Goal: Communication & Community: Participate in discussion

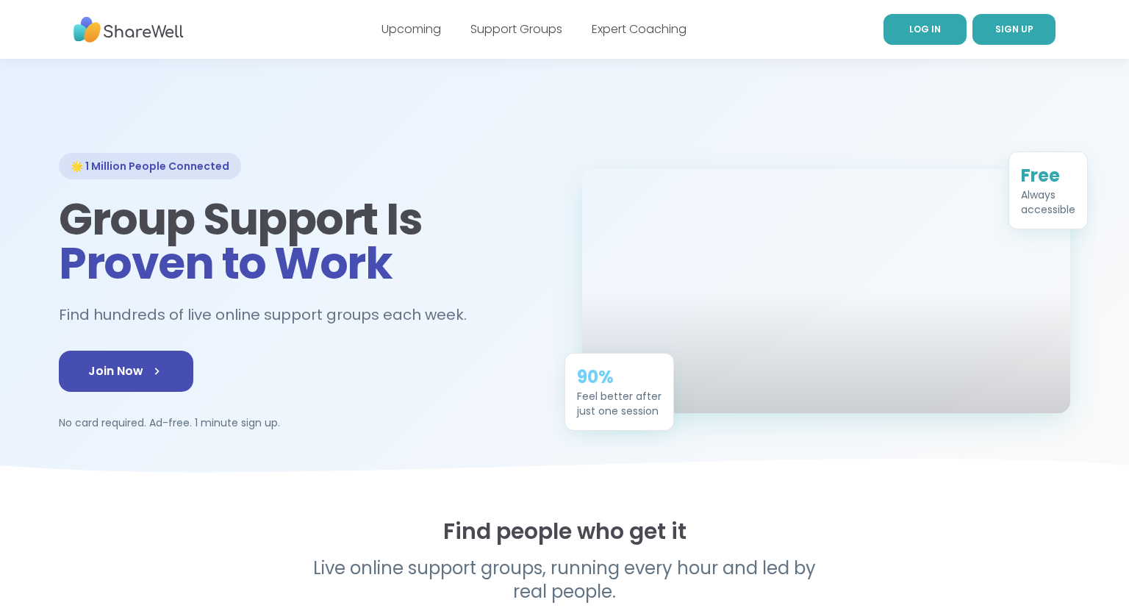
click at [940, 25] on link "LOG IN" at bounding box center [925, 29] width 83 height 31
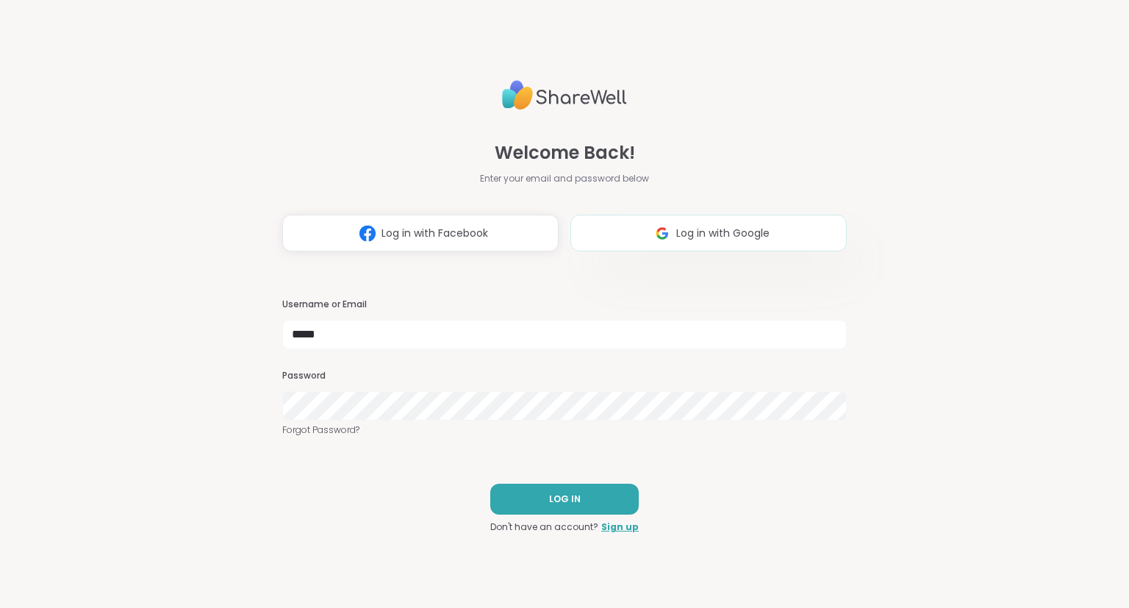
click at [776, 238] on button "Log in with Google" at bounding box center [708, 233] width 276 height 37
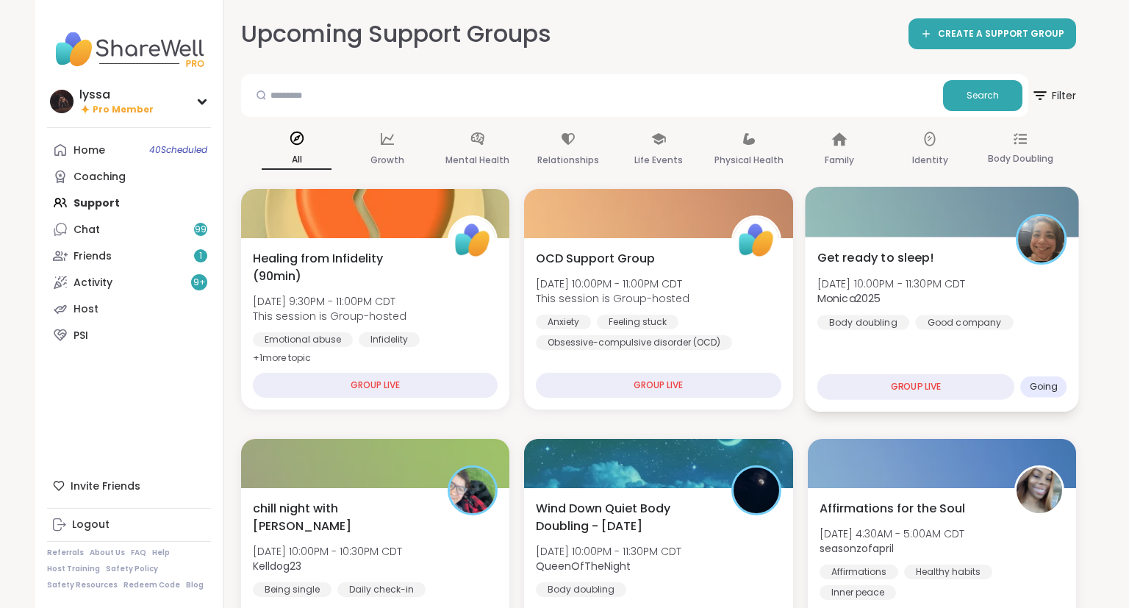
click at [881, 346] on div "Get ready to sleep! [DATE] 10:00PM - 11:30PM CDT Monica2025 Body doubling Good …" at bounding box center [942, 324] width 274 height 175
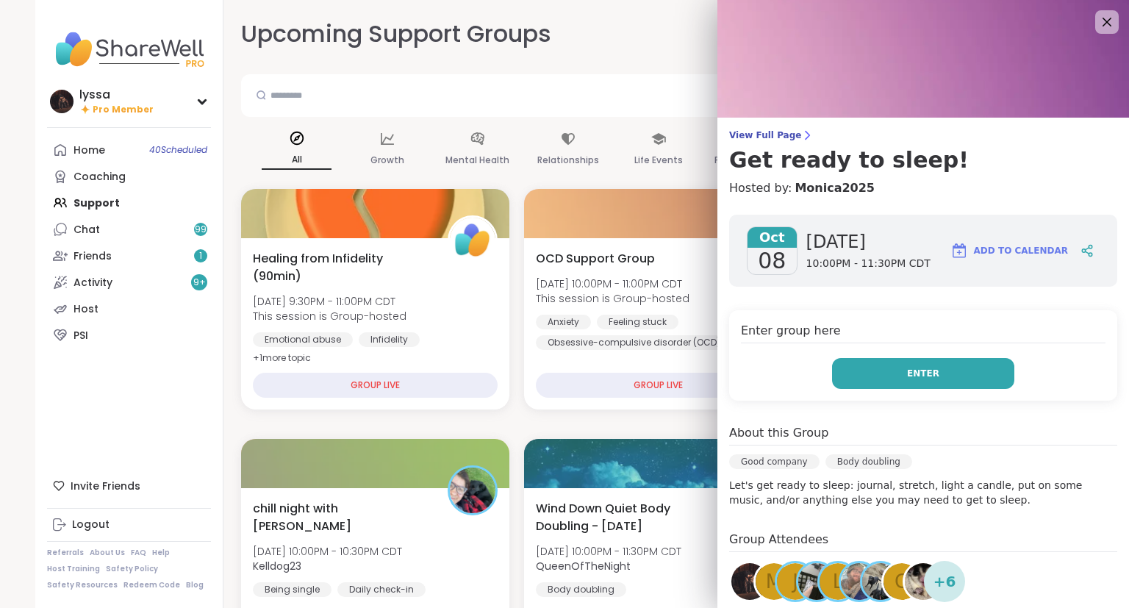
click at [865, 371] on button "Enter" at bounding box center [923, 373] width 182 height 31
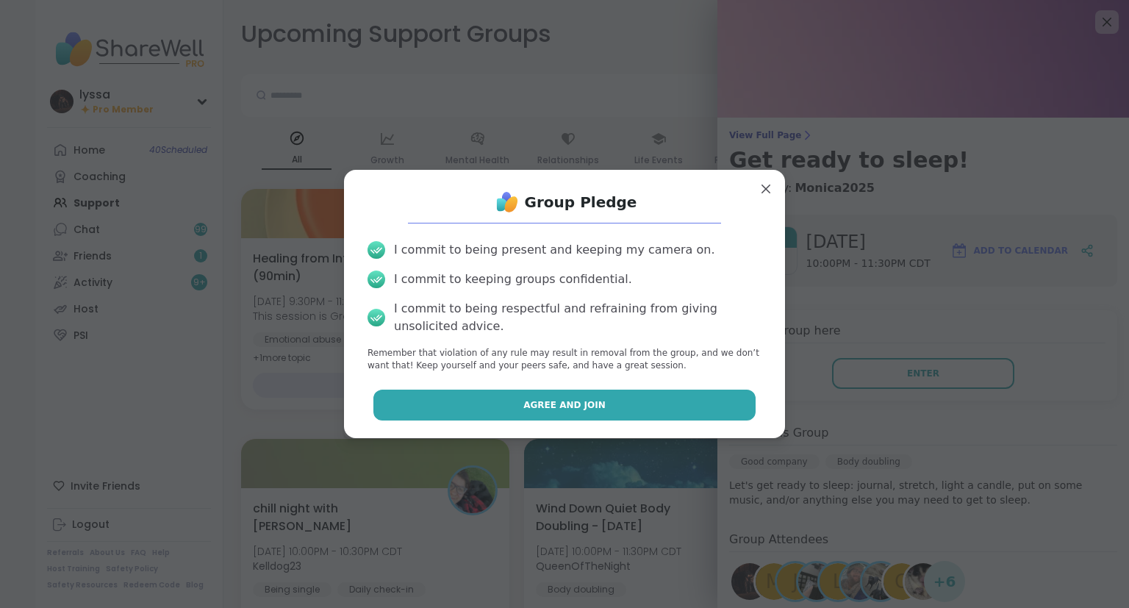
click at [706, 403] on button "Agree and Join" at bounding box center [564, 405] width 383 height 31
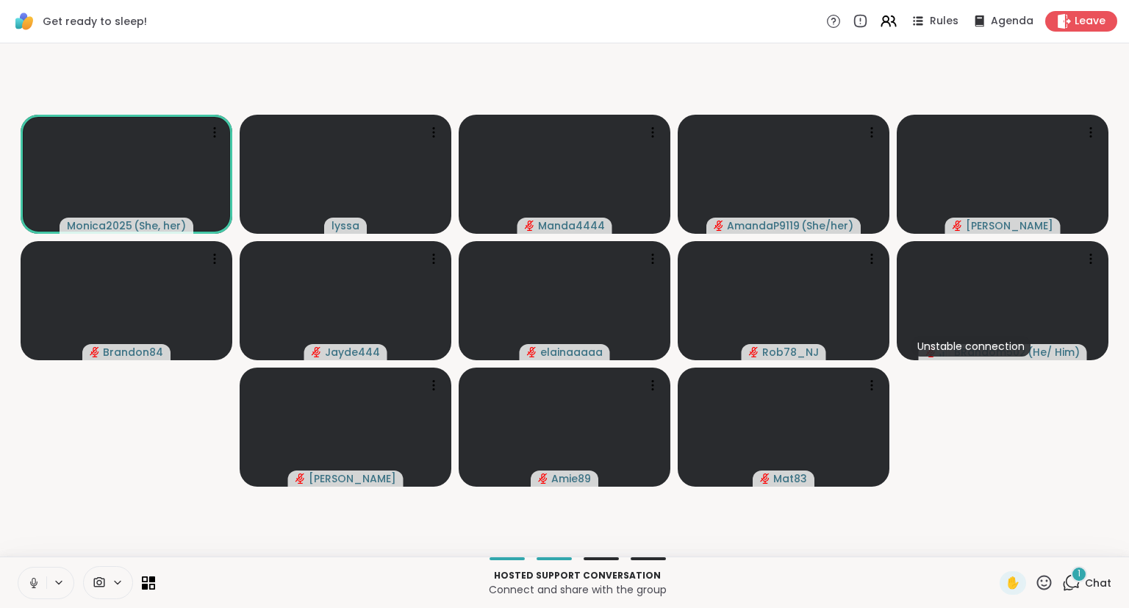
click at [35, 581] on icon at bounding box center [33, 582] width 13 height 13
click at [36, 573] on button at bounding box center [32, 583] width 28 height 31
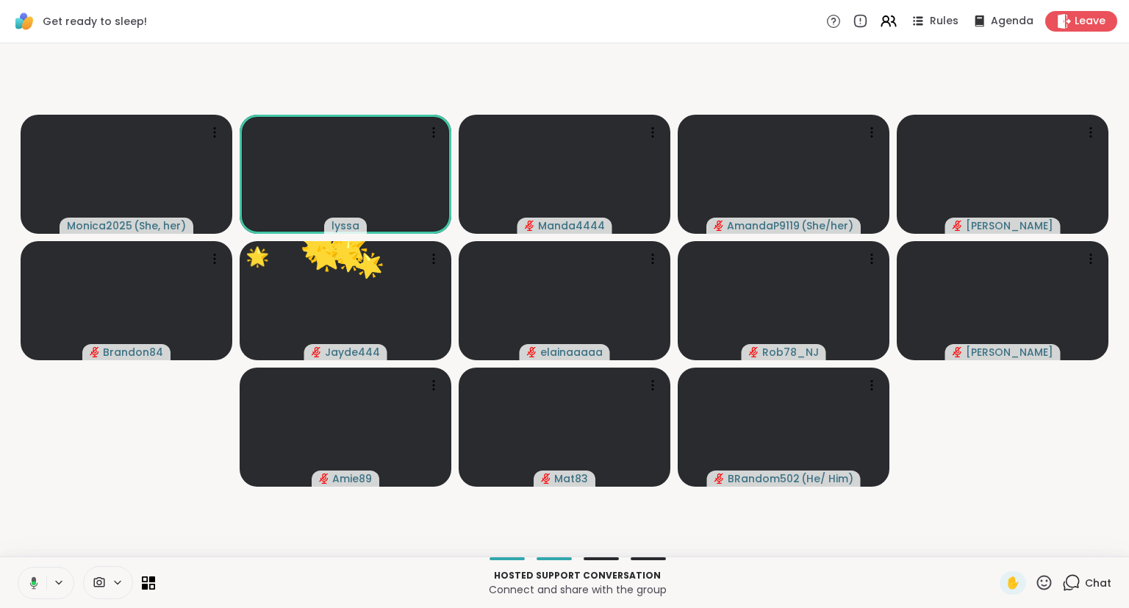
click at [40, 572] on button at bounding box center [31, 583] width 30 height 31
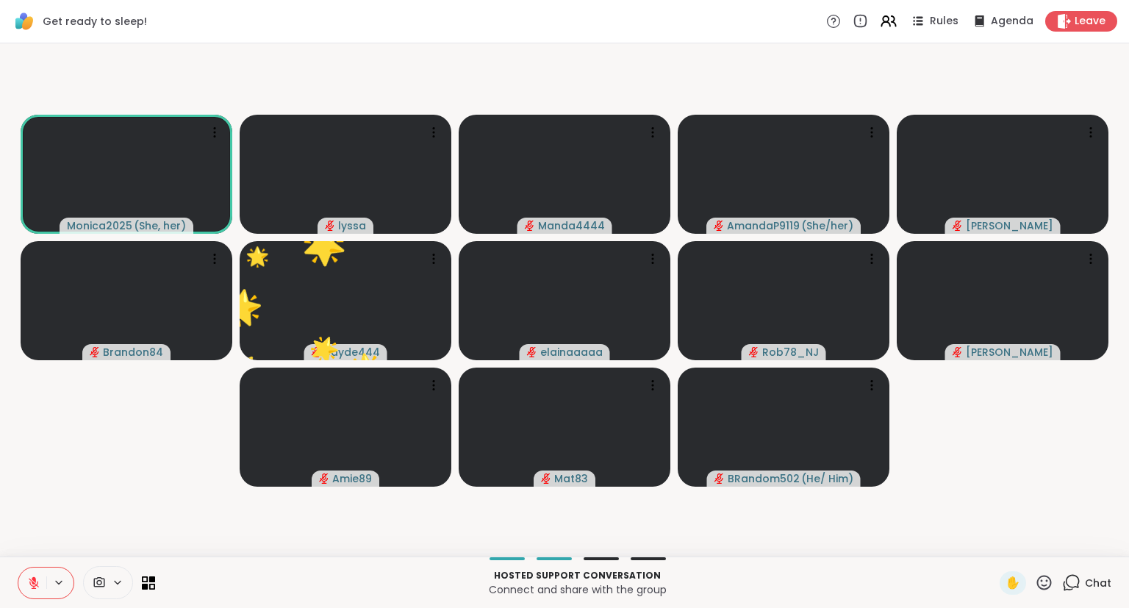
click at [1128, 493] on div "Monica2025 ( She, her ) lyssa Manda4444 AmandaP9119 ( She/her ) [PERSON_NAME] B…" at bounding box center [564, 299] width 1129 height 513
click at [1128, 488] on div "Monica2025 ( She, her ) lyssa Manda4444 AmandaP9119 ( She/her ) [PERSON_NAME] B…" at bounding box center [564, 299] width 1129 height 513
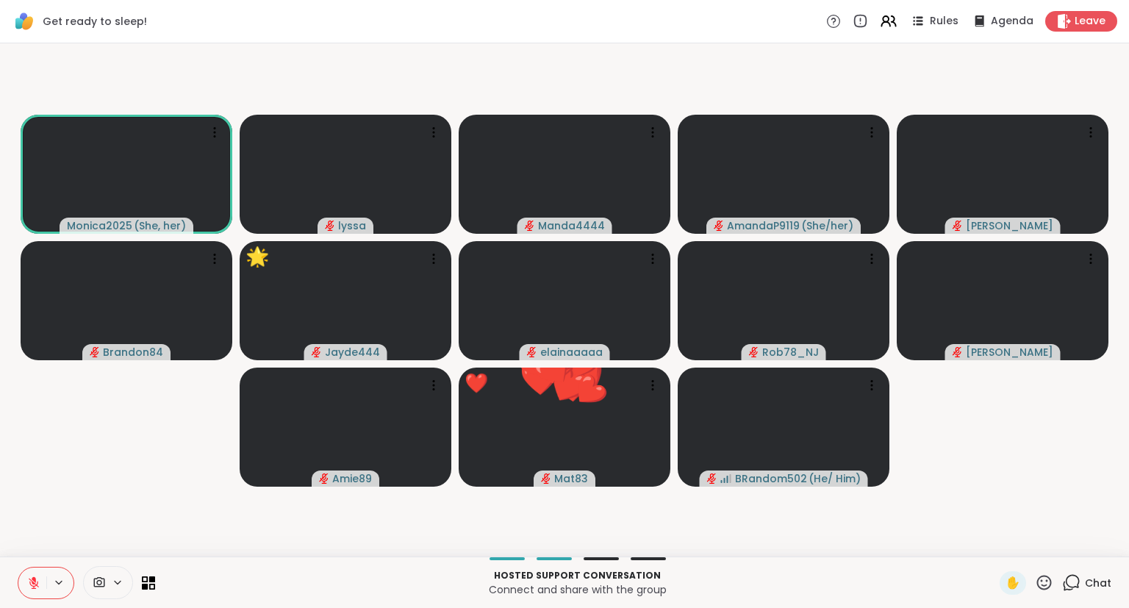
click at [1050, 584] on icon at bounding box center [1044, 582] width 18 height 18
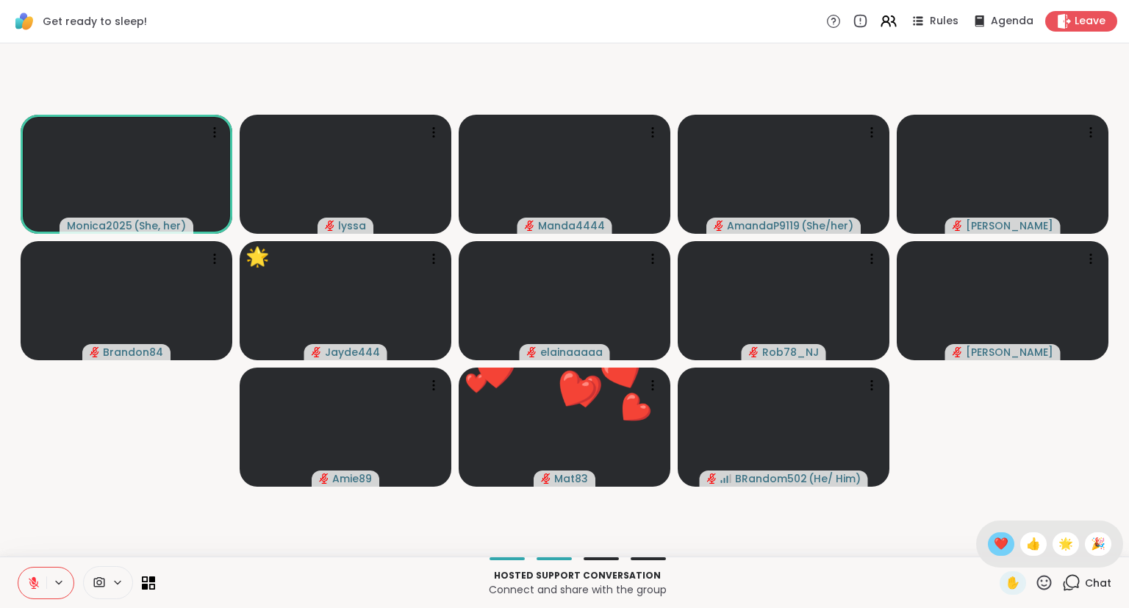
click at [1001, 546] on span "❤️" at bounding box center [1001, 544] width 15 height 18
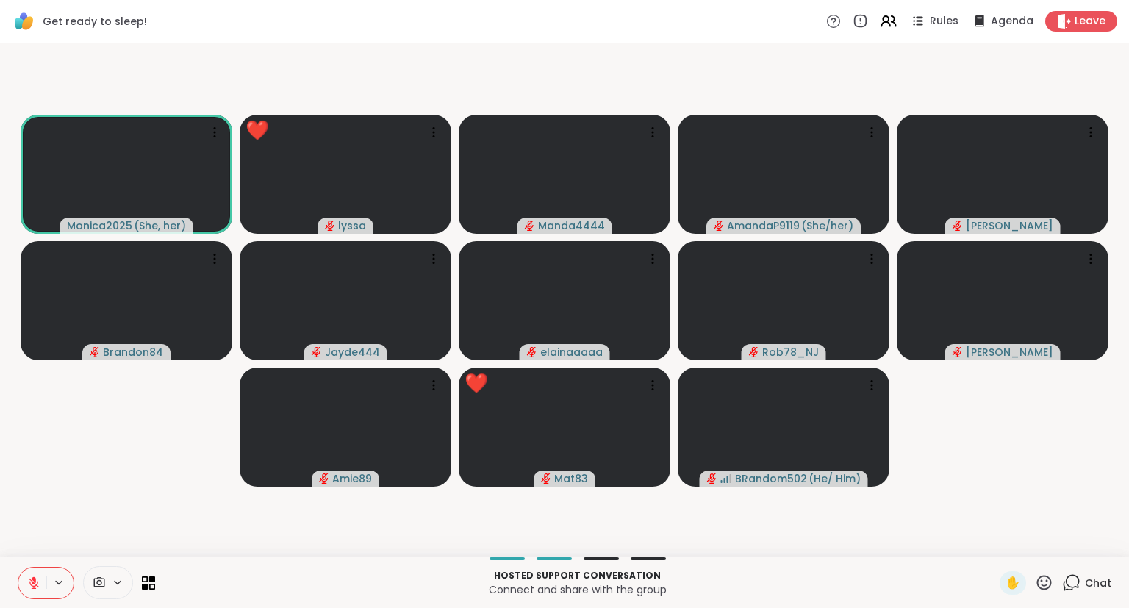
click at [29, 576] on icon at bounding box center [33, 582] width 13 height 13
click at [37, 586] on icon at bounding box center [33, 582] width 13 height 13
click at [1048, 584] on icon at bounding box center [1044, 582] width 18 height 18
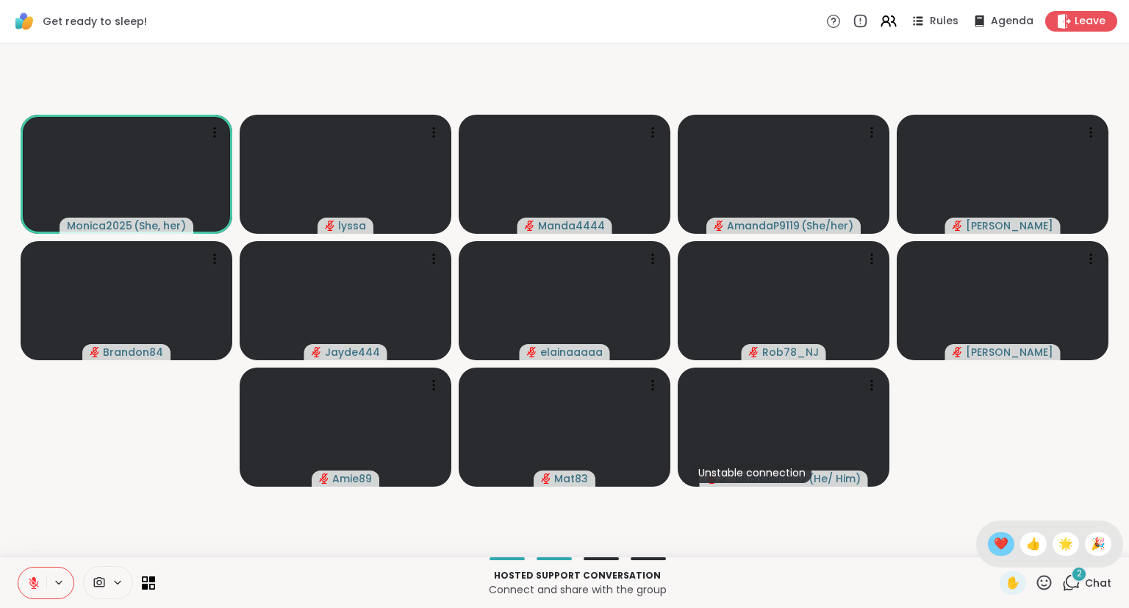
click at [998, 543] on span "❤️" at bounding box center [1001, 544] width 15 height 18
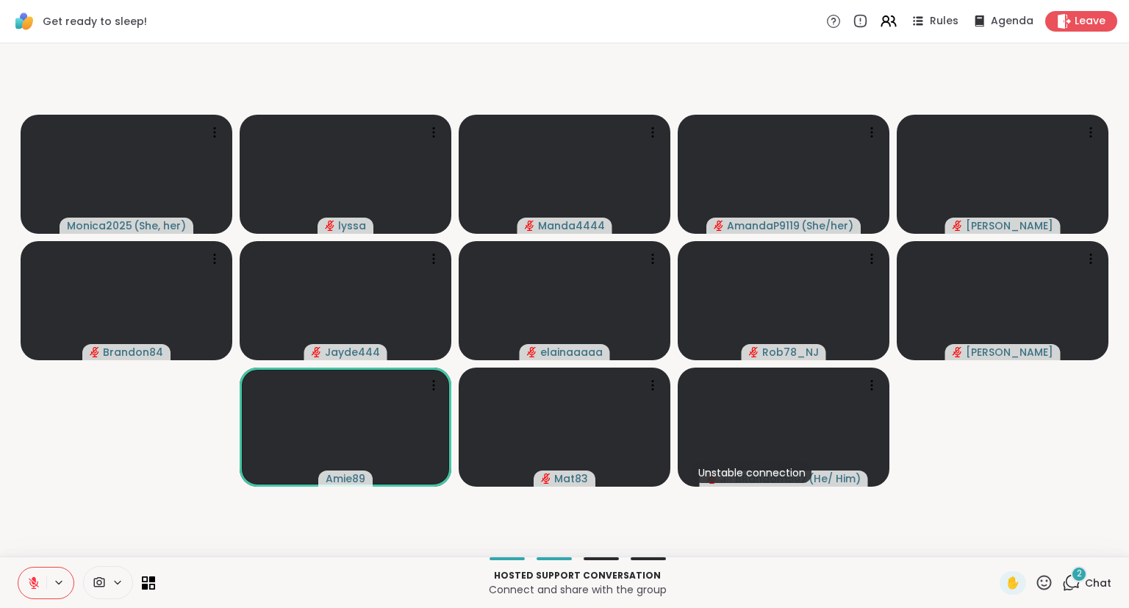
click at [1047, 590] on icon at bounding box center [1044, 582] width 15 height 15
click at [994, 537] on span "❤️" at bounding box center [1001, 544] width 15 height 18
click at [35, 581] on icon at bounding box center [34, 579] width 4 height 6
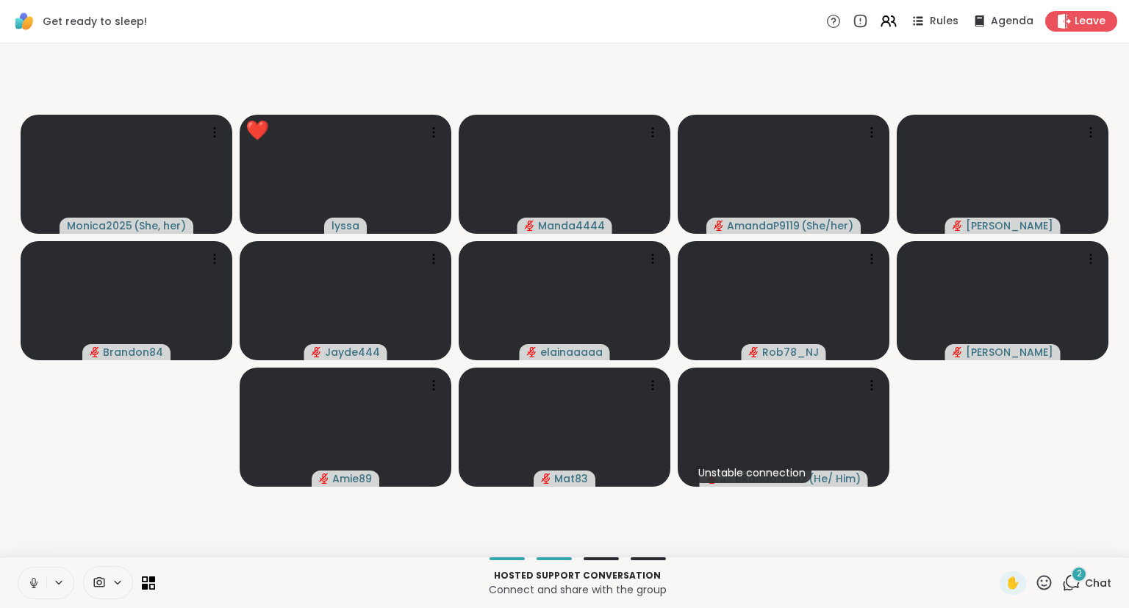
click at [18, 568] on button at bounding box center [32, 583] width 28 height 31
click at [36, 579] on icon at bounding box center [33, 582] width 13 height 13
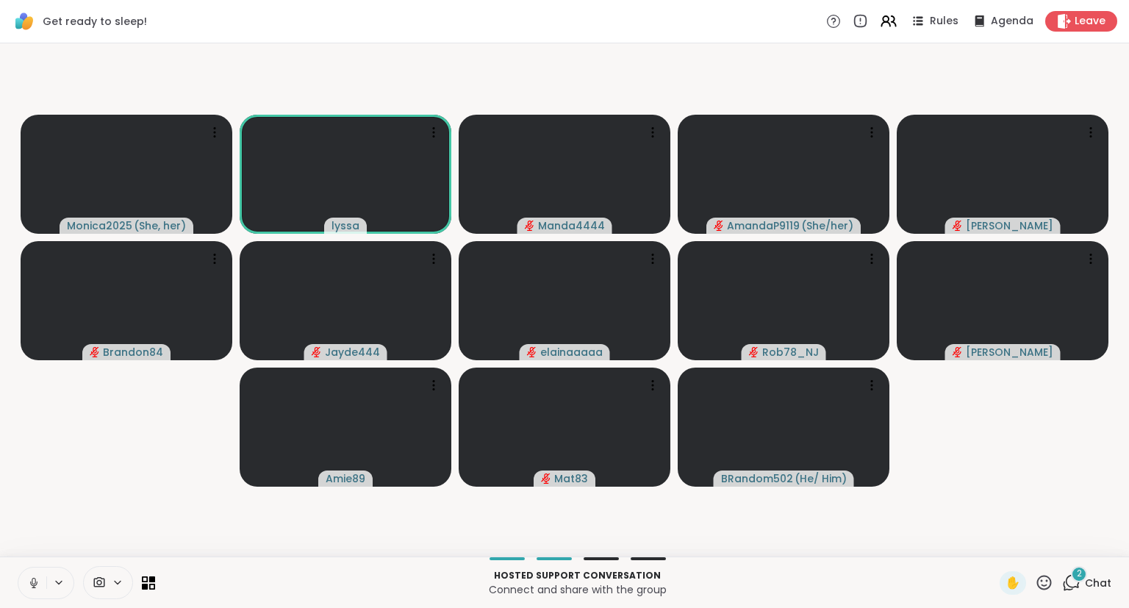
click at [37, 584] on icon at bounding box center [33, 583] width 7 height 4
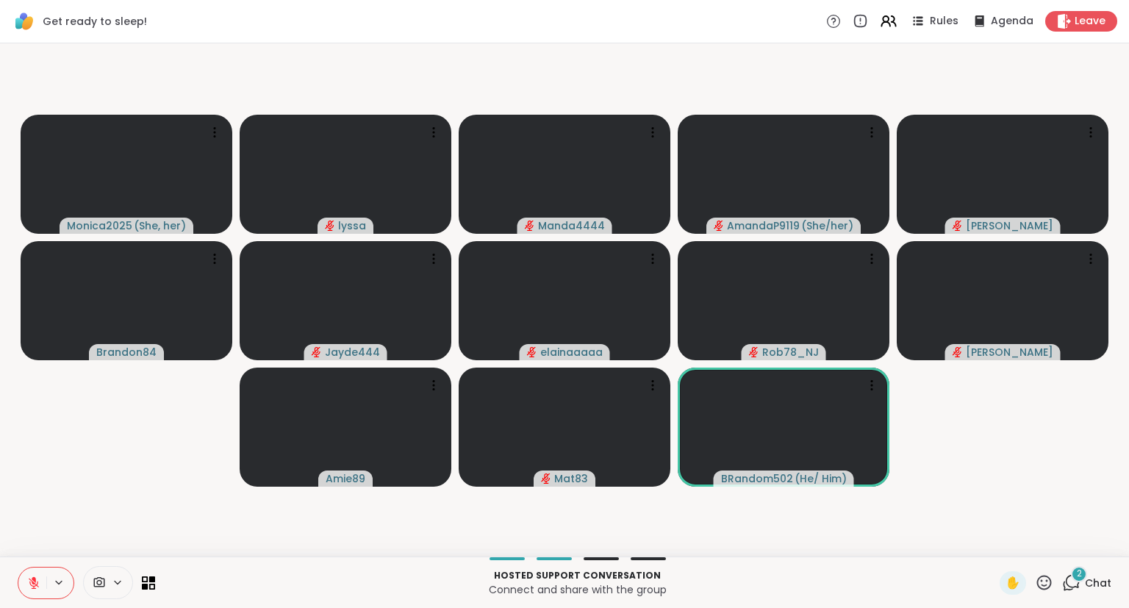
click at [1128, 508] on div "Monica2025 ( She, her ) lyssa Manda4444 AmandaP9119 ( She/her ) [PERSON_NAME] B…" at bounding box center [564, 299] width 1129 height 513
click at [35, 581] on icon at bounding box center [34, 579] width 4 height 6
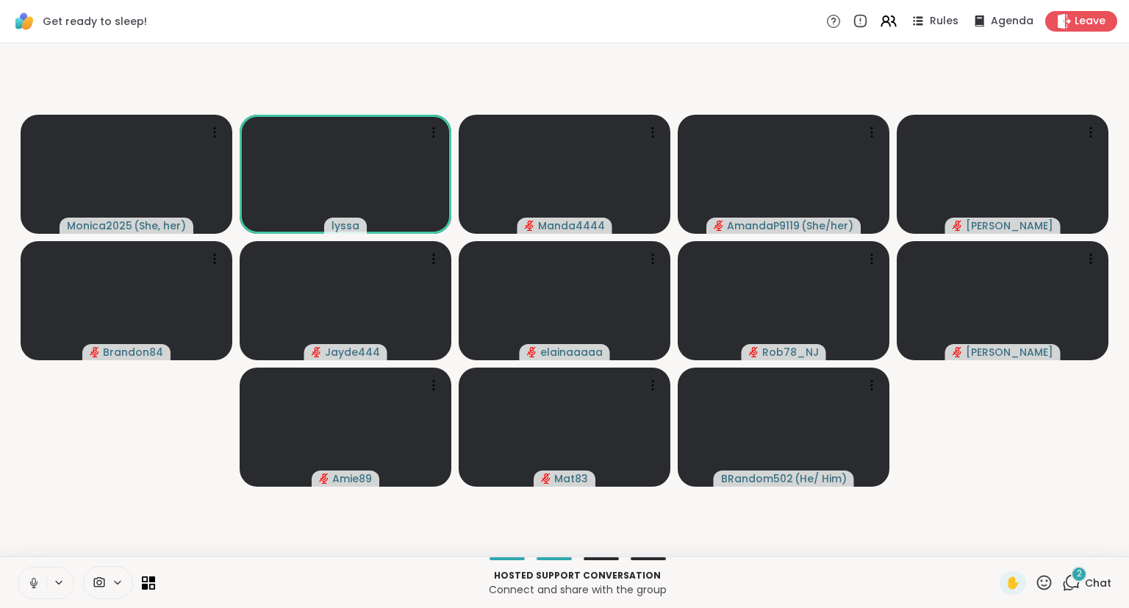
click at [33, 584] on icon at bounding box center [34, 581] width 4 height 7
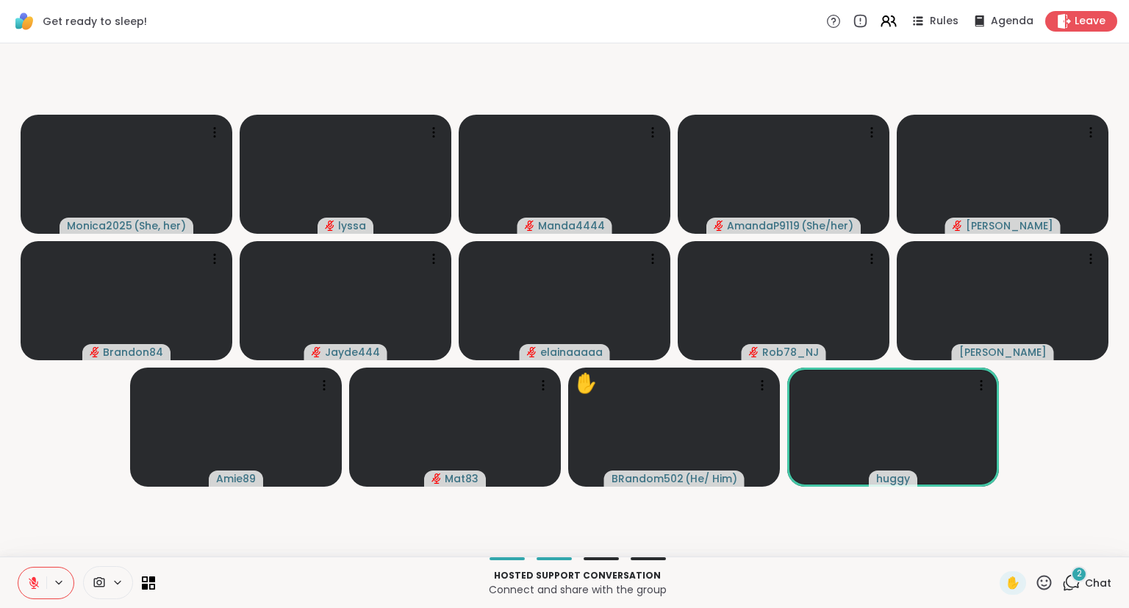
click at [39, 576] on button at bounding box center [32, 583] width 28 height 31
click at [31, 569] on button at bounding box center [32, 583] width 28 height 31
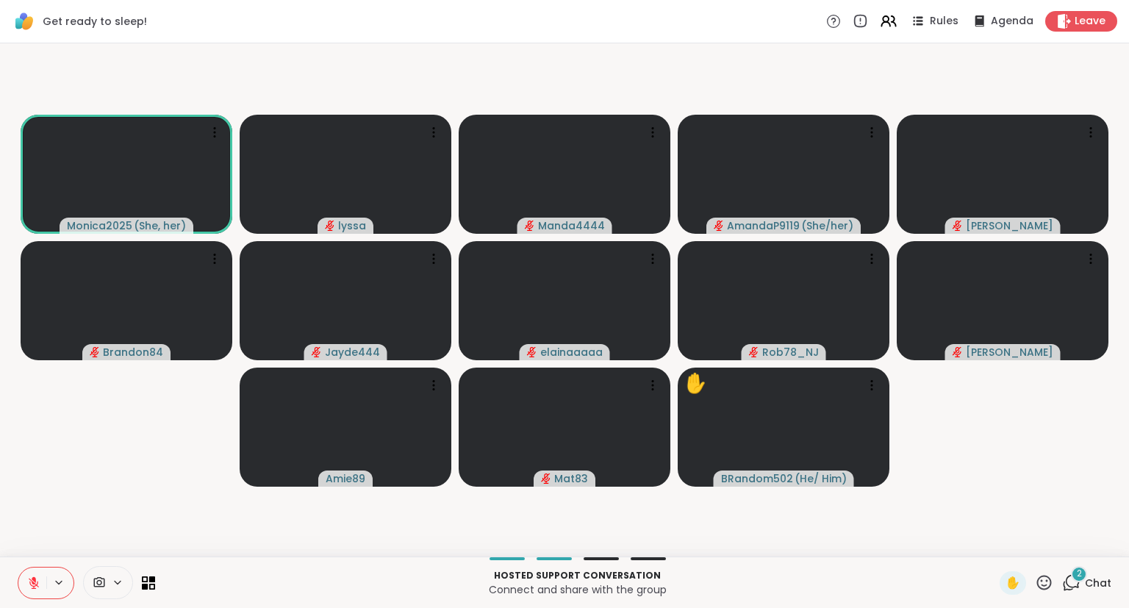
click at [32, 584] on icon at bounding box center [33, 582] width 13 height 13
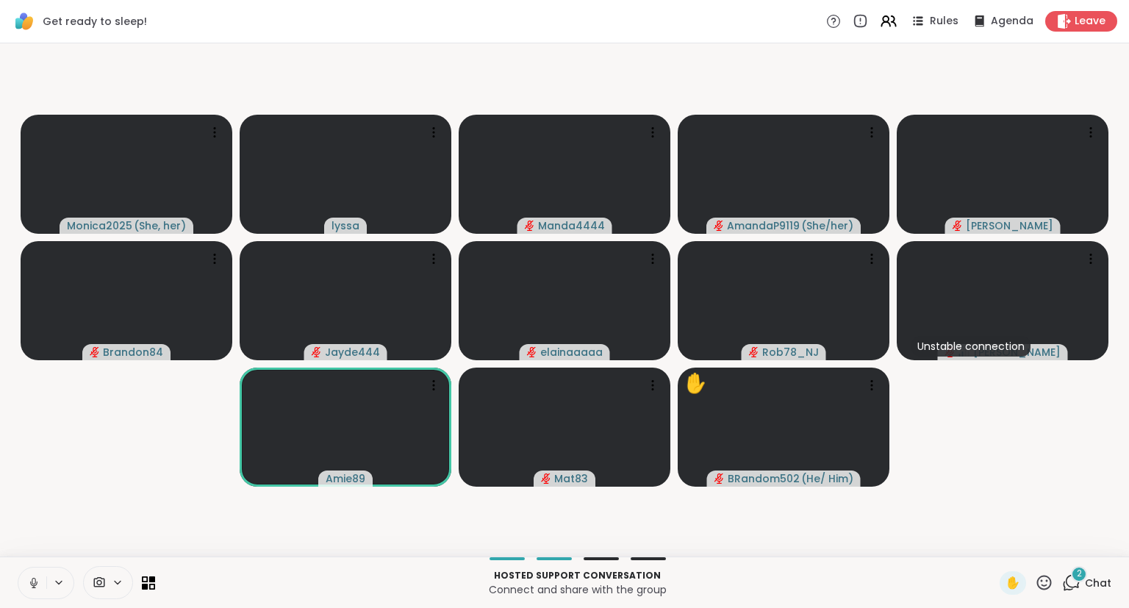
click at [31, 575] on button at bounding box center [32, 583] width 28 height 31
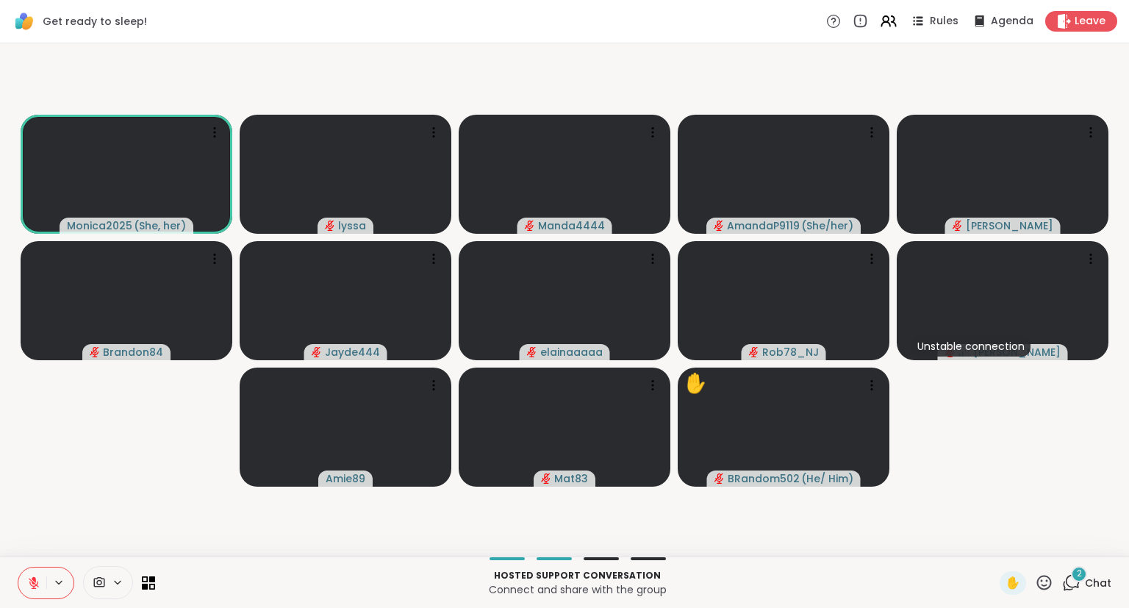
click at [31, 575] on button at bounding box center [32, 583] width 28 height 31
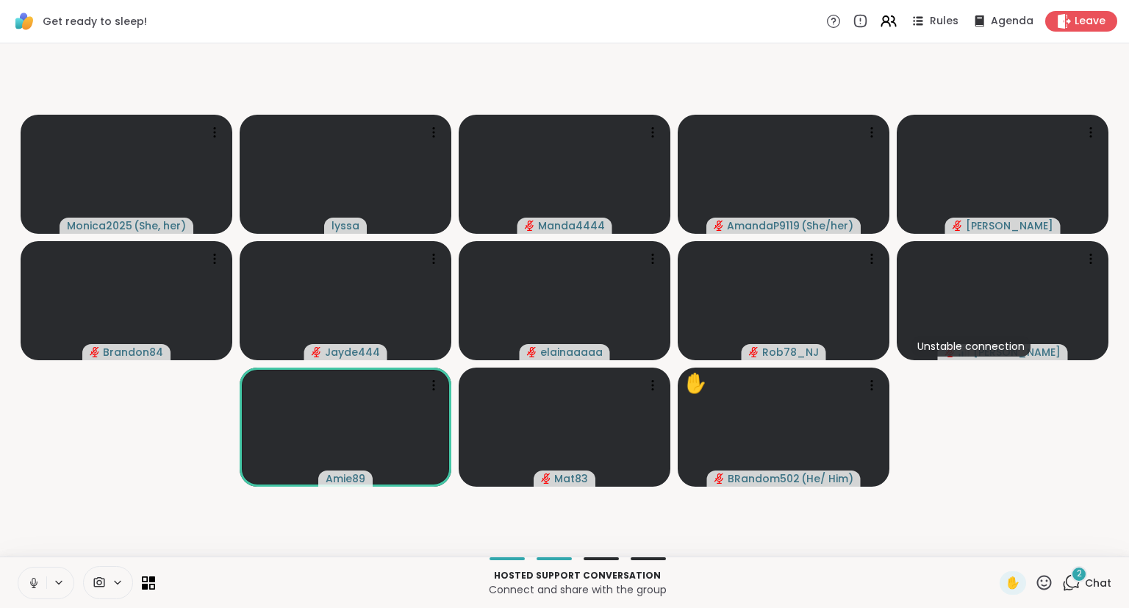
click at [31, 575] on button at bounding box center [32, 583] width 28 height 31
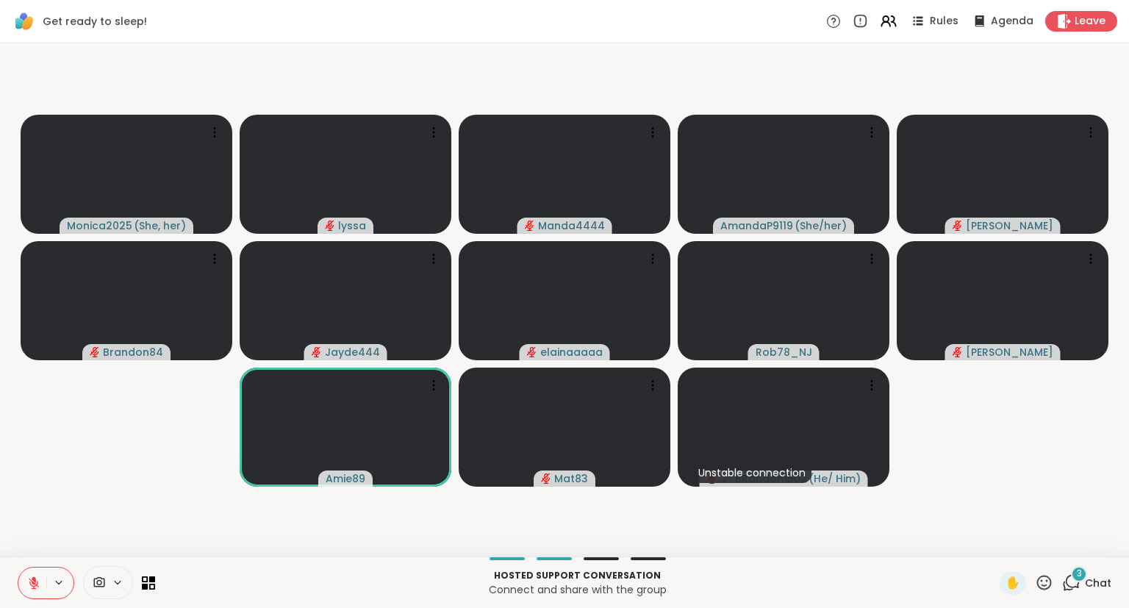
click at [1048, 585] on icon at bounding box center [1044, 582] width 15 height 15
click at [1001, 547] on span "❤️" at bounding box center [1001, 544] width 15 height 18
click at [30, 581] on icon at bounding box center [34, 583] width 10 height 10
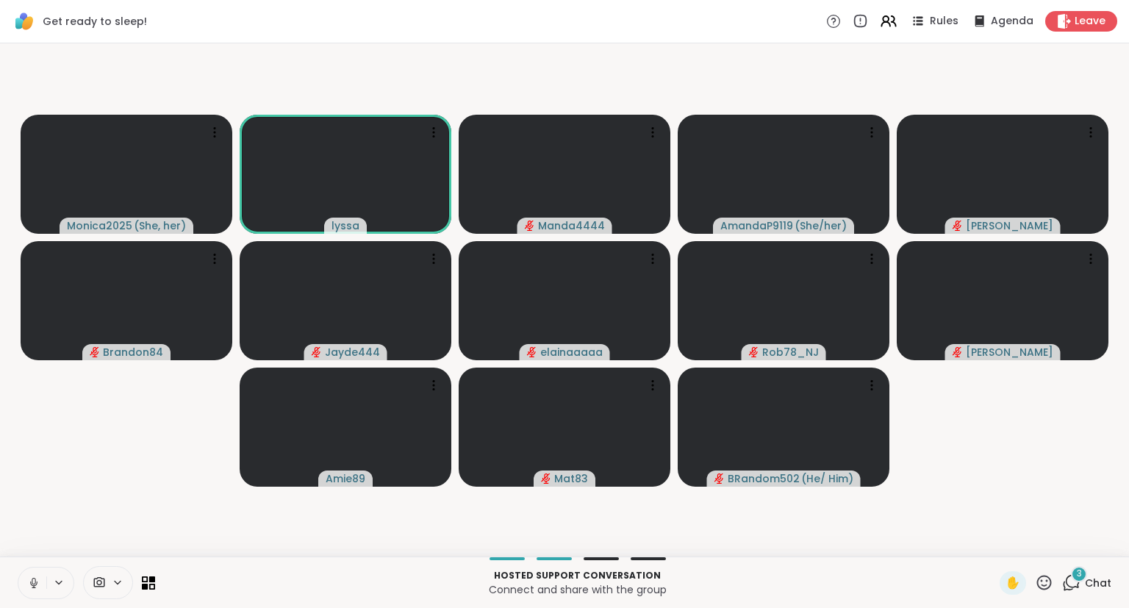
click at [33, 575] on button at bounding box center [32, 583] width 28 height 31
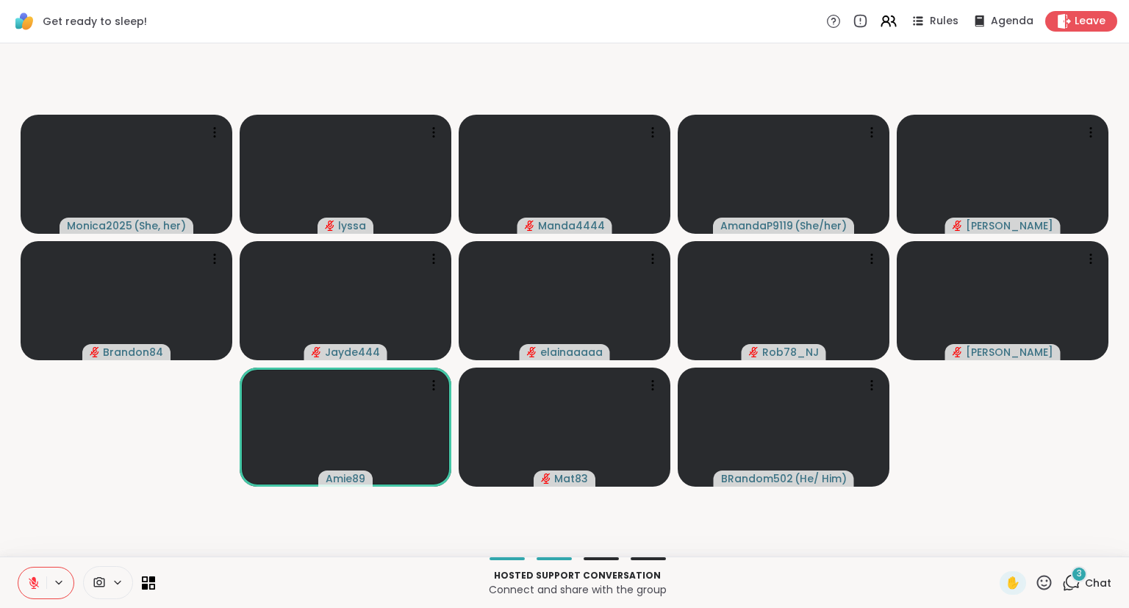
click at [1043, 584] on icon at bounding box center [1044, 582] width 18 height 18
click at [995, 543] on span "❤️" at bounding box center [1001, 544] width 15 height 18
click at [33, 580] on icon at bounding box center [34, 579] width 4 height 6
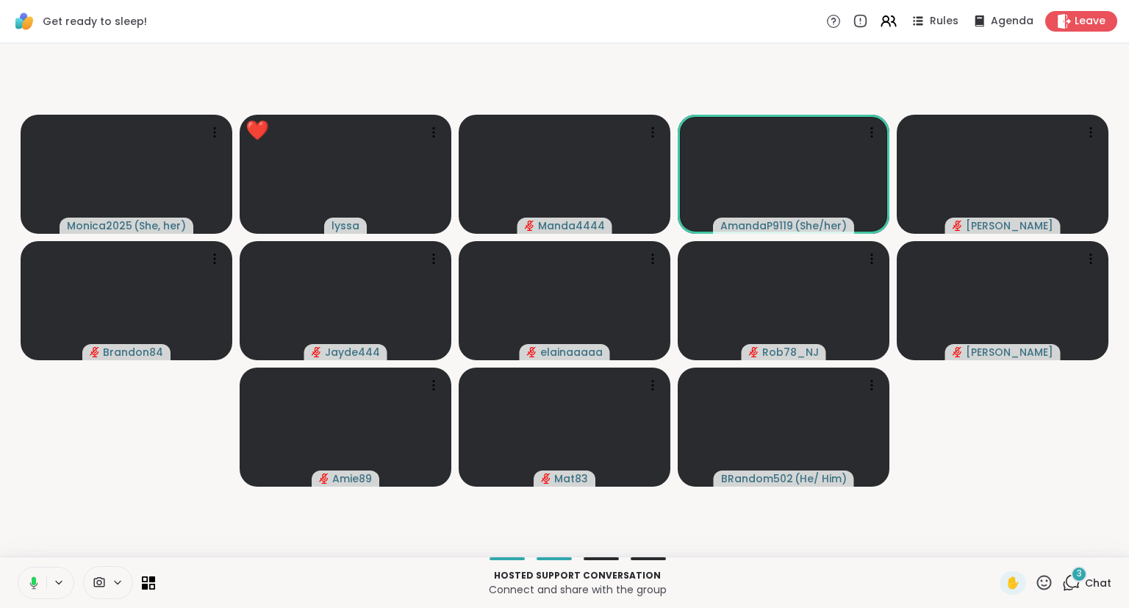
click at [34, 577] on icon at bounding box center [31, 582] width 13 height 13
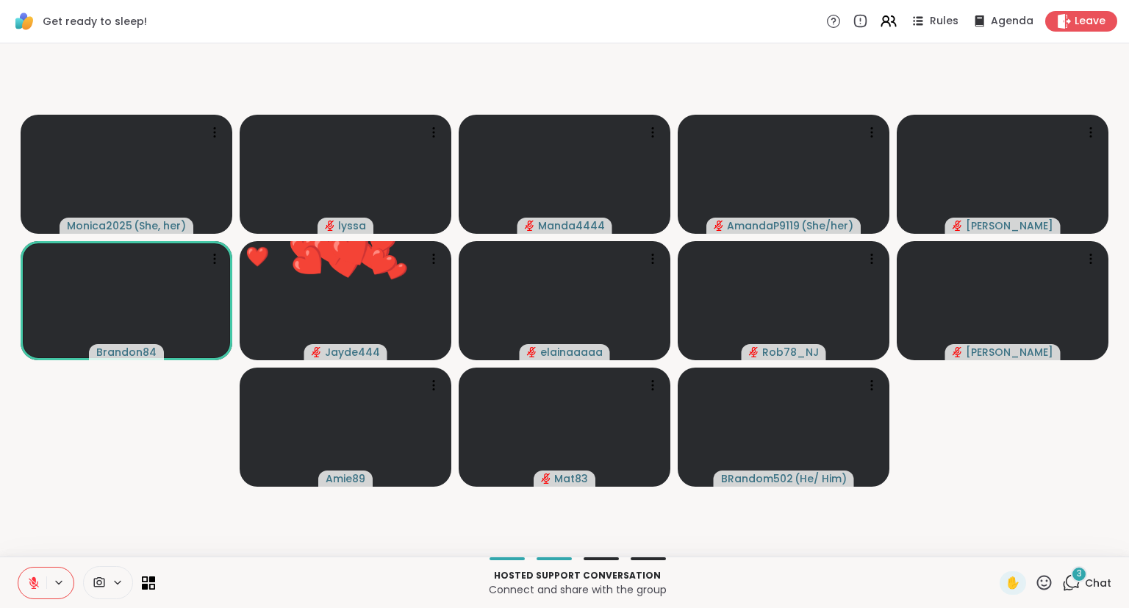
click at [34, 578] on icon at bounding box center [34, 579] width 4 height 6
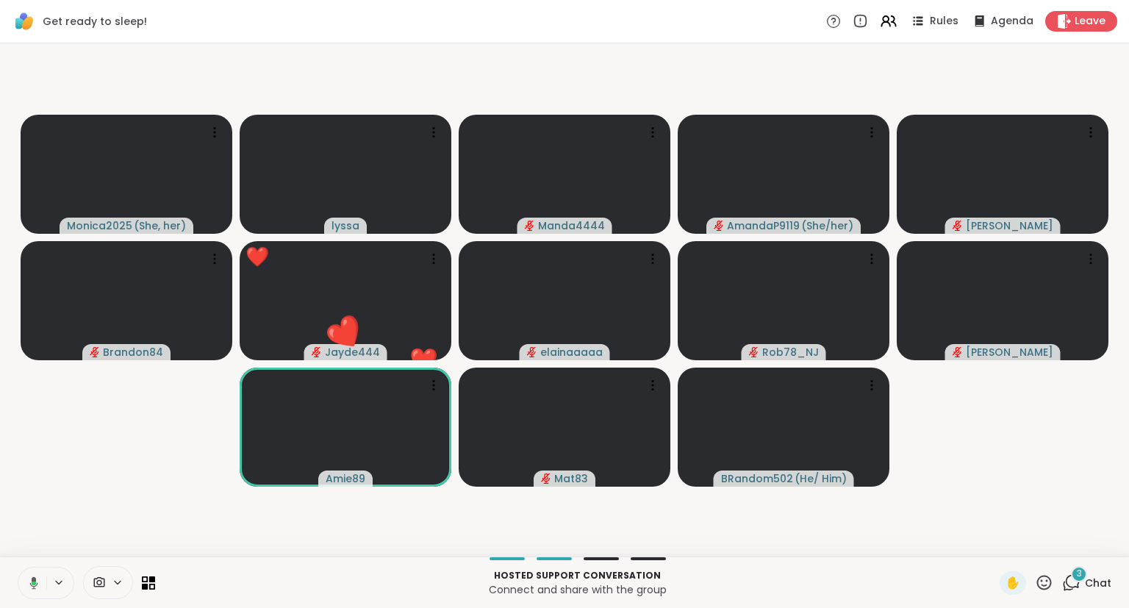
click at [34, 577] on icon at bounding box center [34, 582] width 8 height 12
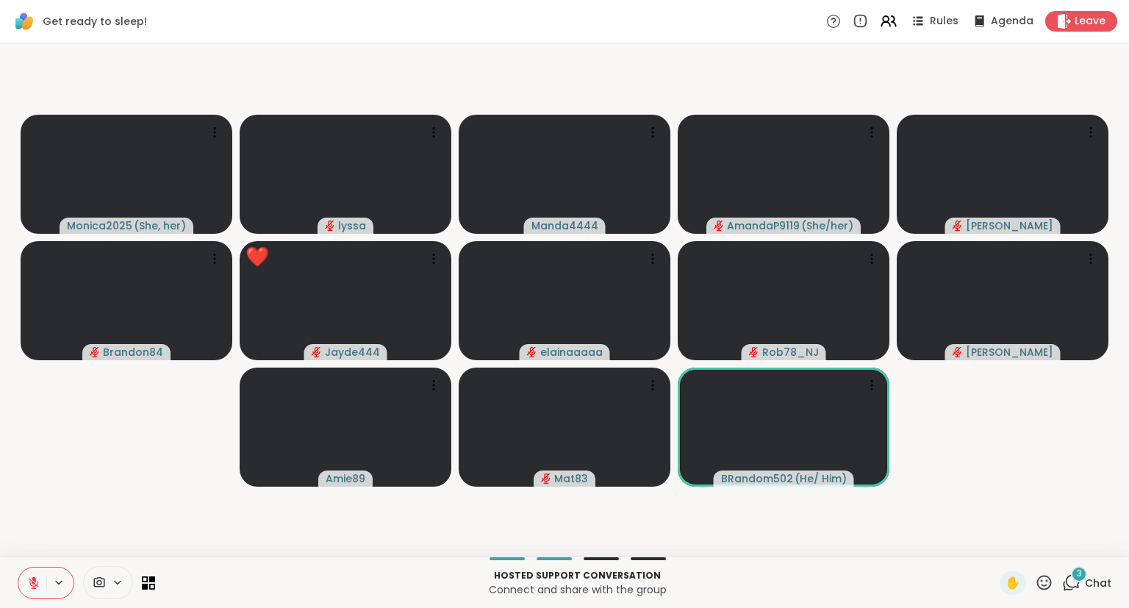
click at [1042, 581] on icon at bounding box center [1044, 582] width 15 height 15
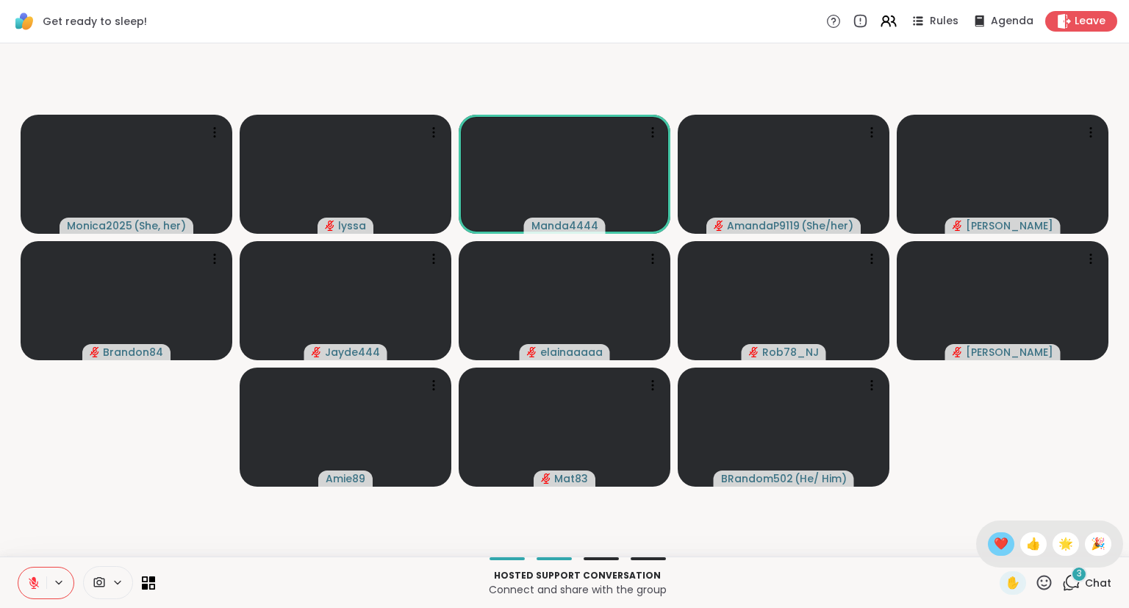
click at [1000, 537] on span "❤️" at bounding box center [1001, 544] width 15 height 18
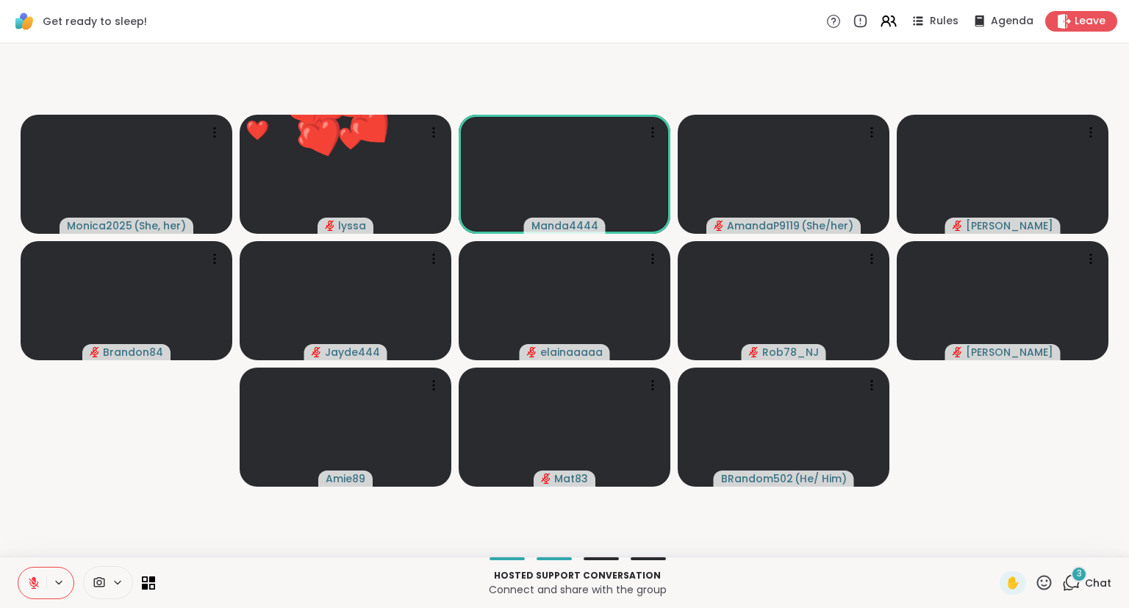
click at [1071, 576] on icon at bounding box center [1073, 581] width 14 height 13
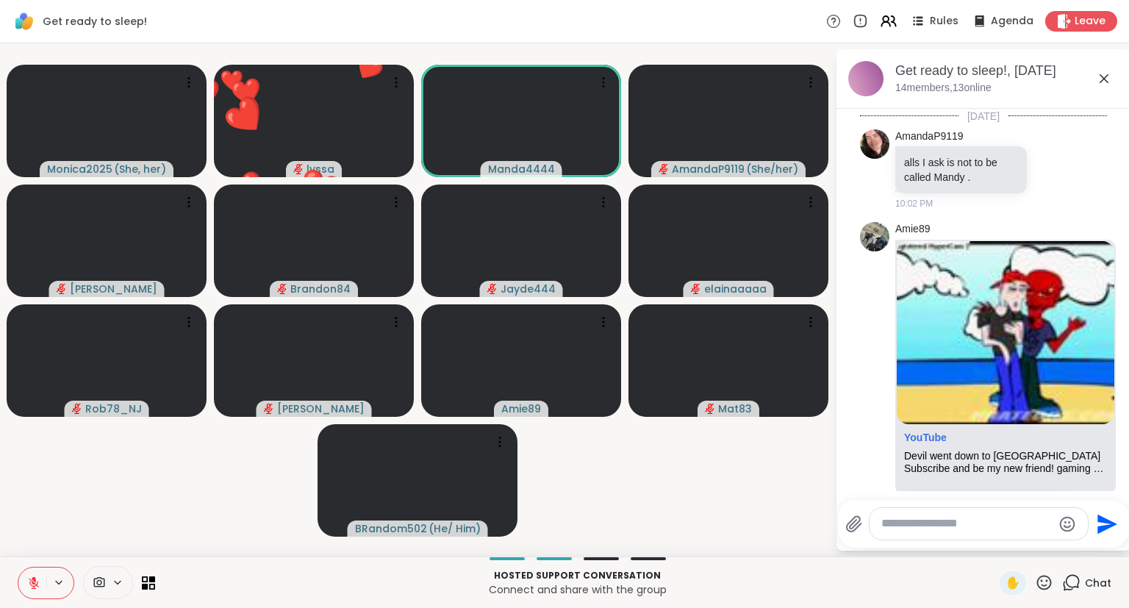
scroll to position [2092, 0]
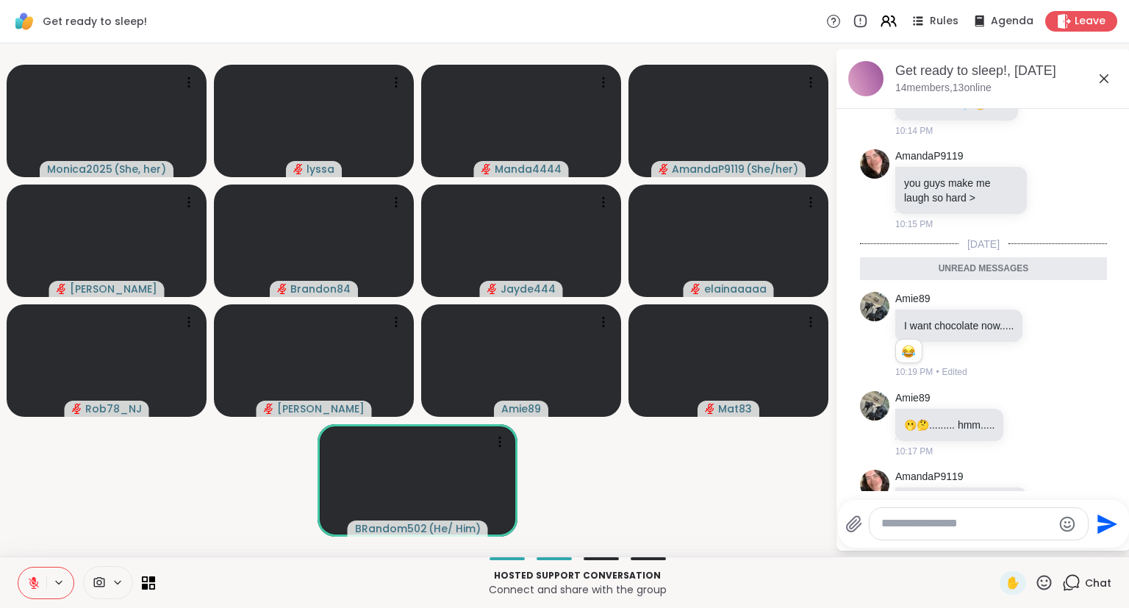
click at [1068, 504] on icon at bounding box center [1069, 509] width 10 height 10
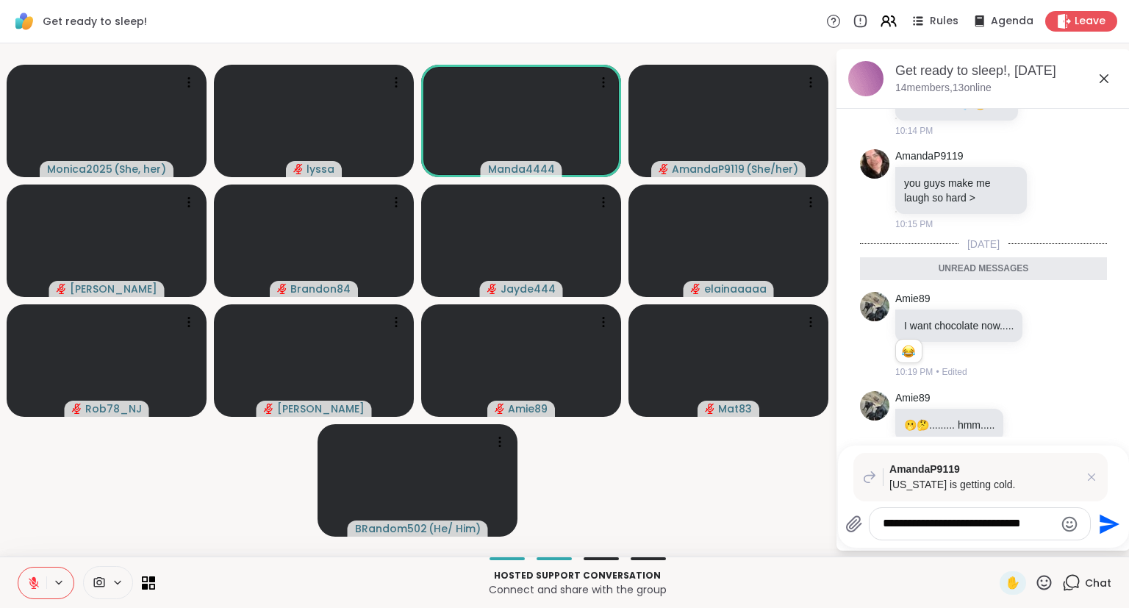
type textarea "**********"
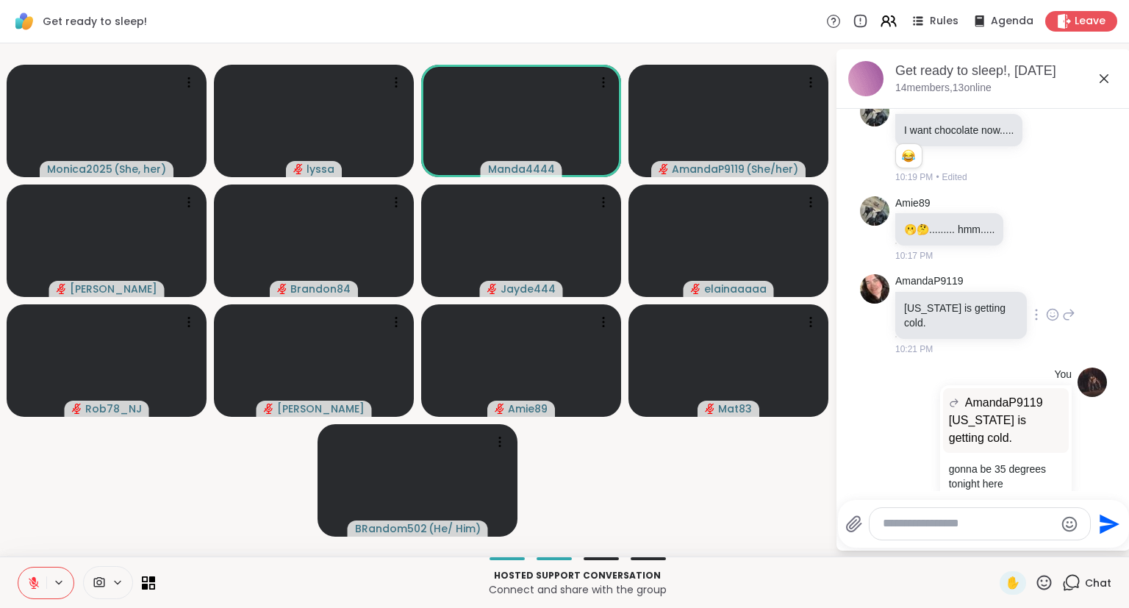
scroll to position [2218, 0]
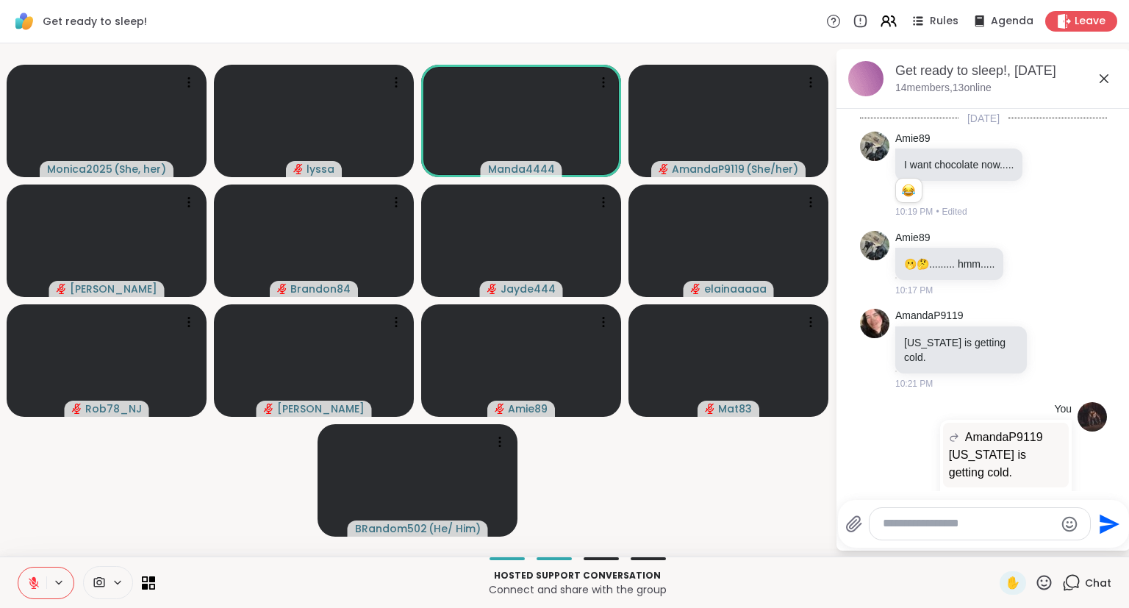
click at [1104, 79] on icon at bounding box center [1104, 78] width 9 height 9
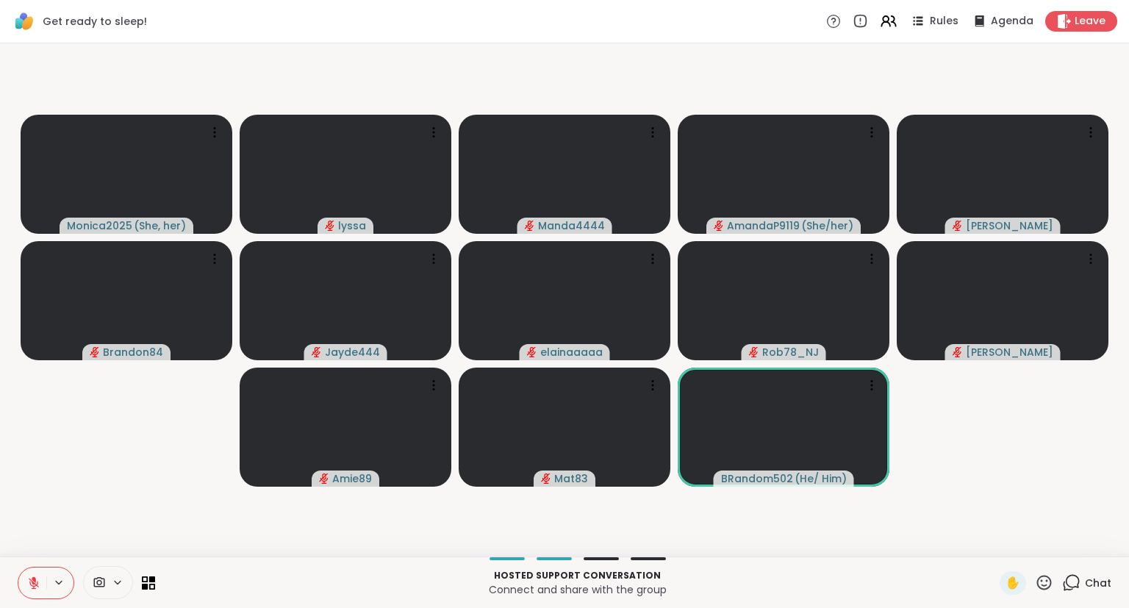
click at [1046, 578] on icon at bounding box center [1044, 582] width 18 height 18
click at [997, 537] on span "❤️" at bounding box center [1001, 544] width 15 height 18
click at [1042, 587] on icon at bounding box center [1044, 582] width 18 height 18
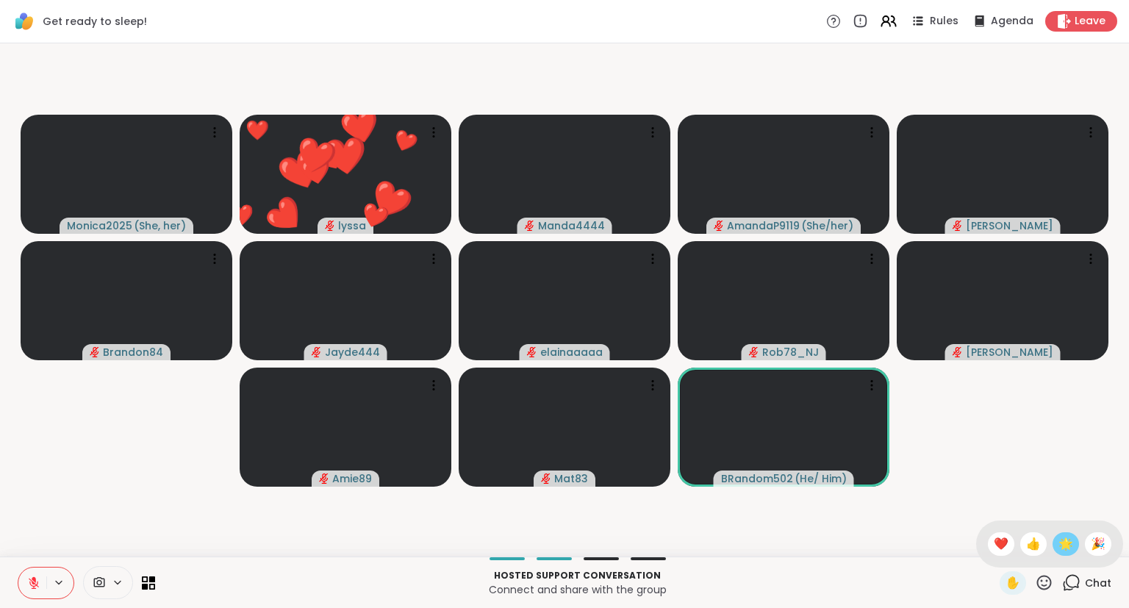
click at [1059, 545] on span "🌟" at bounding box center [1066, 544] width 15 height 18
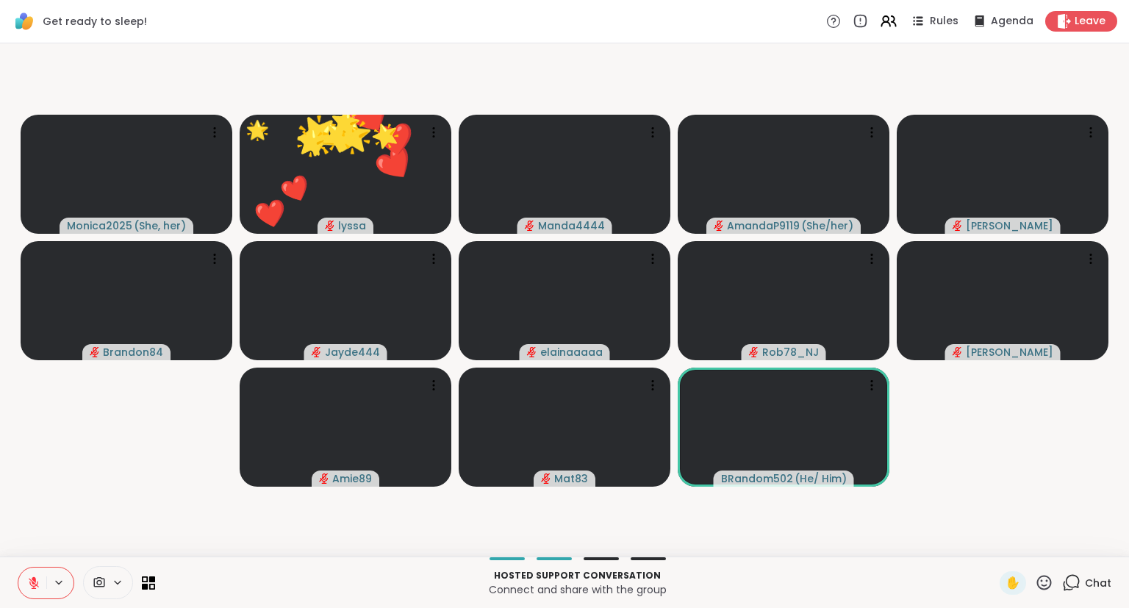
click at [1045, 578] on icon at bounding box center [1044, 582] width 18 height 18
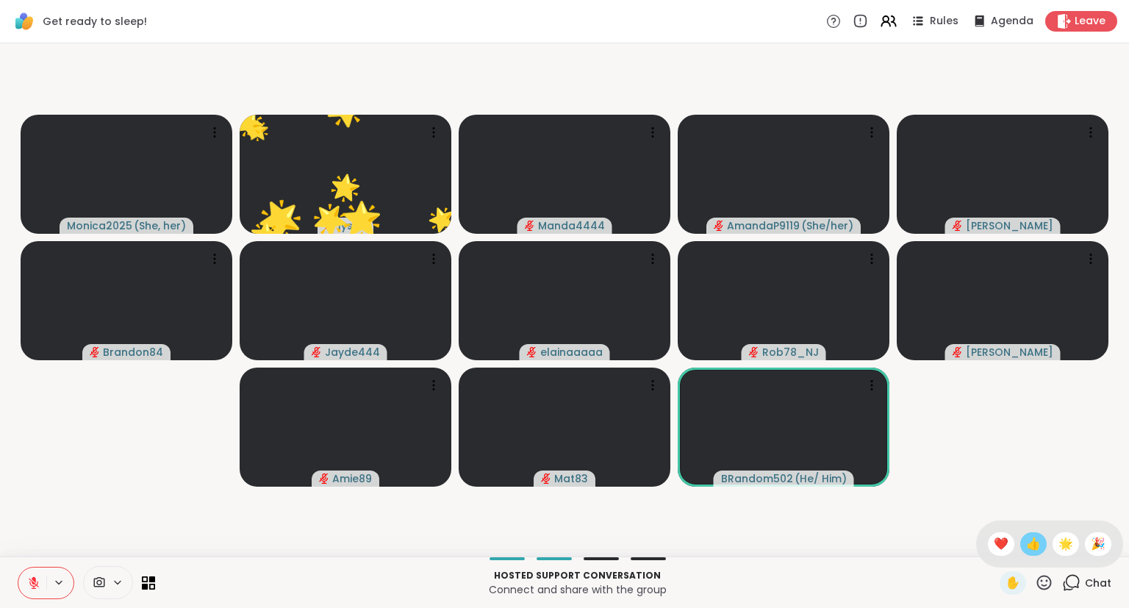
click at [1022, 548] on div "👍" at bounding box center [1033, 544] width 26 height 24
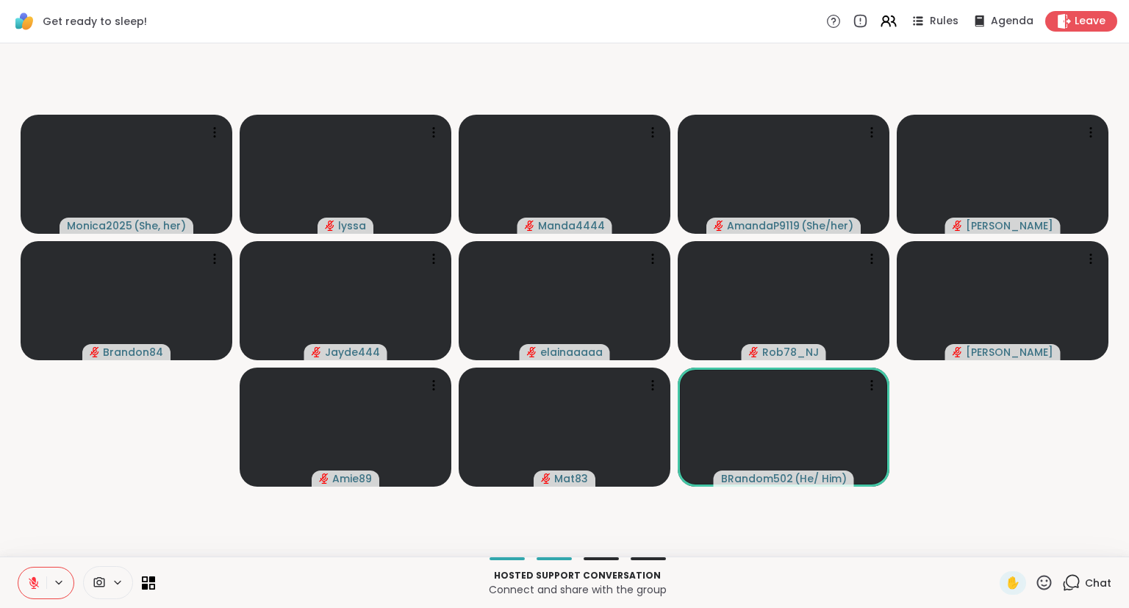
click at [42, 572] on button at bounding box center [32, 583] width 28 height 31
click at [32, 580] on icon at bounding box center [34, 582] width 8 height 12
click at [32, 575] on button at bounding box center [32, 583] width 28 height 31
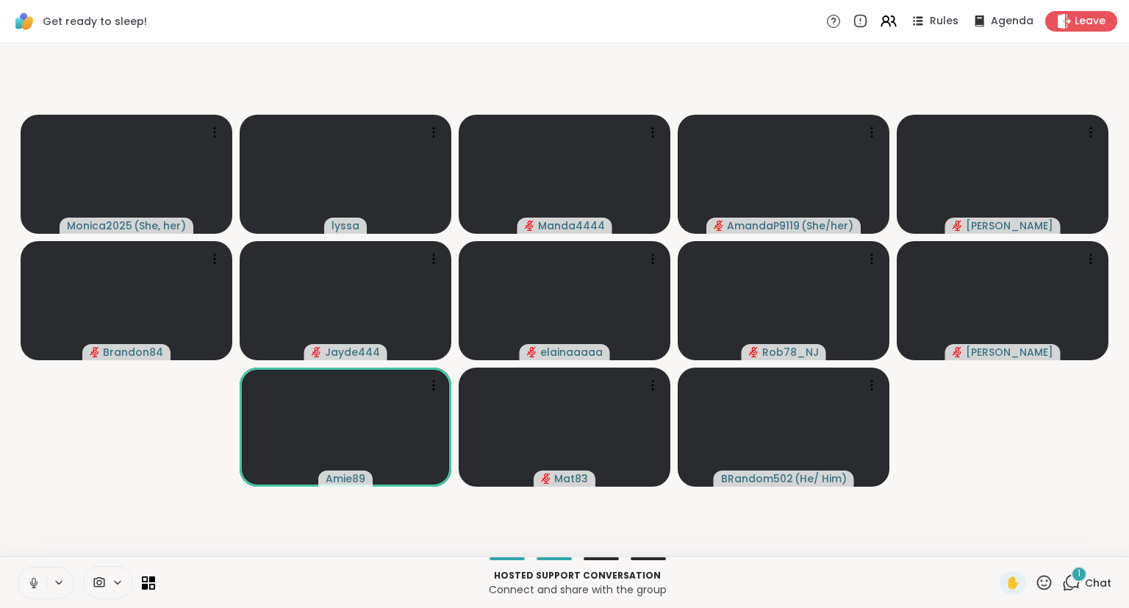
click at [32, 579] on icon at bounding box center [34, 581] width 4 height 7
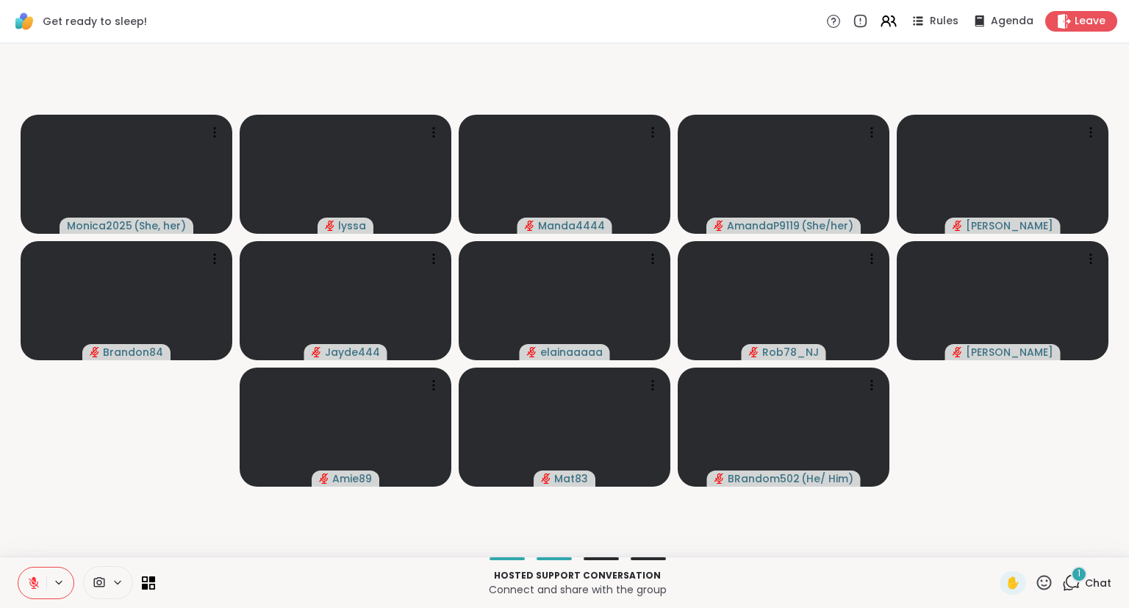
click at [26, 581] on button at bounding box center [32, 583] width 28 height 31
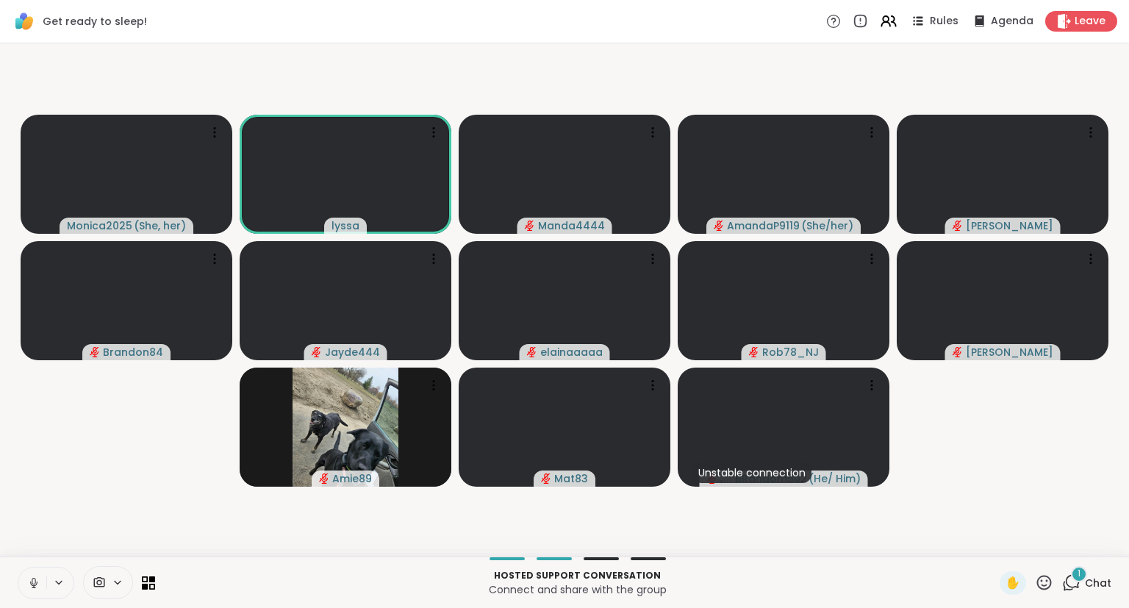
click at [29, 577] on icon at bounding box center [33, 582] width 13 height 13
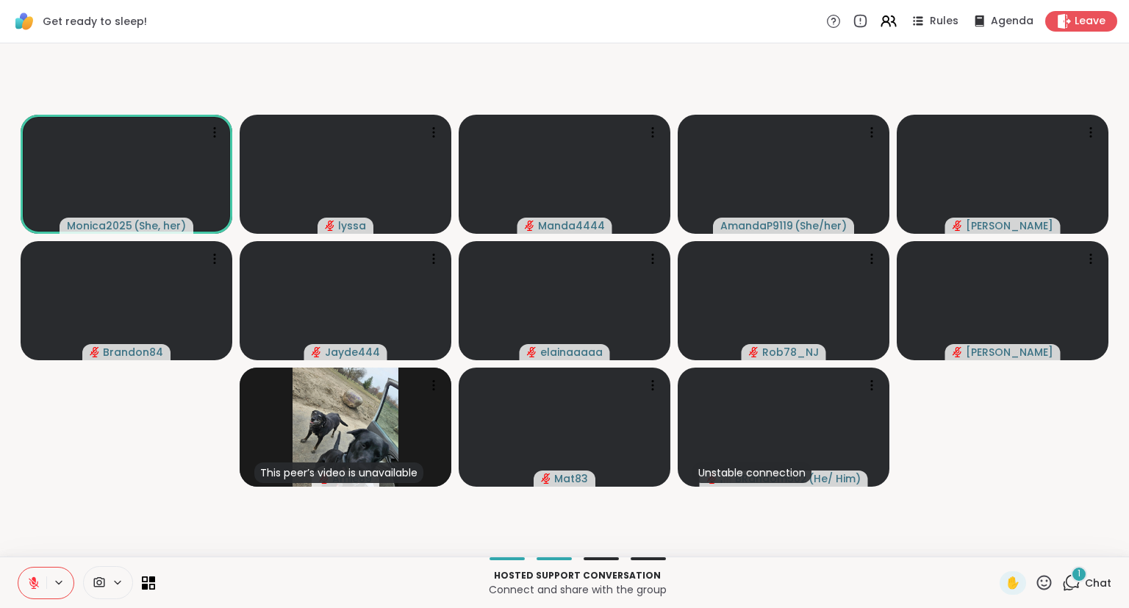
click at [35, 578] on icon at bounding box center [34, 579] width 4 height 6
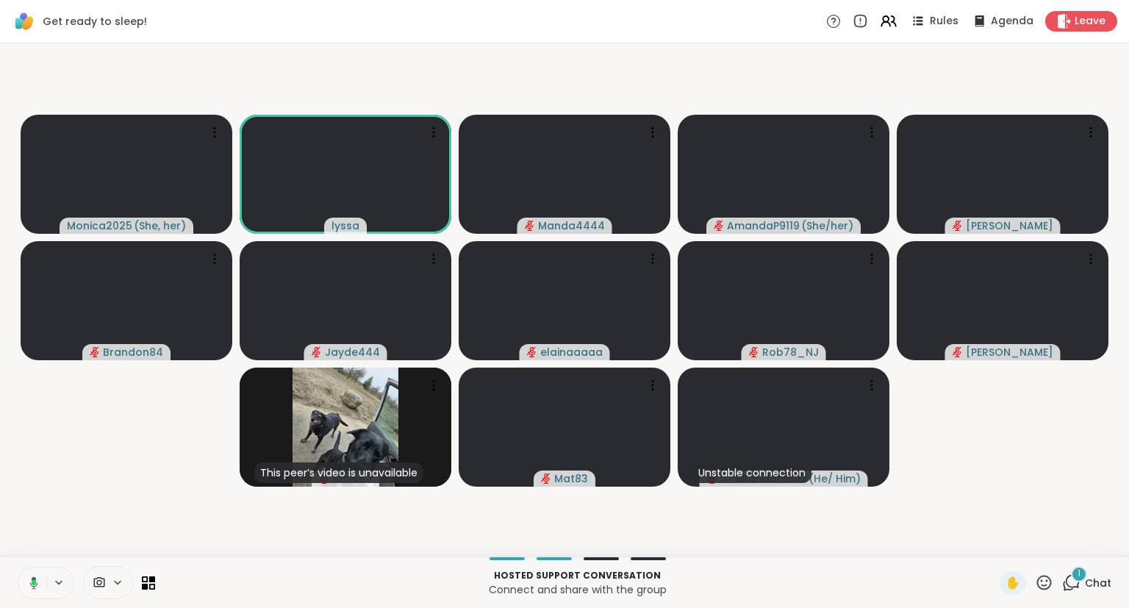
click at [31, 572] on button at bounding box center [31, 583] width 30 height 31
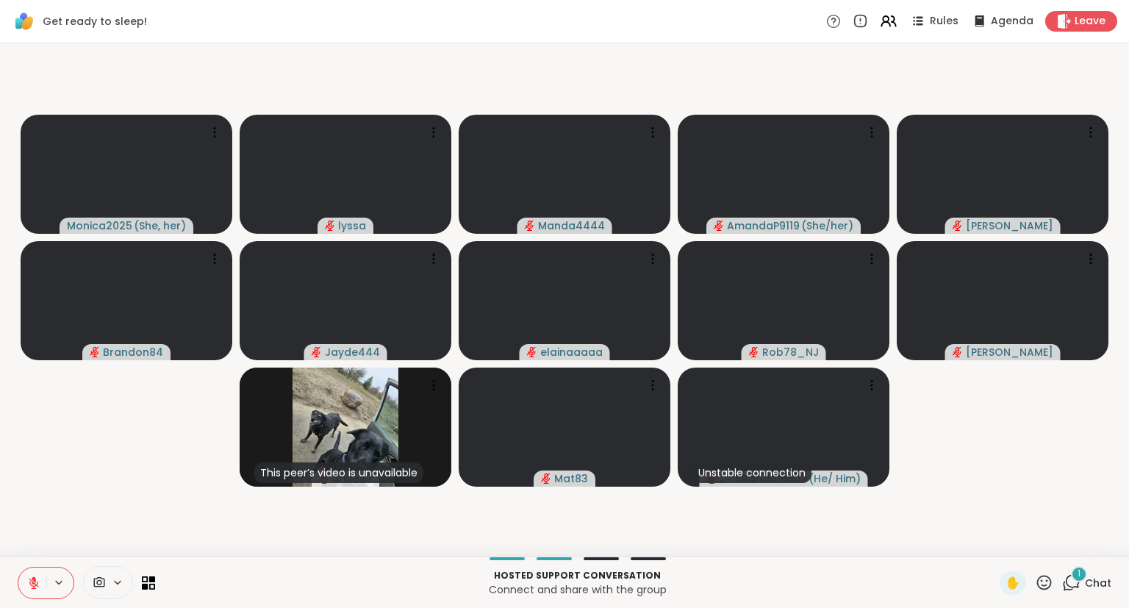
click at [35, 578] on icon at bounding box center [33, 582] width 13 height 13
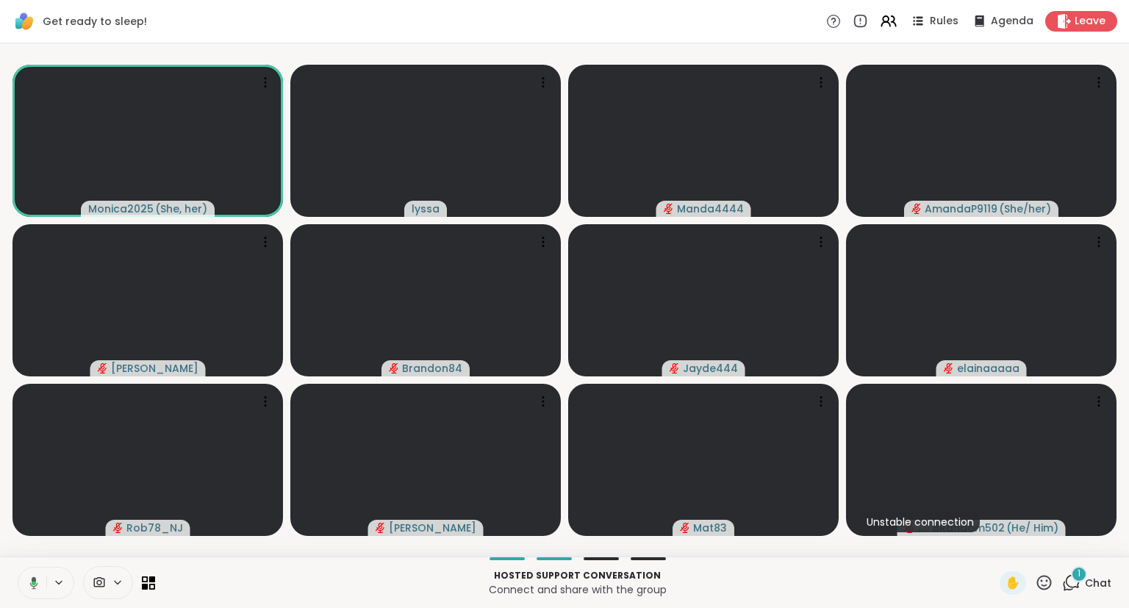
click at [39, 572] on button at bounding box center [31, 583] width 30 height 31
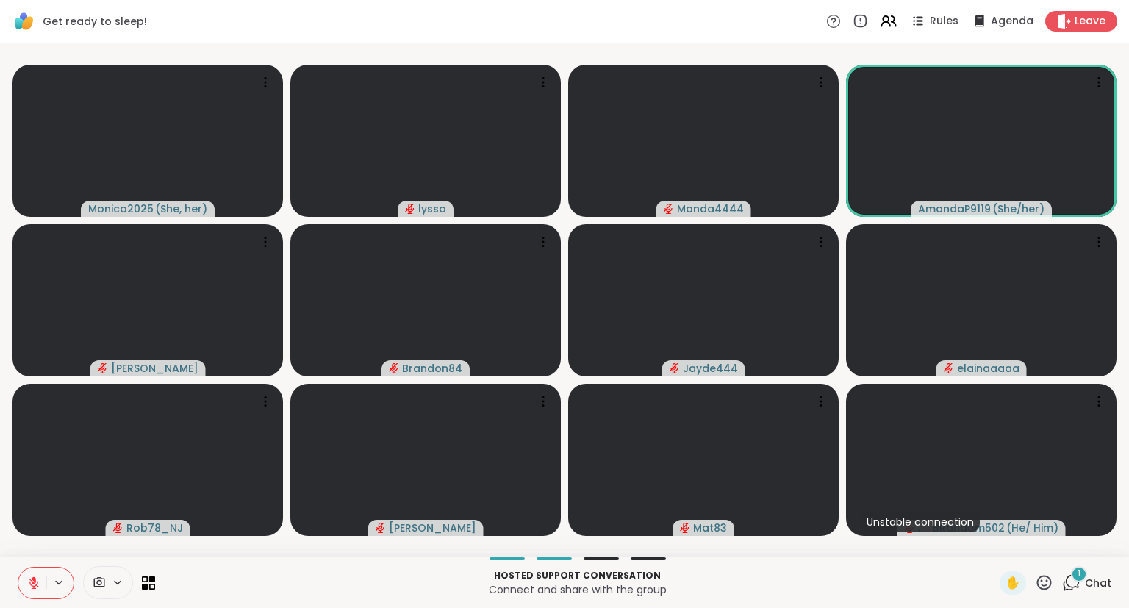
click at [41, 586] on button at bounding box center [32, 583] width 28 height 31
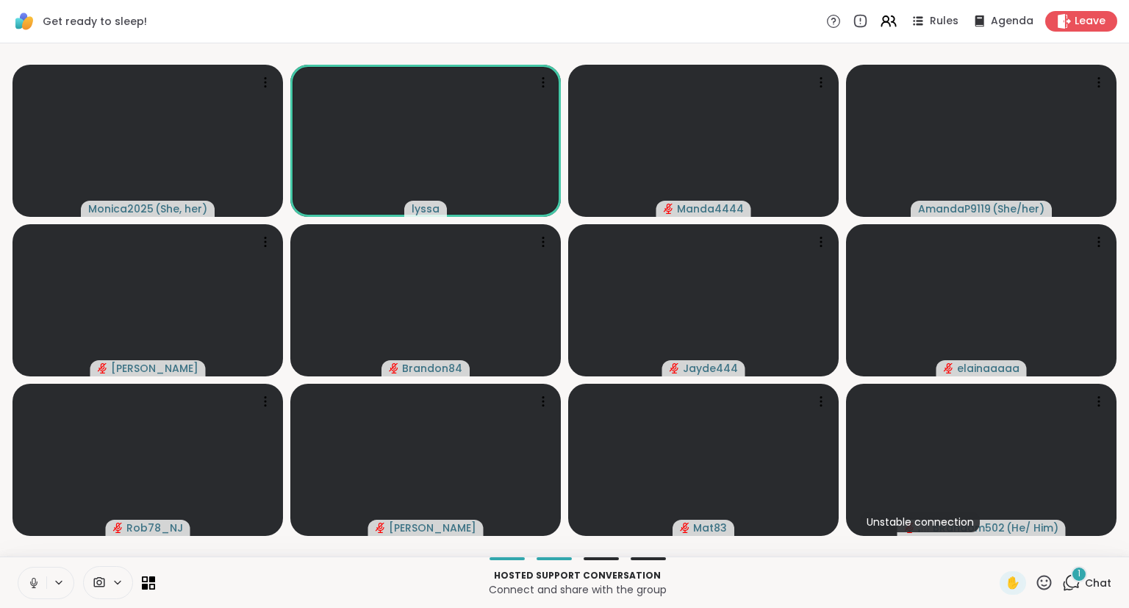
click at [40, 575] on button at bounding box center [32, 583] width 28 height 31
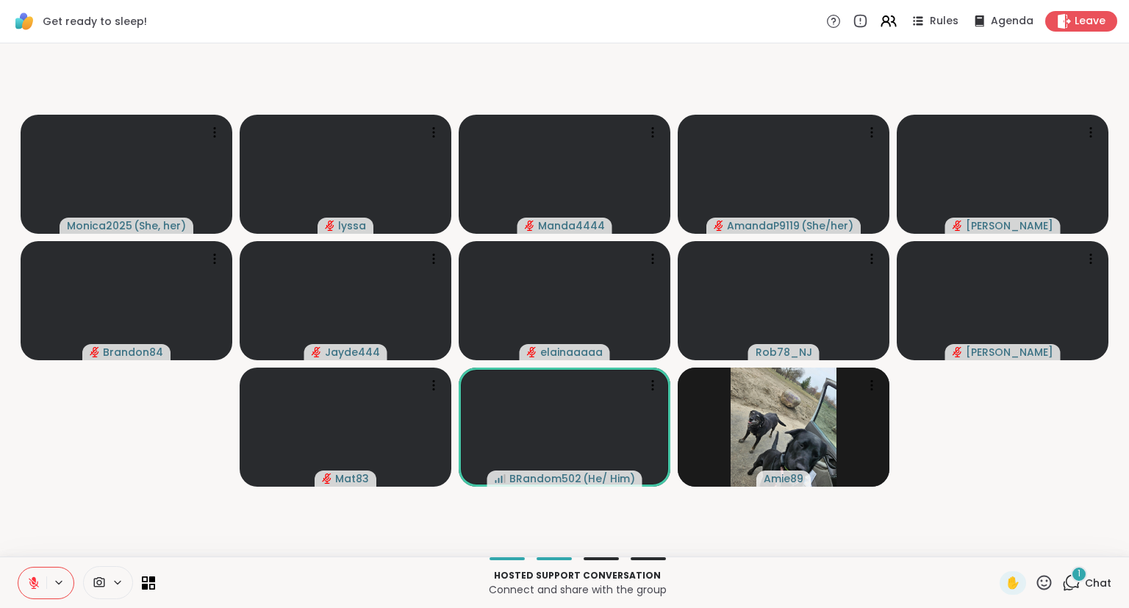
click at [1075, 576] on div "1" at bounding box center [1079, 574] width 16 height 16
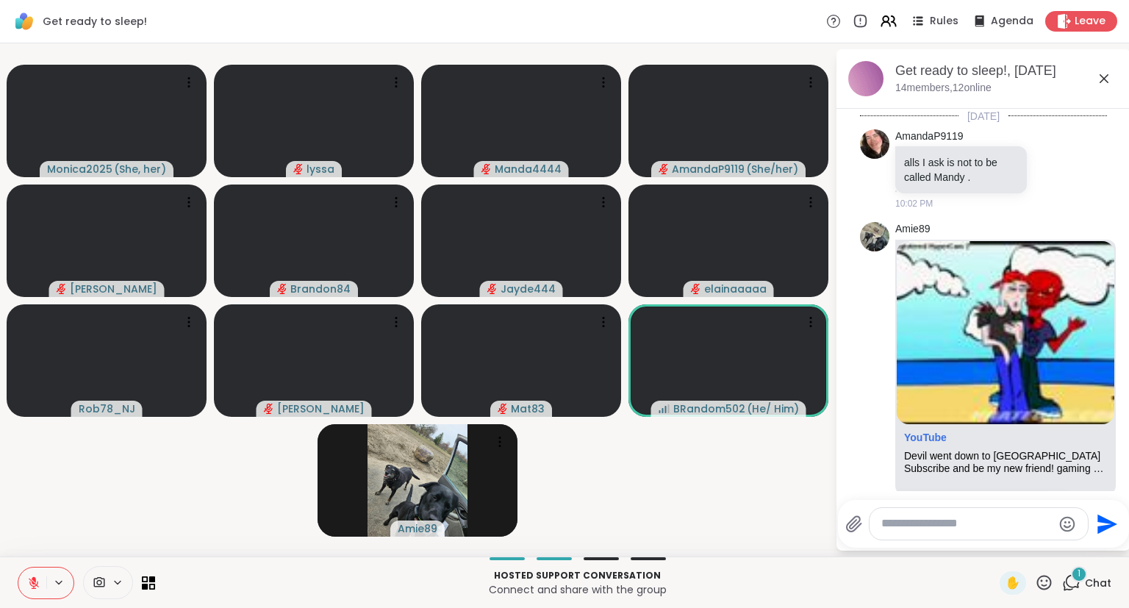
scroll to position [2382, 0]
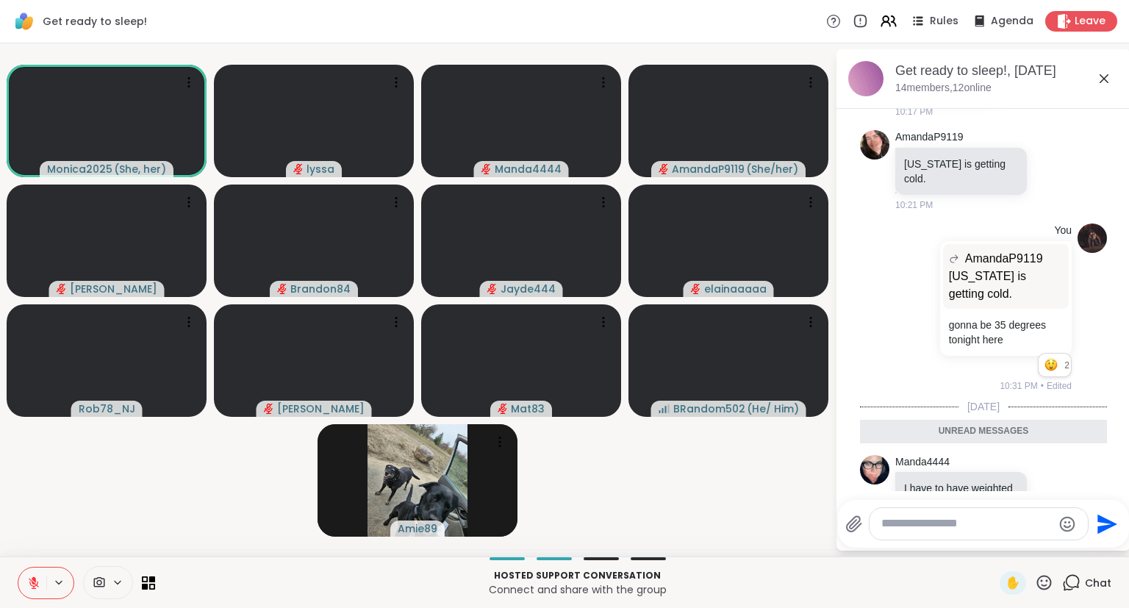
click at [1104, 76] on icon at bounding box center [1104, 79] width 18 height 18
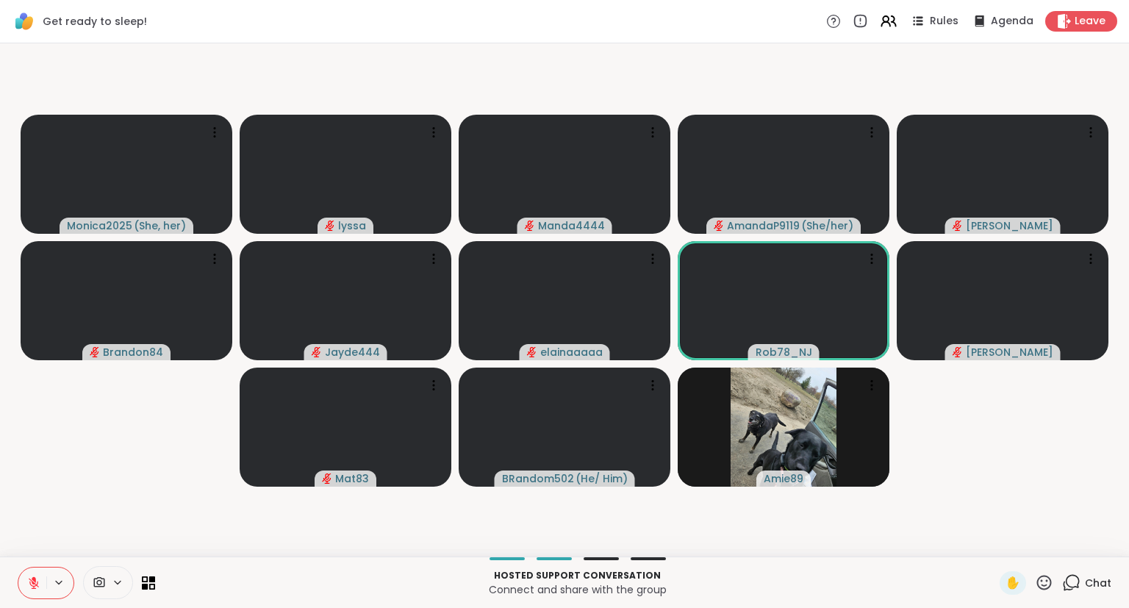
click at [31, 582] on icon at bounding box center [33, 582] width 13 height 13
click at [35, 572] on button at bounding box center [32, 583] width 28 height 31
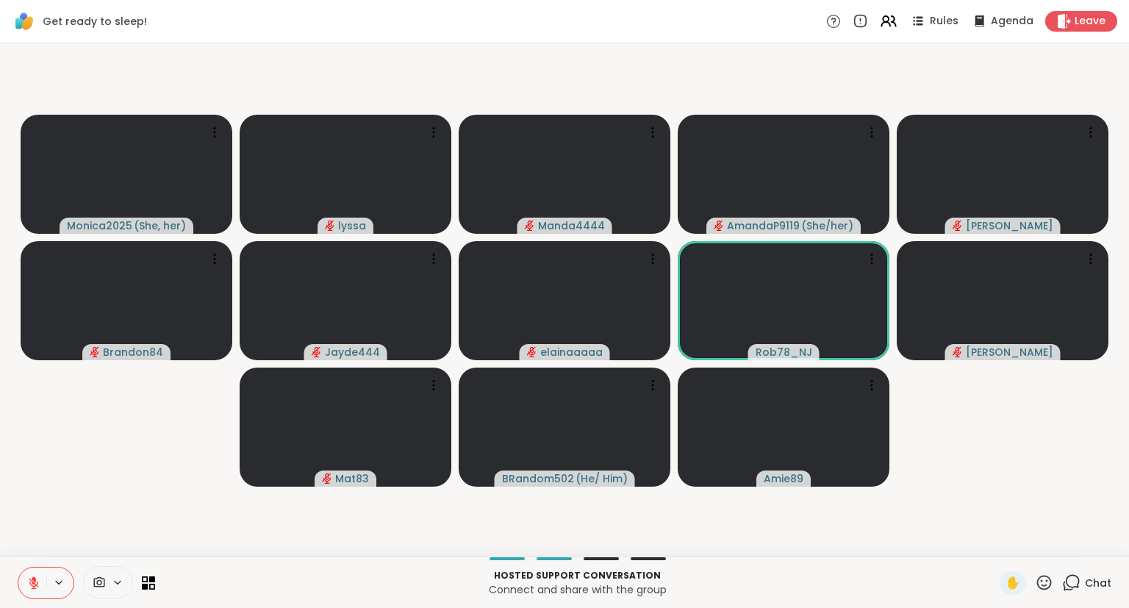
click at [1040, 587] on icon at bounding box center [1044, 582] width 15 height 15
click at [988, 544] on div "❤️" at bounding box center [1001, 544] width 26 height 24
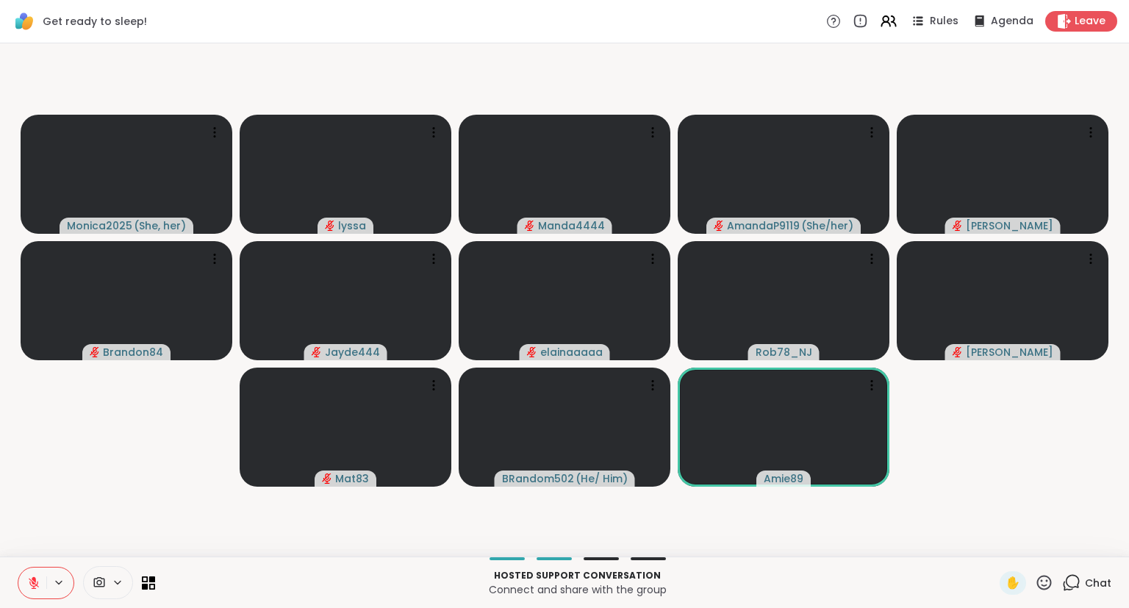
click at [26, 576] on button at bounding box center [32, 583] width 28 height 31
click at [34, 578] on icon at bounding box center [33, 582] width 13 height 13
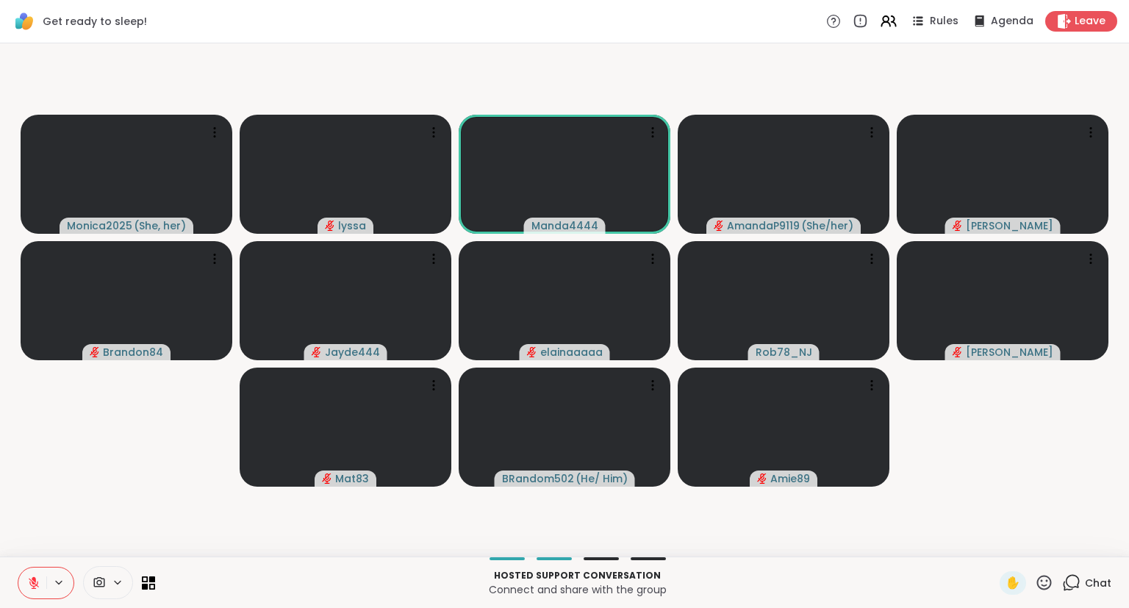
click at [36, 579] on icon at bounding box center [33, 582] width 13 height 13
click at [1039, 581] on icon at bounding box center [1044, 582] width 15 height 15
click at [1026, 551] on span "👍" at bounding box center [1033, 544] width 15 height 18
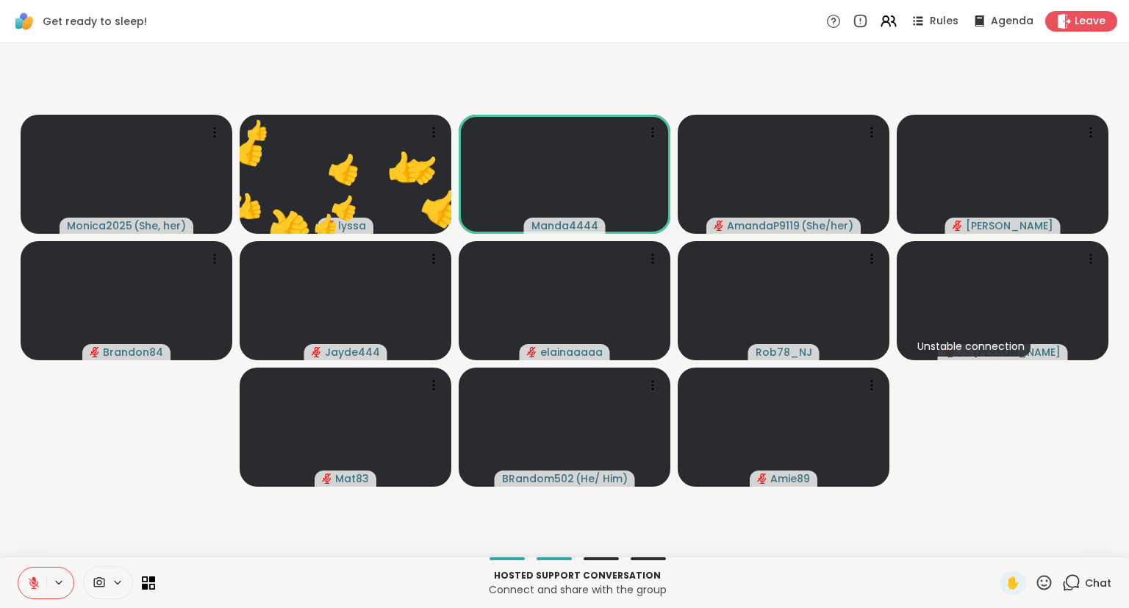
click at [22, 575] on button at bounding box center [32, 583] width 28 height 31
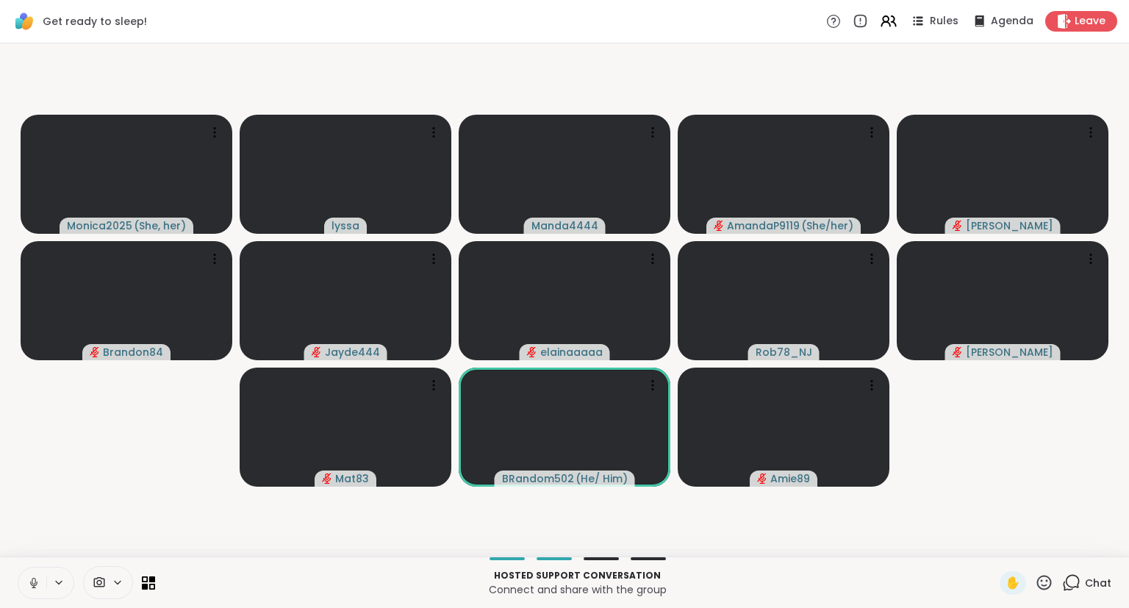
click at [33, 577] on icon at bounding box center [33, 582] width 13 height 13
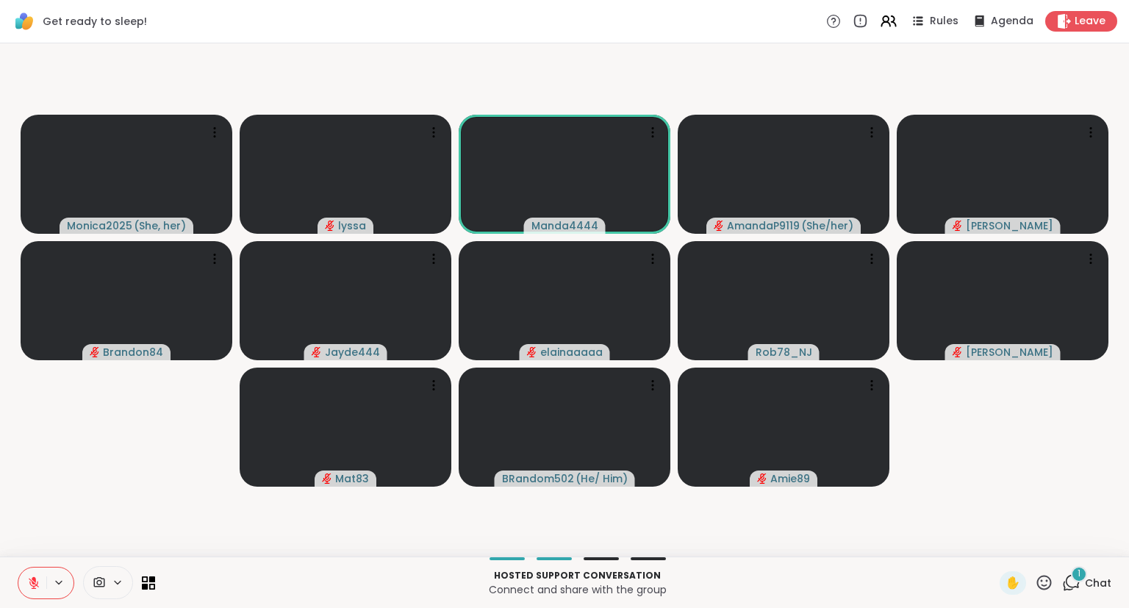
click at [1103, 590] on div "1 Chat" at bounding box center [1086, 583] width 49 height 24
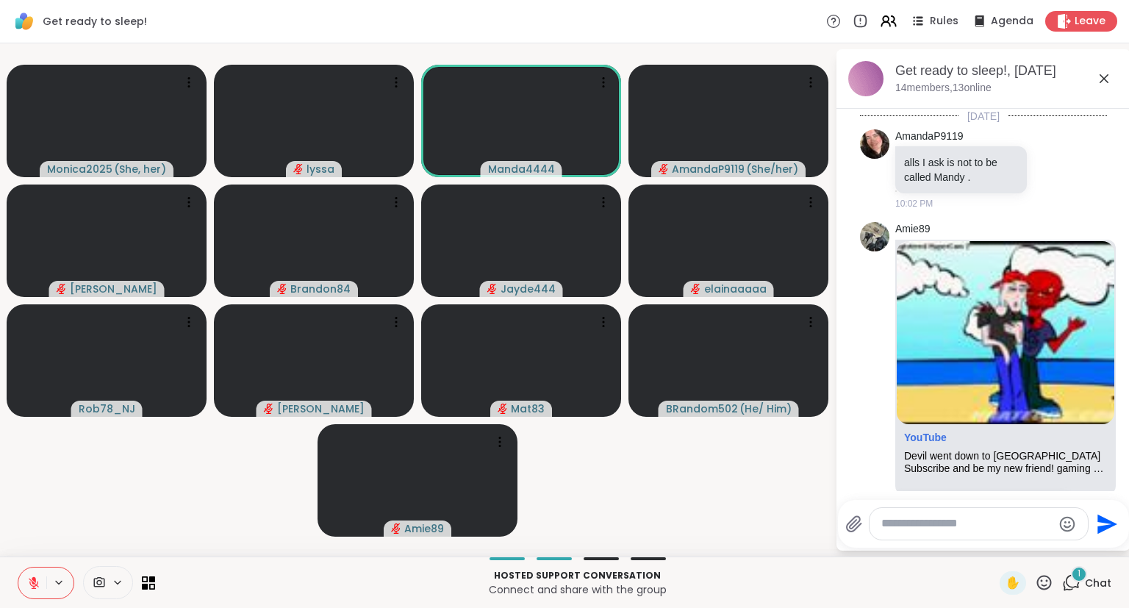
scroll to position [2459, 0]
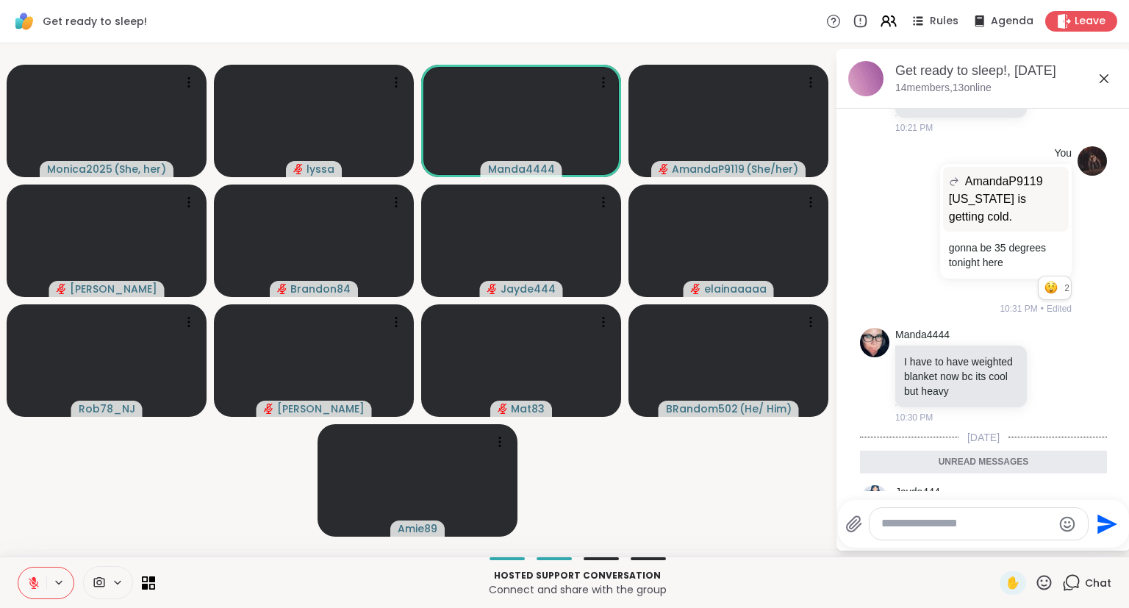
click at [1103, 75] on icon at bounding box center [1104, 79] width 18 height 18
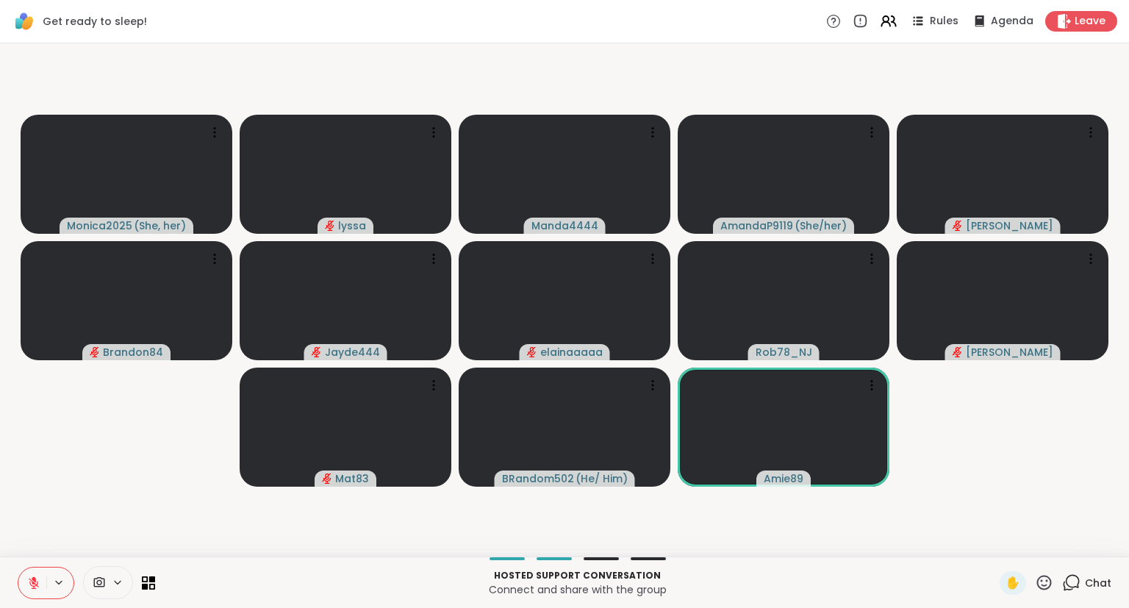
click at [1094, 588] on span "Chat" at bounding box center [1098, 583] width 26 height 15
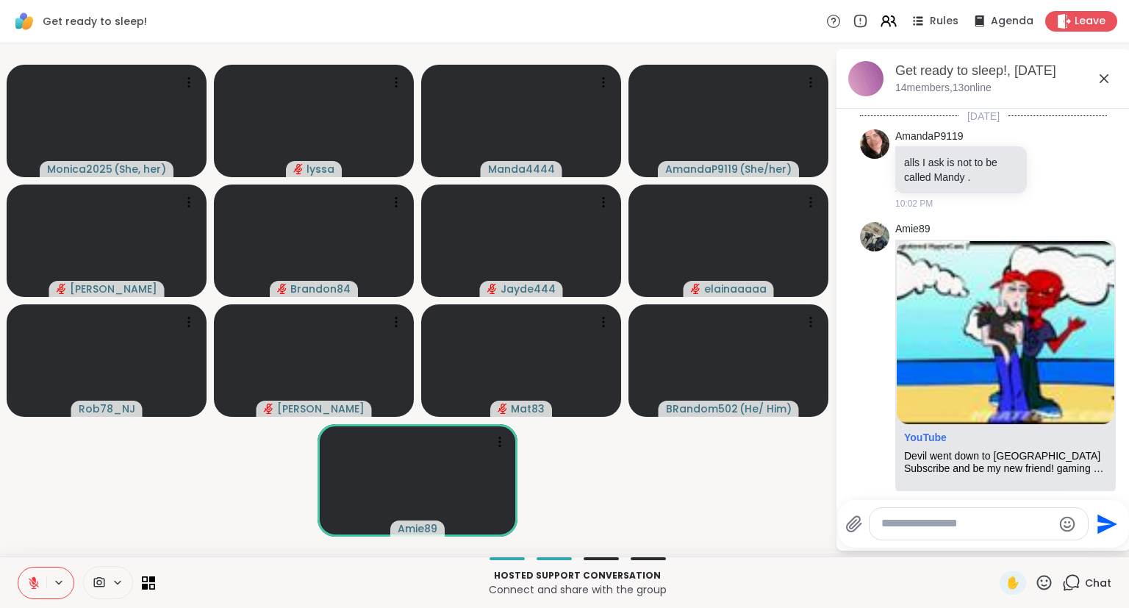
scroll to position [2410, 0]
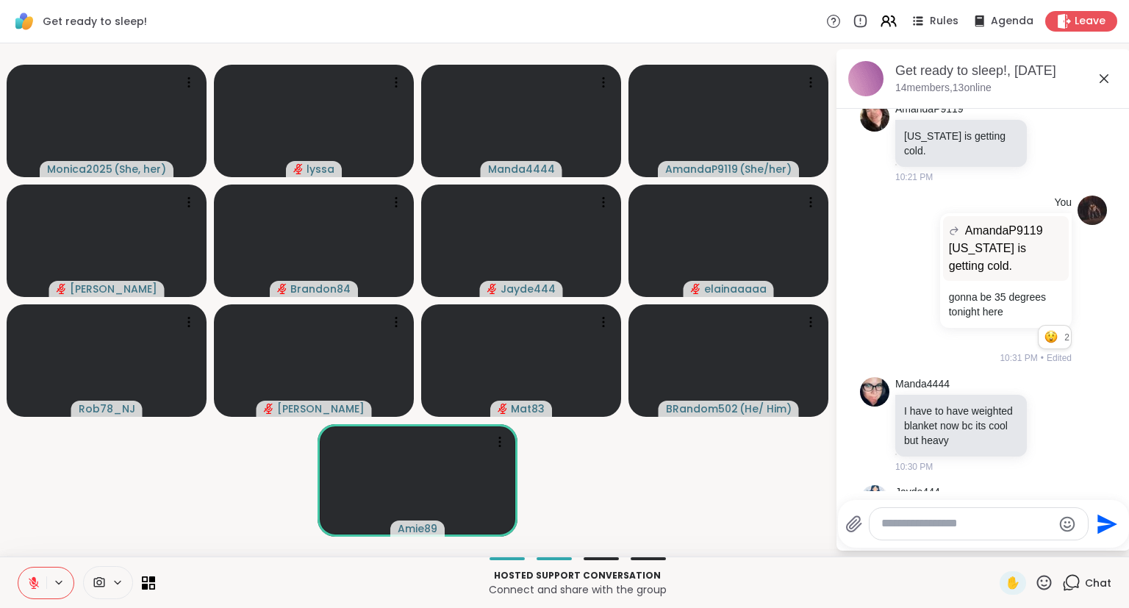
click at [1107, 79] on icon at bounding box center [1104, 79] width 18 height 18
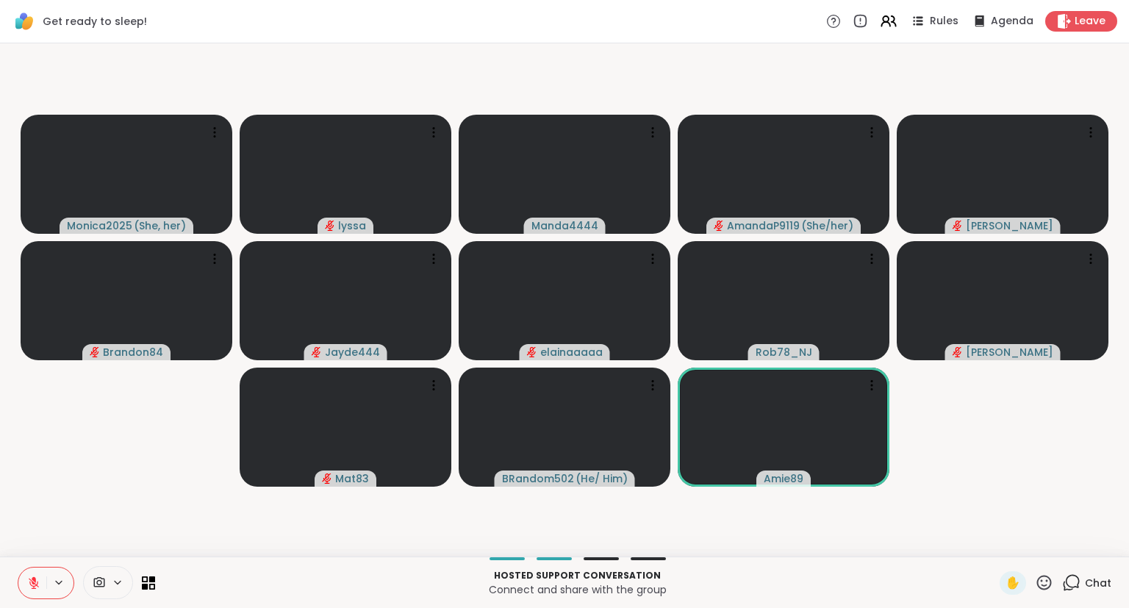
click at [43, 584] on button at bounding box center [32, 583] width 28 height 31
click at [39, 587] on icon at bounding box center [33, 582] width 13 height 13
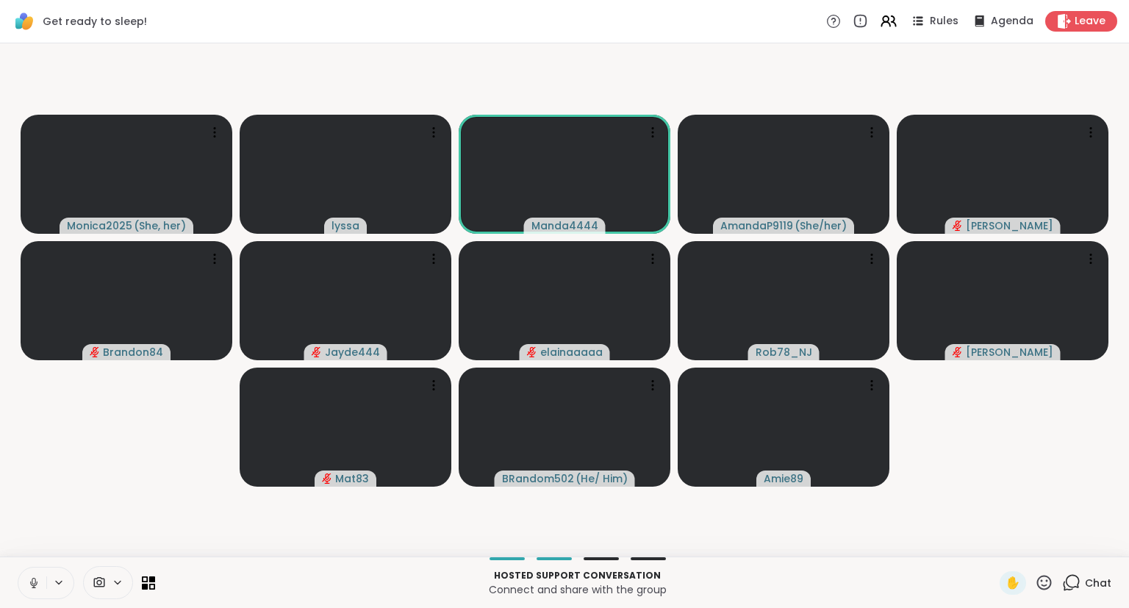
click at [25, 580] on button at bounding box center [32, 583] width 28 height 31
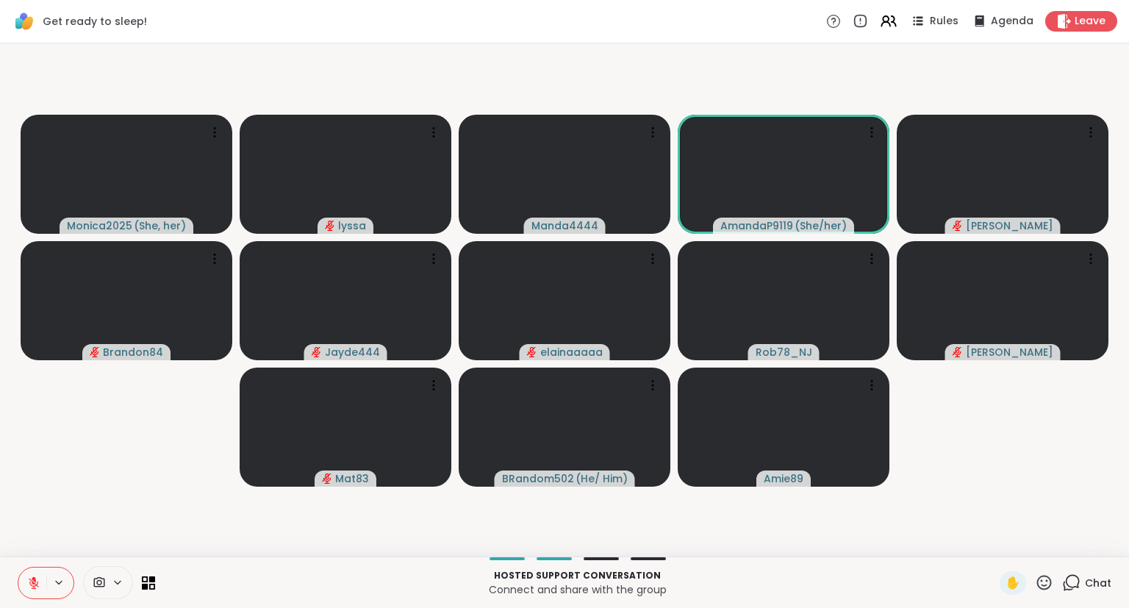
click at [32, 579] on icon at bounding box center [34, 579] width 4 height 6
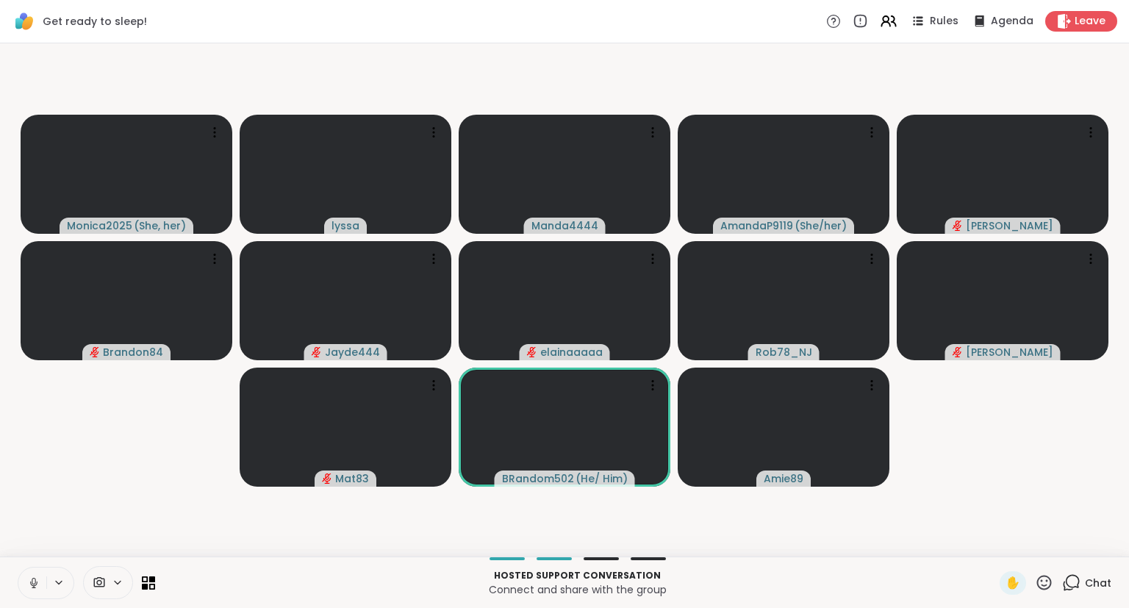
click at [28, 575] on button at bounding box center [32, 583] width 28 height 31
click at [33, 583] on icon at bounding box center [34, 583] width 10 height 10
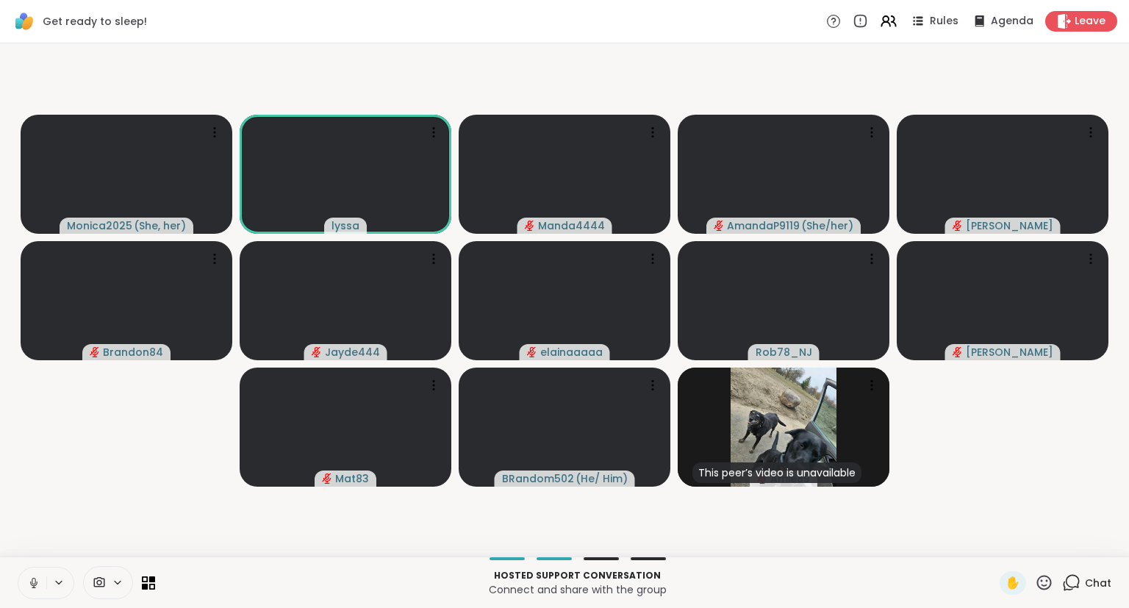
click at [33, 573] on button at bounding box center [32, 583] width 28 height 31
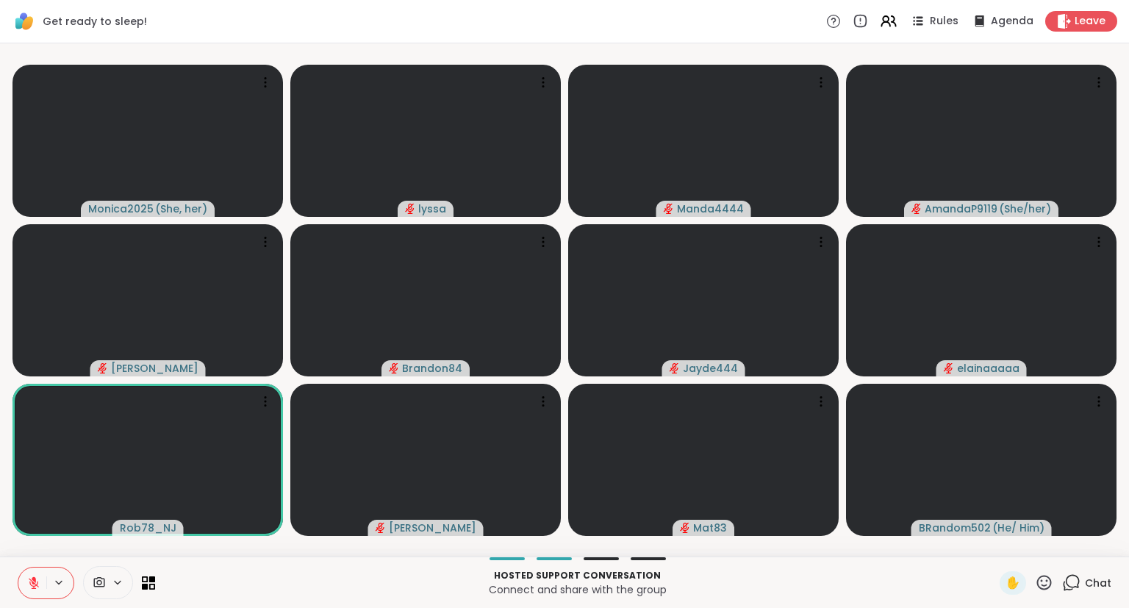
click at [680, 571] on p "Hosted support conversation" at bounding box center [577, 575] width 827 height 13
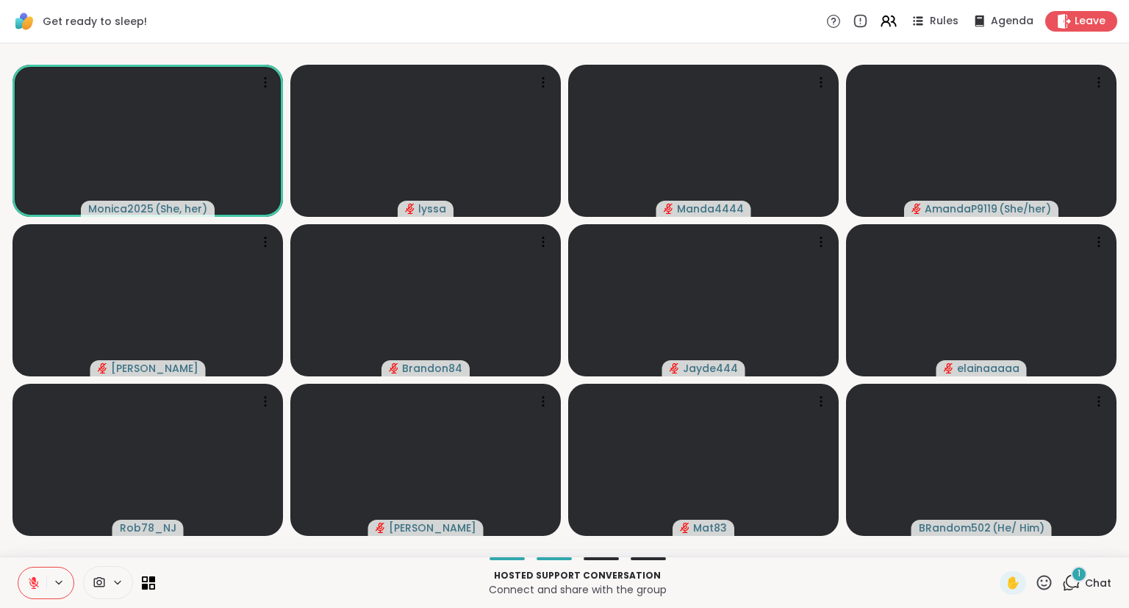
click at [6, 587] on div "Hosted support conversation Connect and share with the group ✋ 1 Chat" at bounding box center [564, 582] width 1129 height 51
click at [37, 579] on icon at bounding box center [33, 582] width 13 height 13
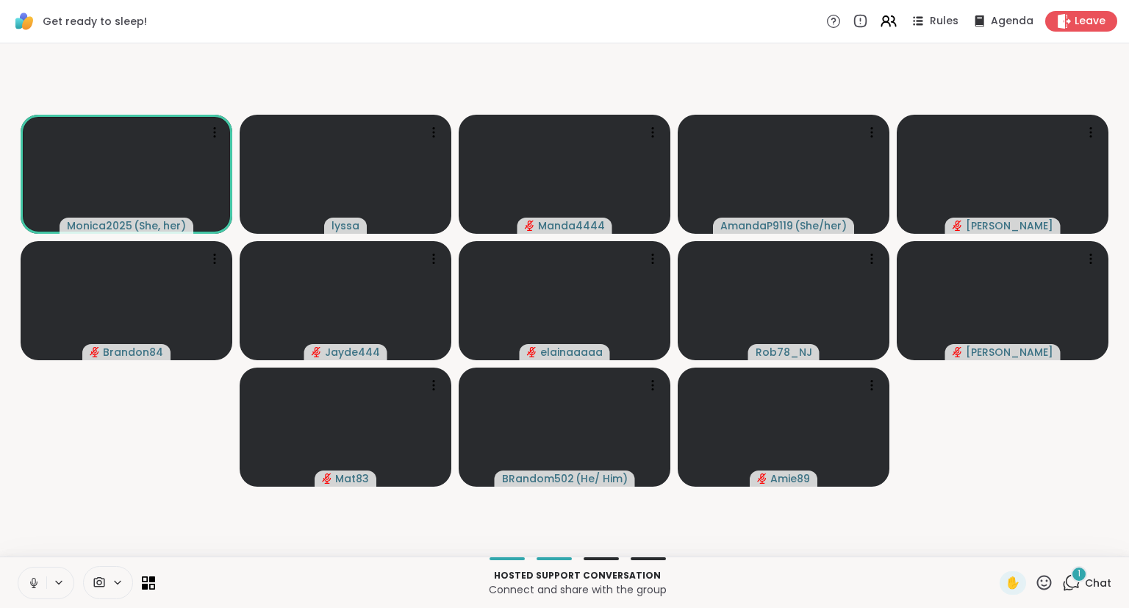
click at [24, 581] on button at bounding box center [32, 583] width 28 height 31
click at [25, 581] on button at bounding box center [32, 583] width 28 height 31
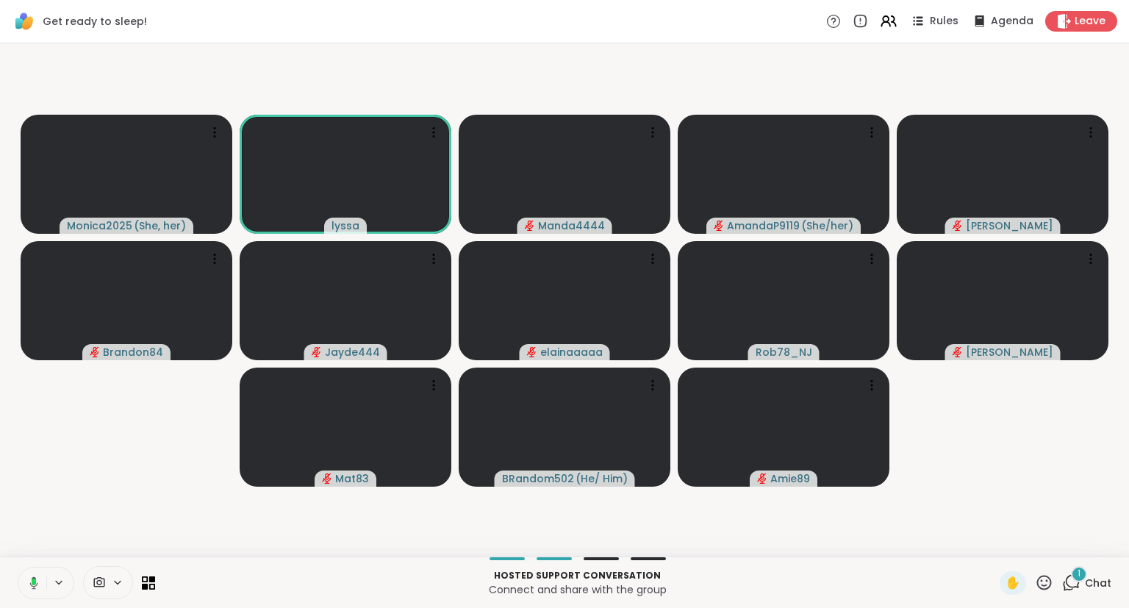
click at [37, 579] on icon at bounding box center [31, 582] width 13 height 13
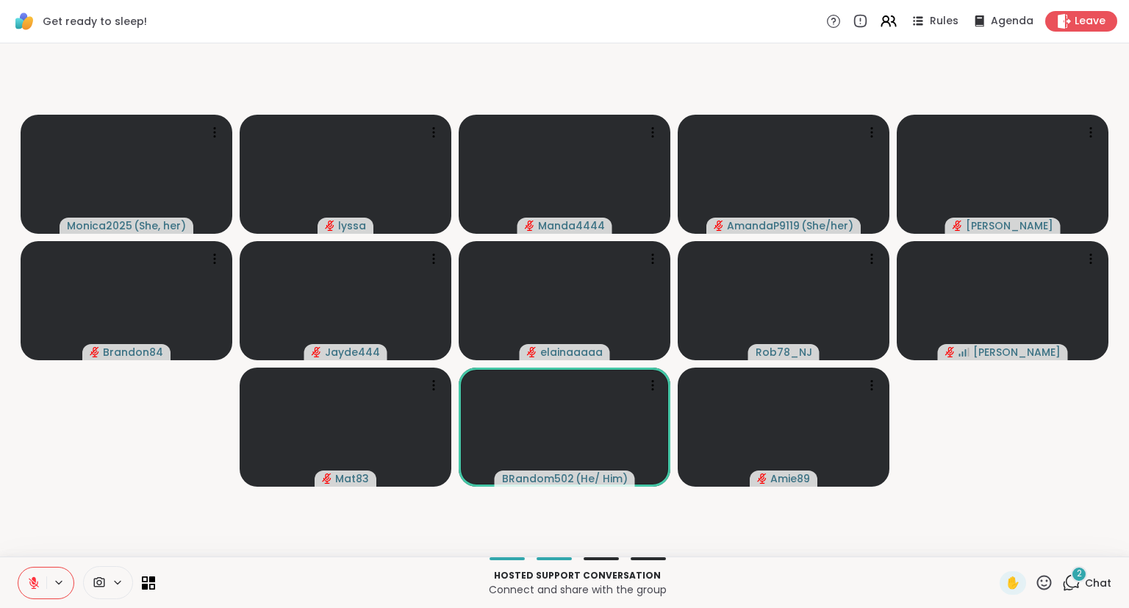
click at [1102, 583] on span "Chat" at bounding box center [1098, 583] width 26 height 15
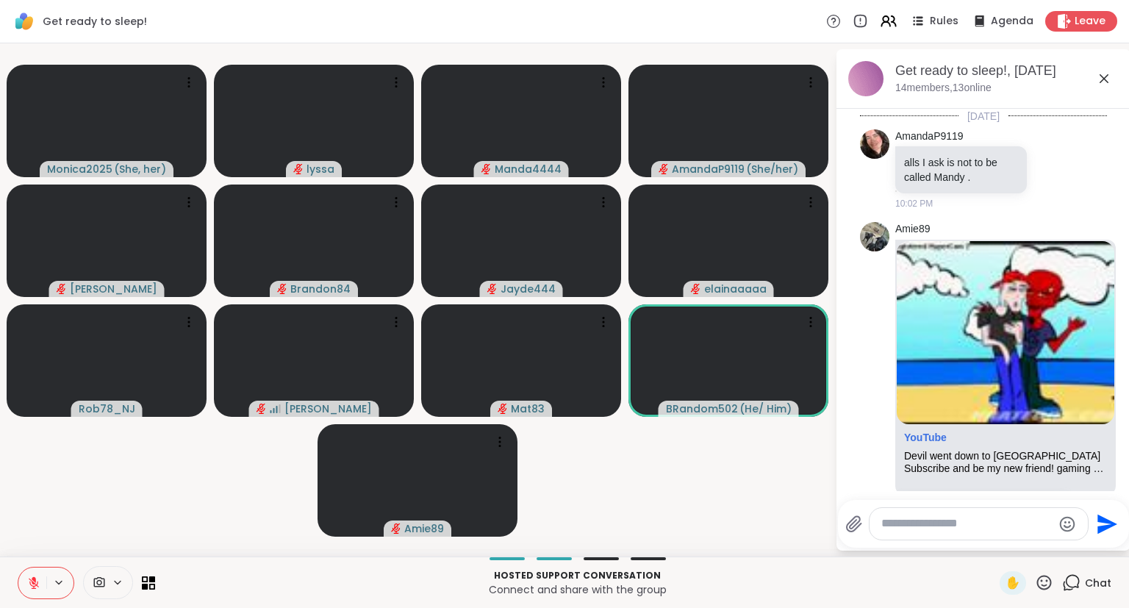
scroll to position [2713, 0]
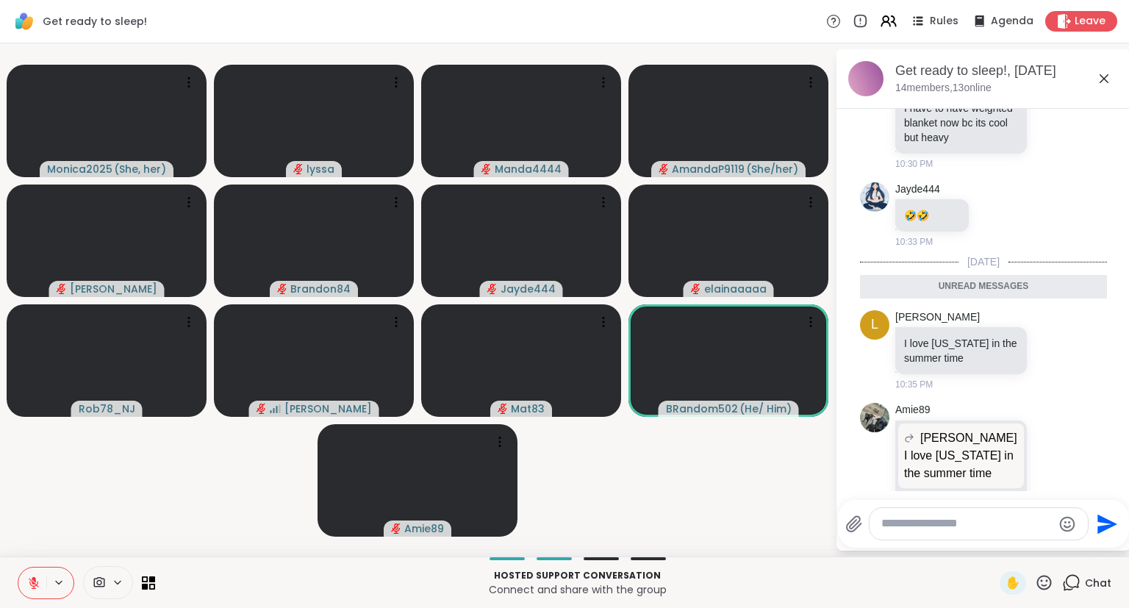
click at [1100, 80] on icon at bounding box center [1104, 79] width 18 height 18
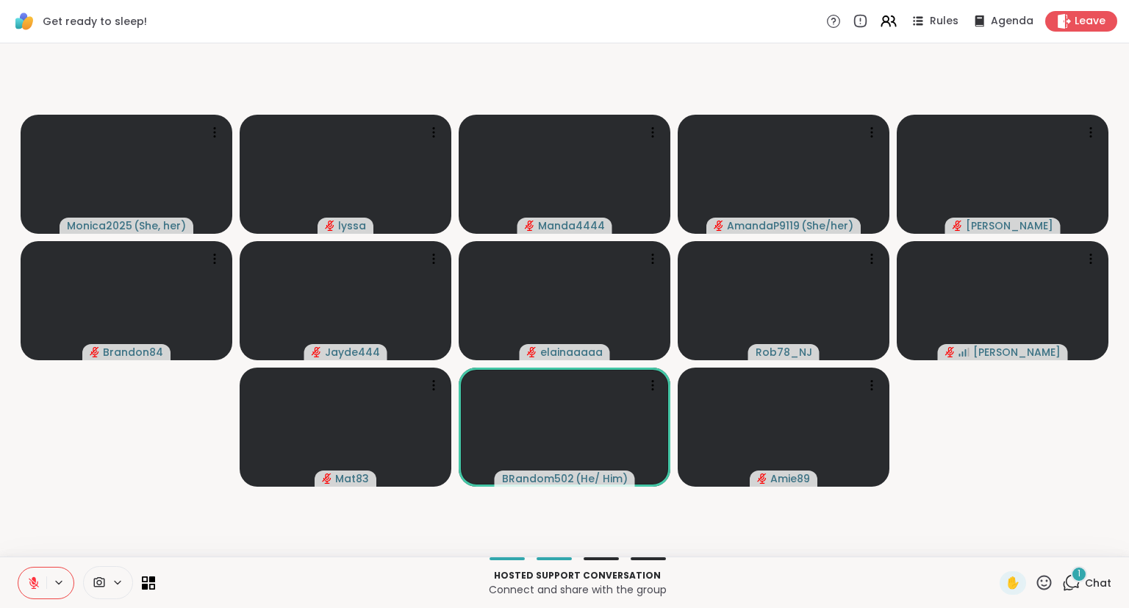
click at [36, 563] on div "Hosted support conversation Connect and share with the group ✋ 1 Chat" at bounding box center [564, 582] width 1129 height 51
click at [35, 590] on icon at bounding box center [33, 582] width 13 height 13
click at [37, 578] on icon at bounding box center [33, 582] width 13 height 13
click at [28, 576] on button at bounding box center [32, 583] width 28 height 31
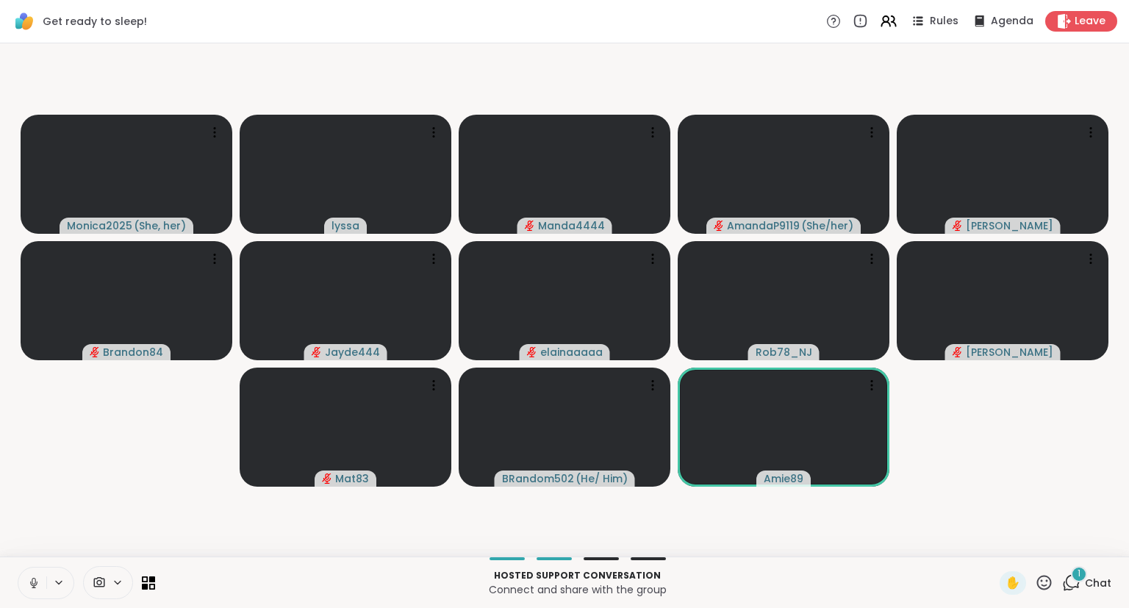
click at [32, 578] on icon at bounding box center [33, 582] width 13 height 13
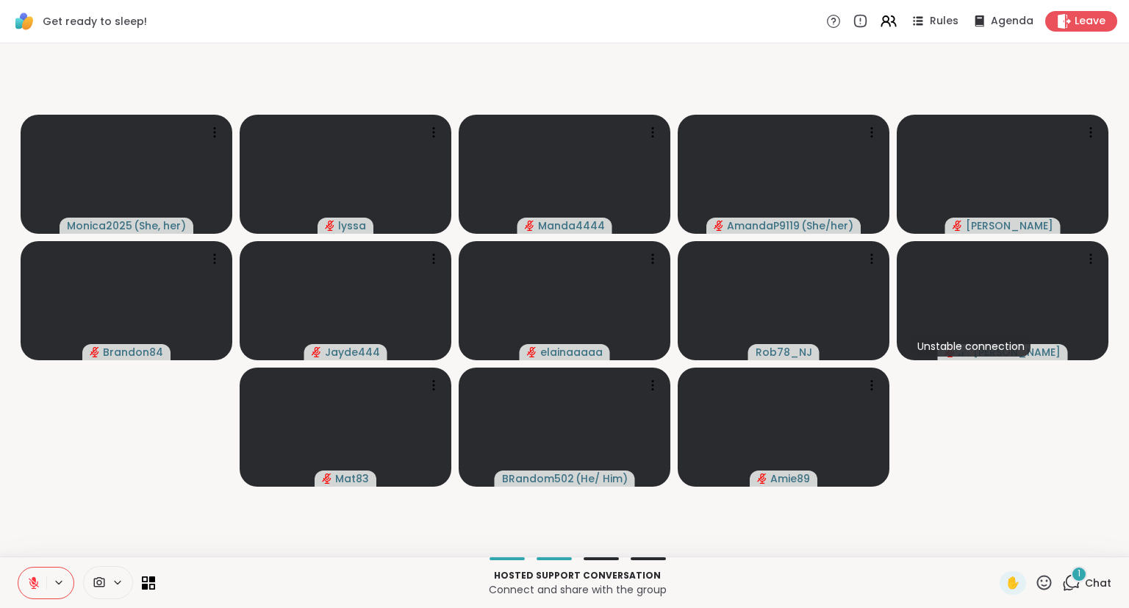
click at [30, 575] on button at bounding box center [32, 583] width 28 height 31
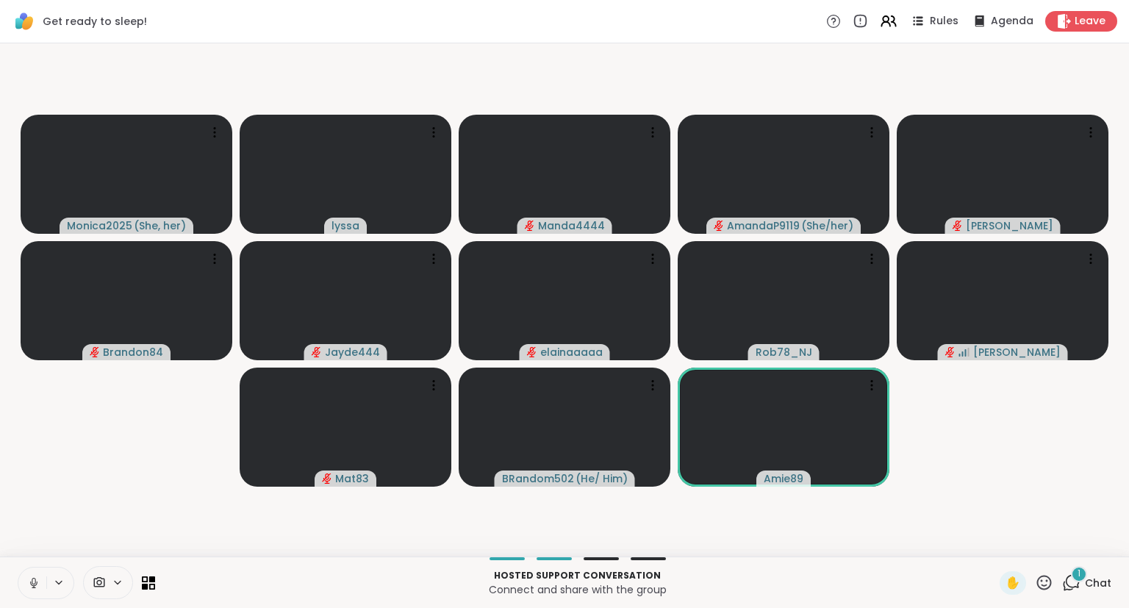
click at [24, 575] on button at bounding box center [32, 583] width 28 height 31
click at [35, 579] on icon at bounding box center [34, 579] width 4 height 6
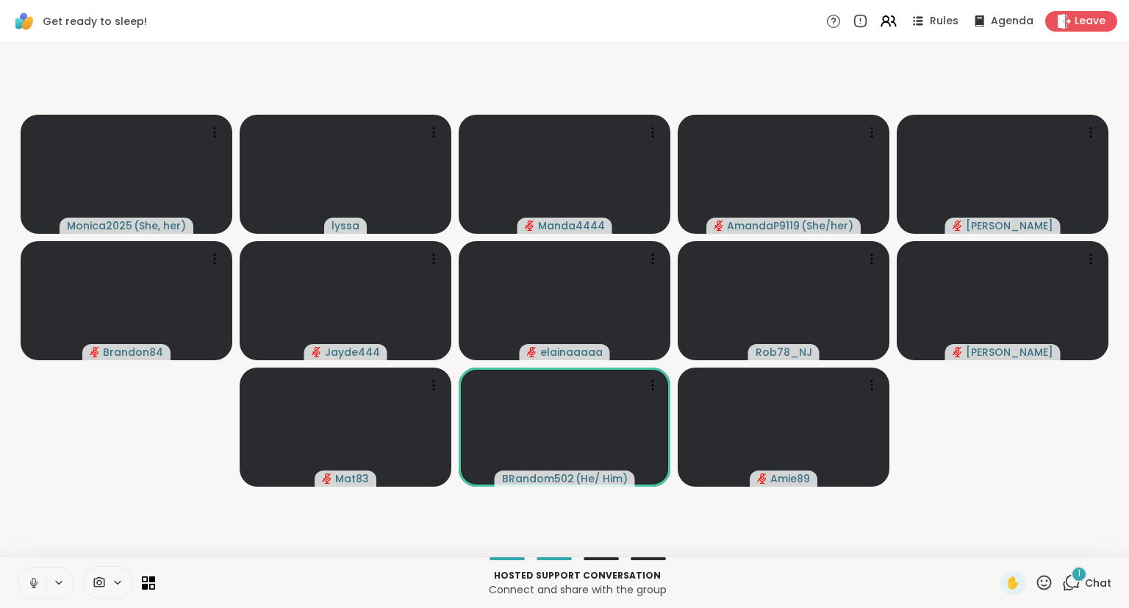
click at [38, 576] on button at bounding box center [32, 583] width 28 height 31
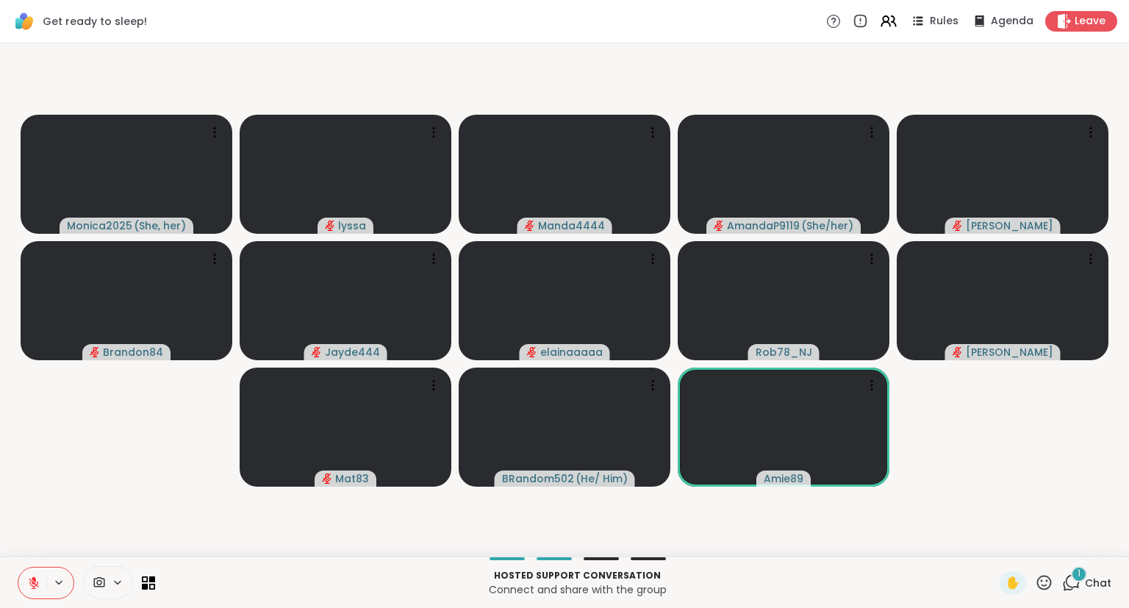
click at [38, 575] on button at bounding box center [32, 583] width 28 height 31
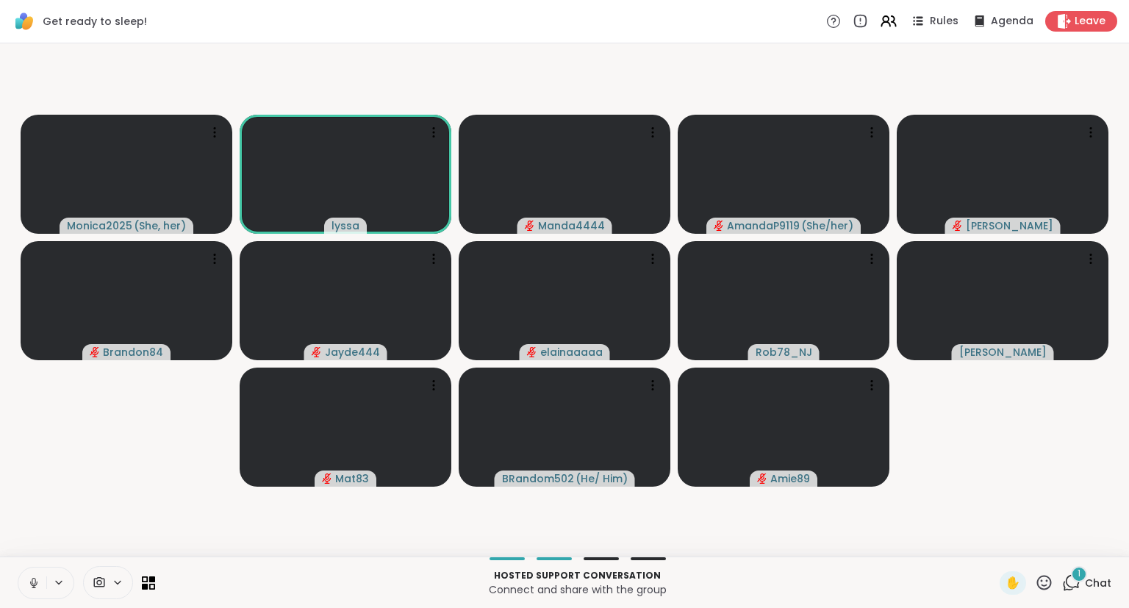
click at [33, 575] on button at bounding box center [32, 583] width 28 height 31
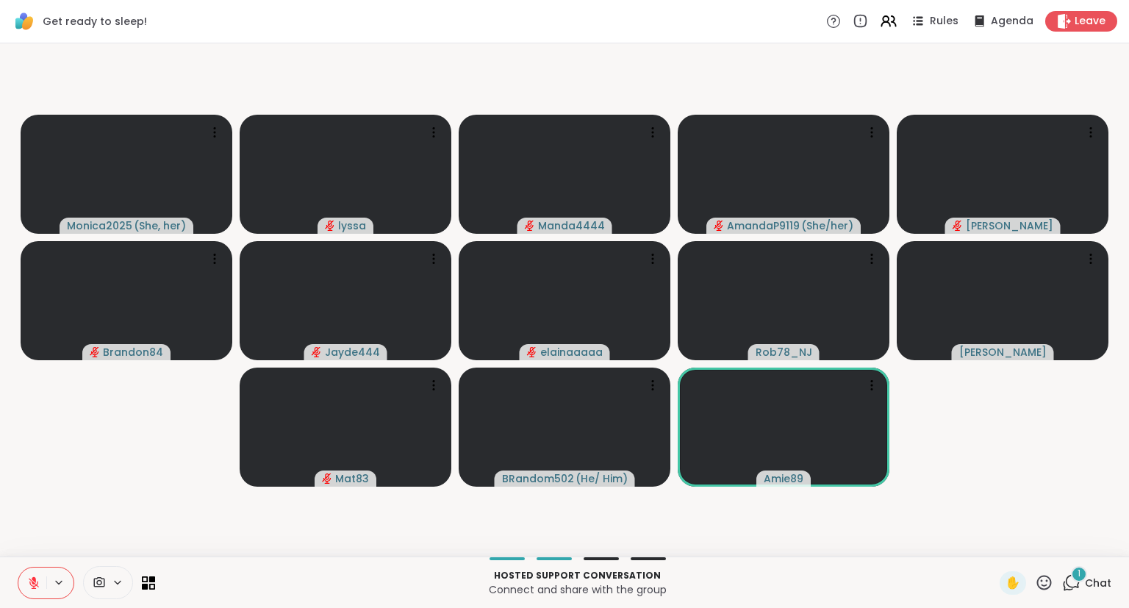
click at [30, 572] on button at bounding box center [32, 583] width 28 height 31
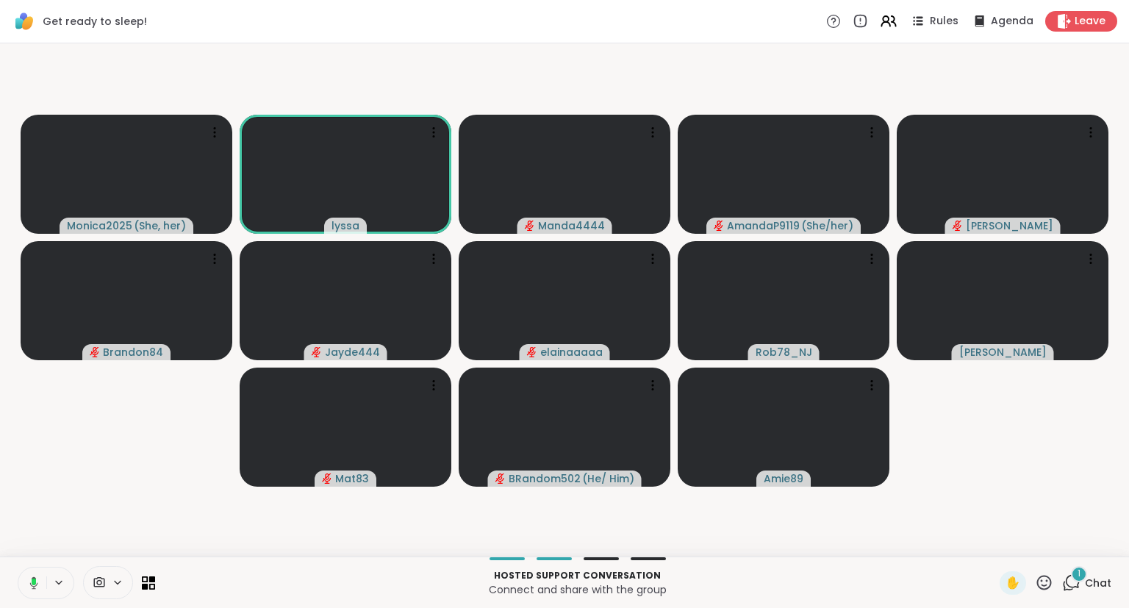
click at [33, 573] on button at bounding box center [31, 583] width 30 height 31
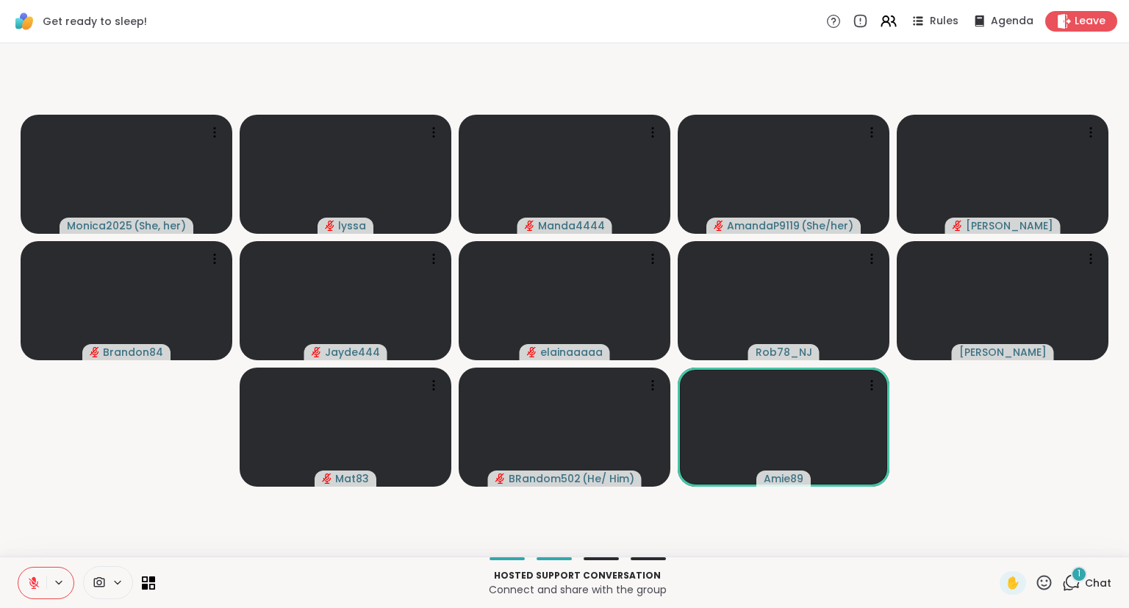
click at [1087, 581] on span "Chat" at bounding box center [1098, 583] width 26 height 15
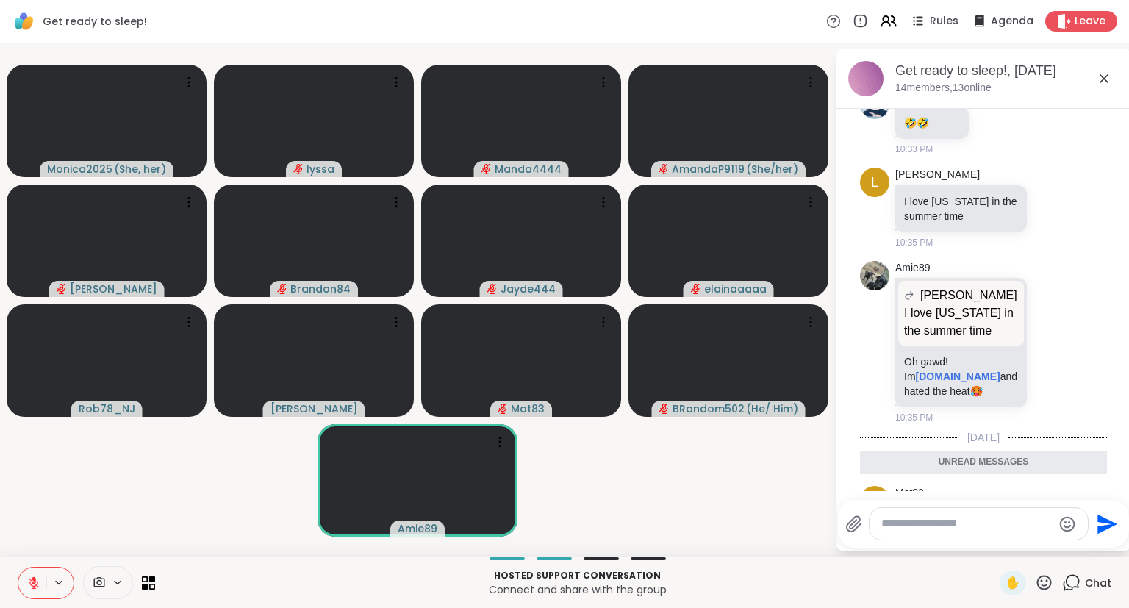
scroll to position [2791, 0]
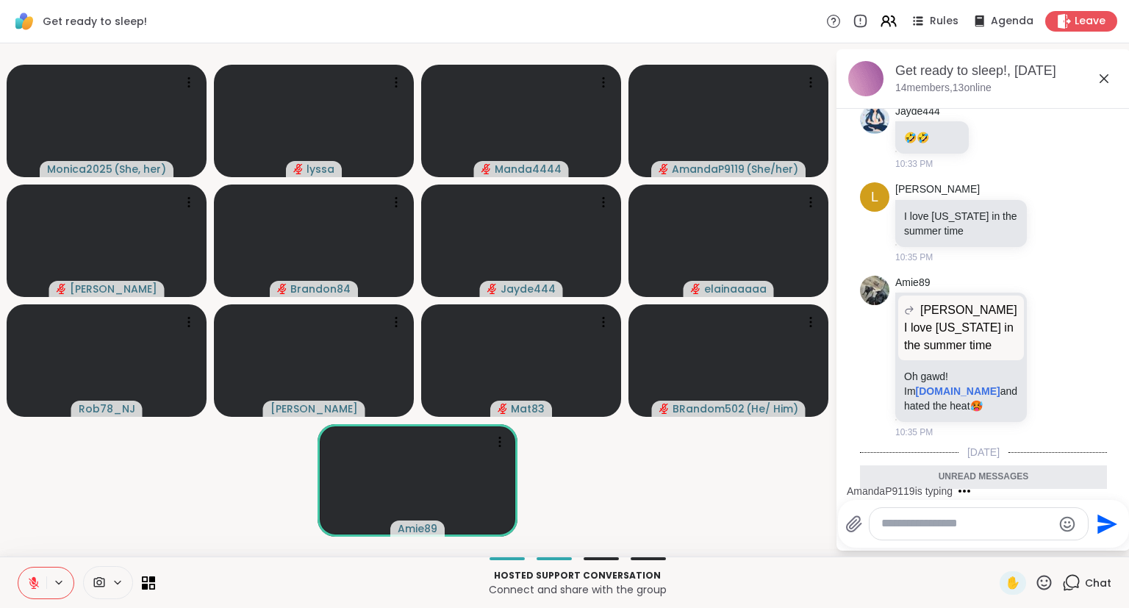
click at [1105, 75] on icon at bounding box center [1104, 79] width 18 height 18
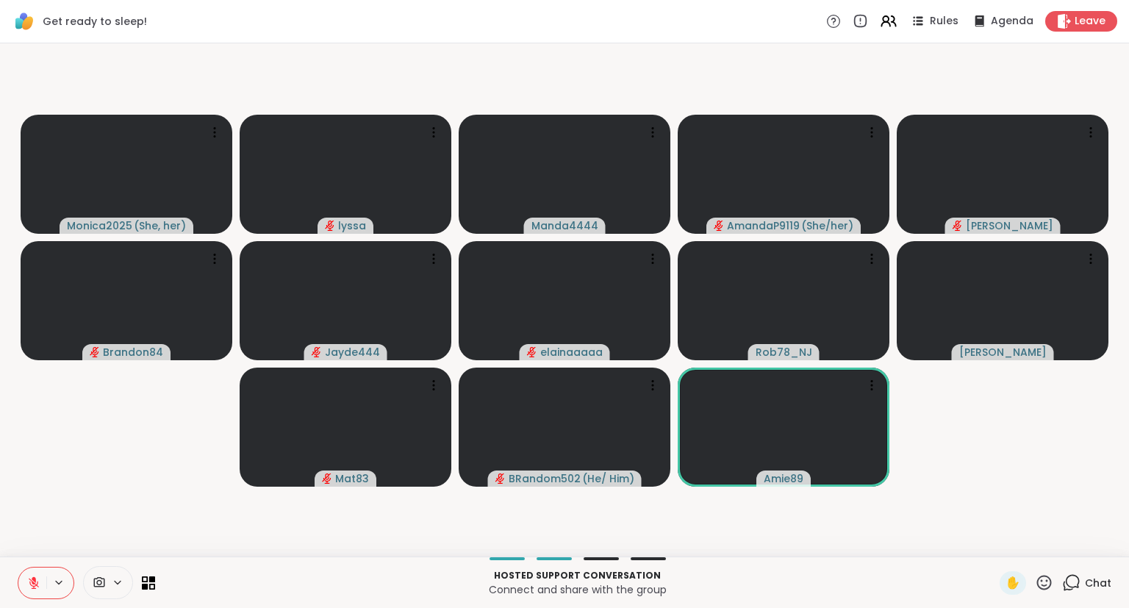
click at [26, 576] on button at bounding box center [32, 583] width 28 height 31
click at [42, 577] on button at bounding box center [32, 583] width 28 height 31
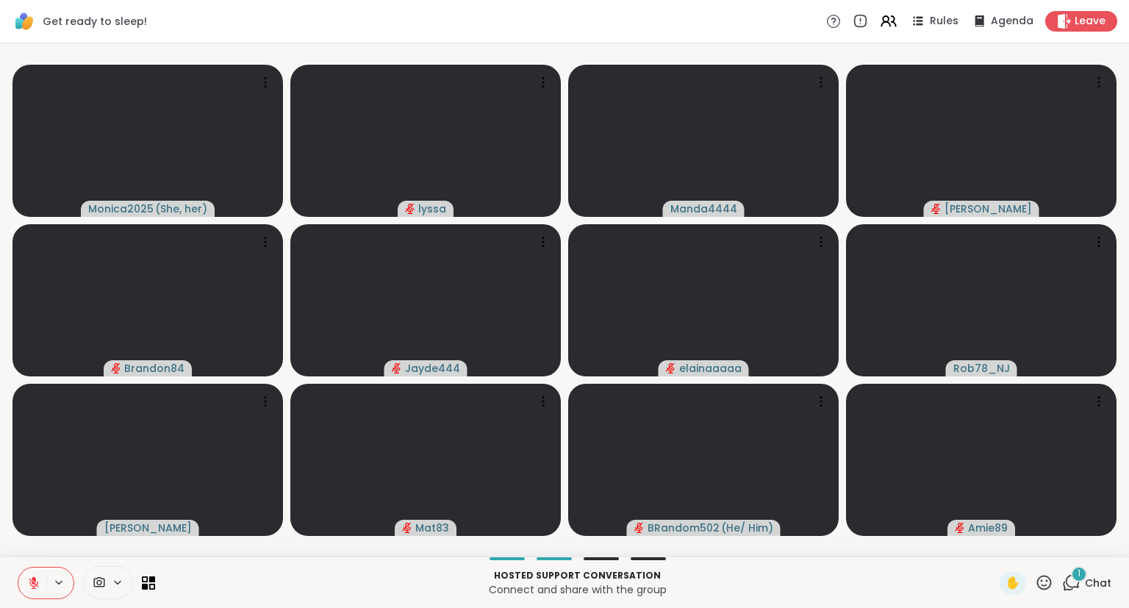
click at [43, 579] on button at bounding box center [32, 583] width 28 height 31
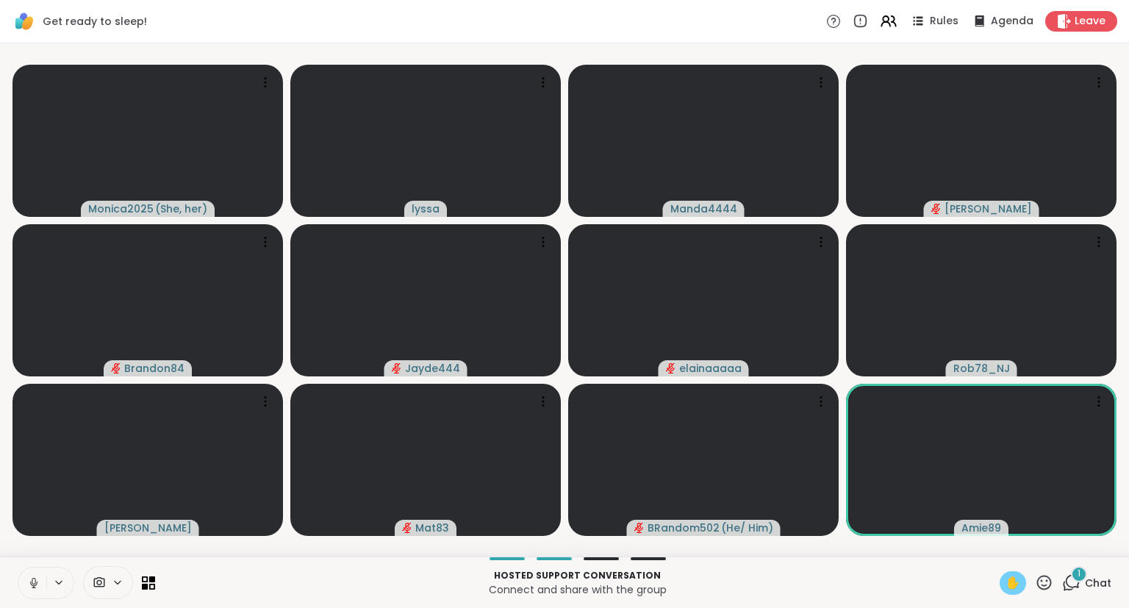
click at [1008, 581] on span "✋" at bounding box center [1013, 583] width 15 height 18
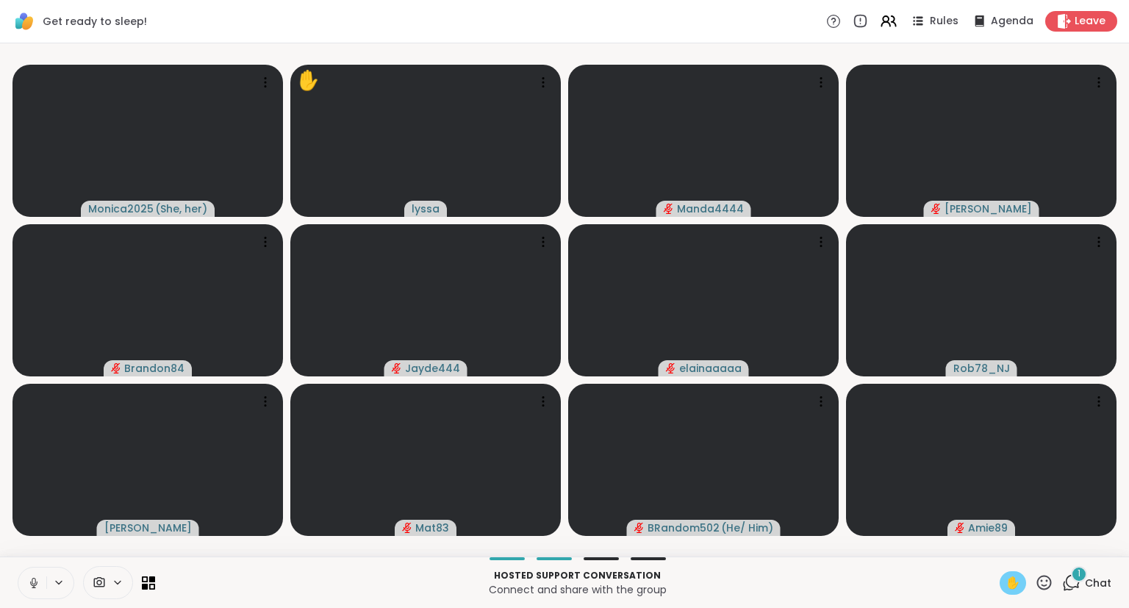
click at [28, 572] on button at bounding box center [32, 583] width 28 height 31
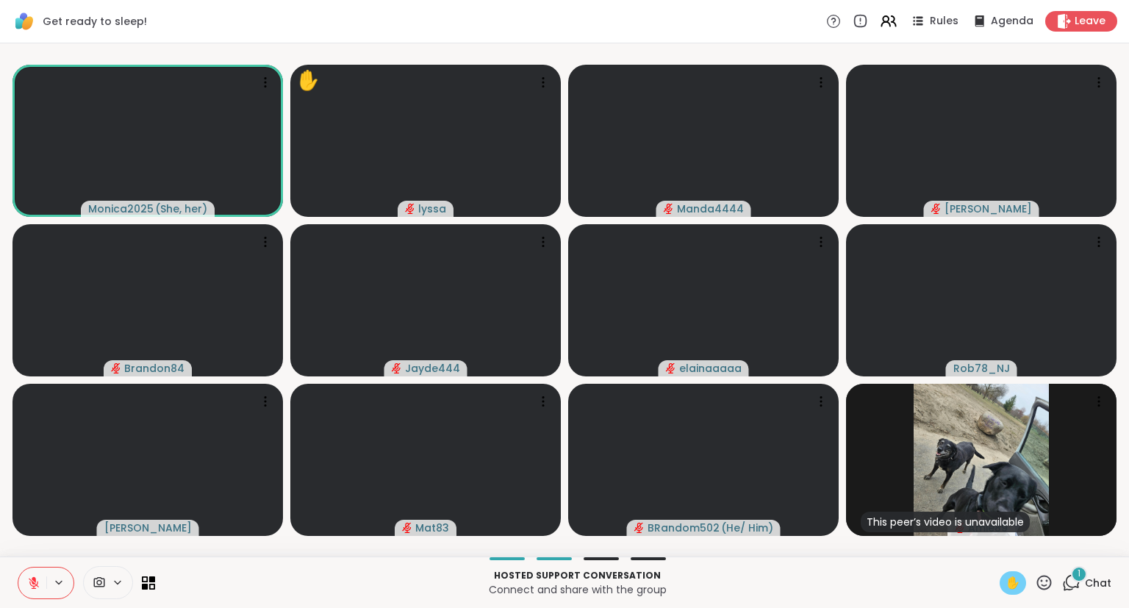
click at [28, 574] on button at bounding box center [32, 583] width 28 height 31
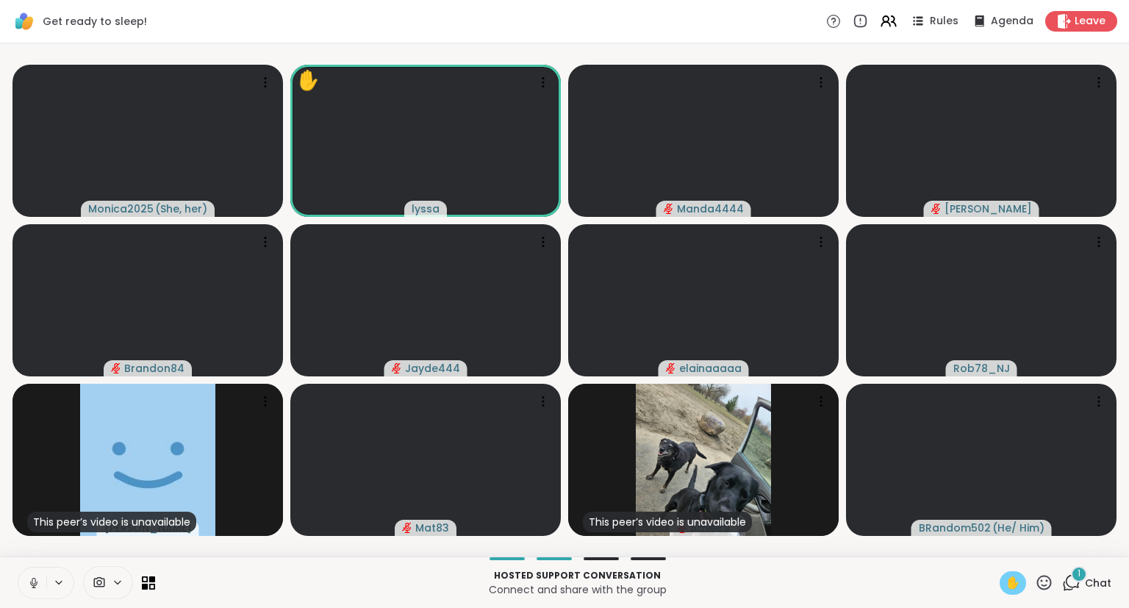
click at [27, 581] on icon at bounding box center [33, 582] width 13 height 13
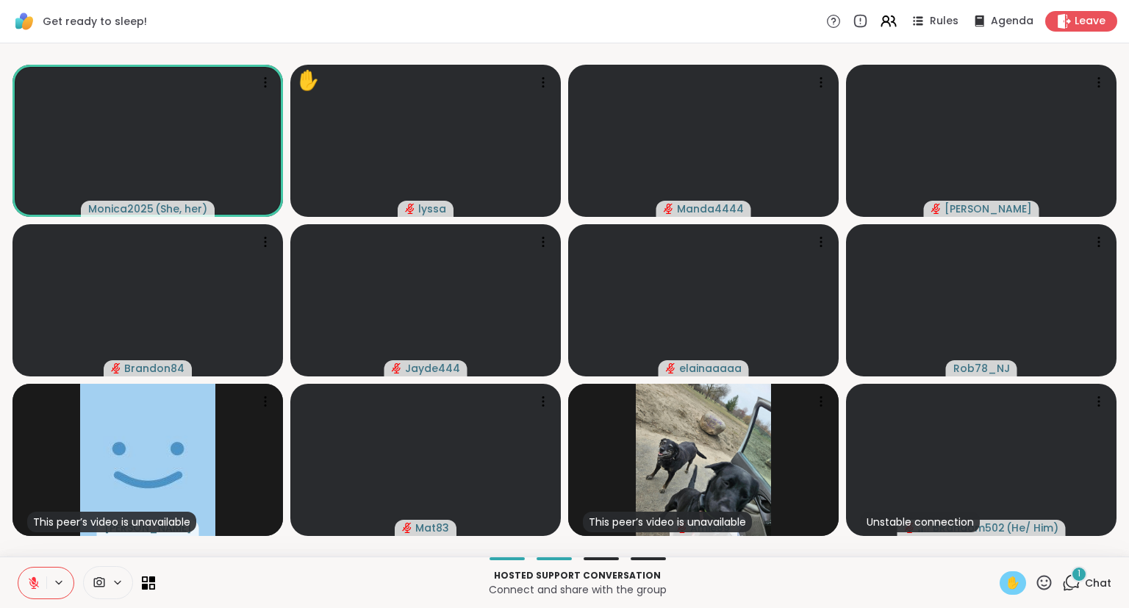
click at [27, 581] on icon at bounding box center [33, 582] width 13 height 13
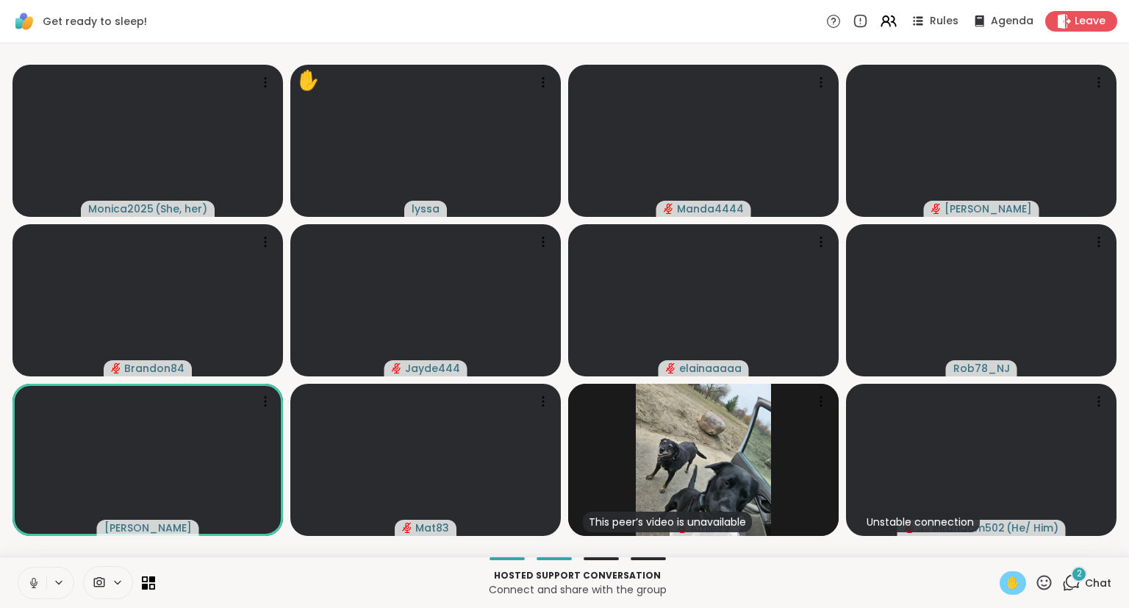
click at [31, 577] on icon at bounding box center [33, 582] width 13 height 13
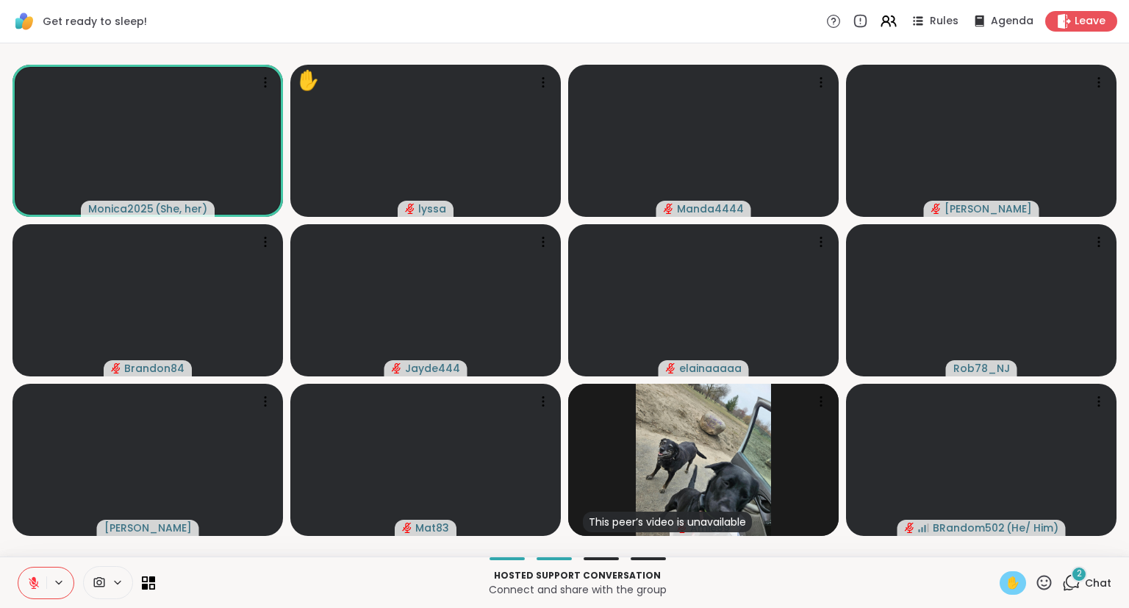
click at [1006, 577] on span "✋" at bounding box center [1013, 583] width 15 height 18
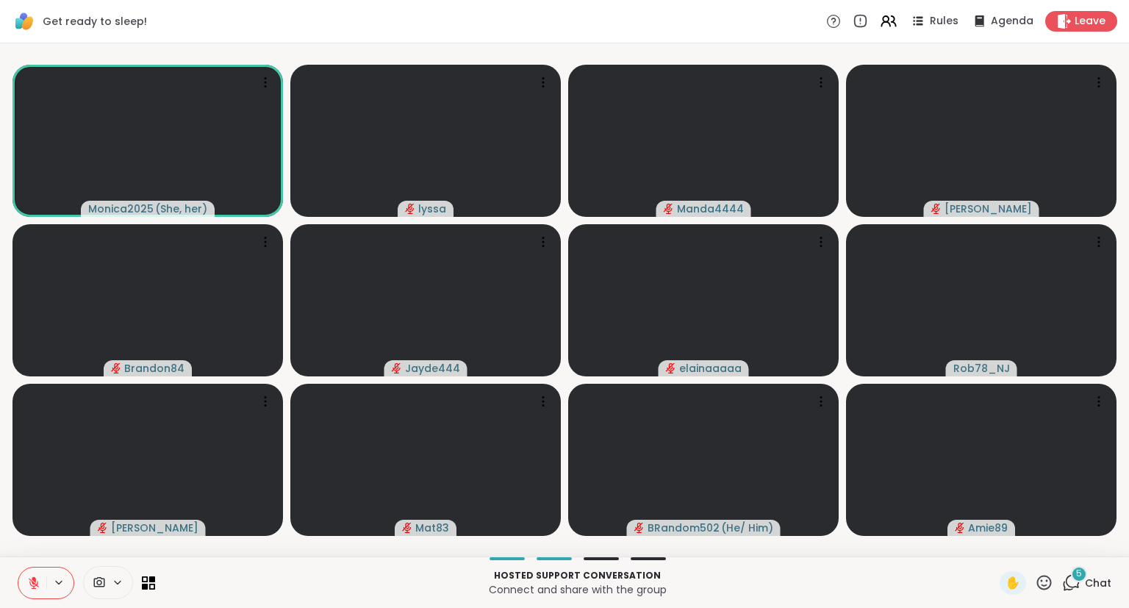
click at [34, 575] on button at bounding box center [32, 583] width 28 height 31
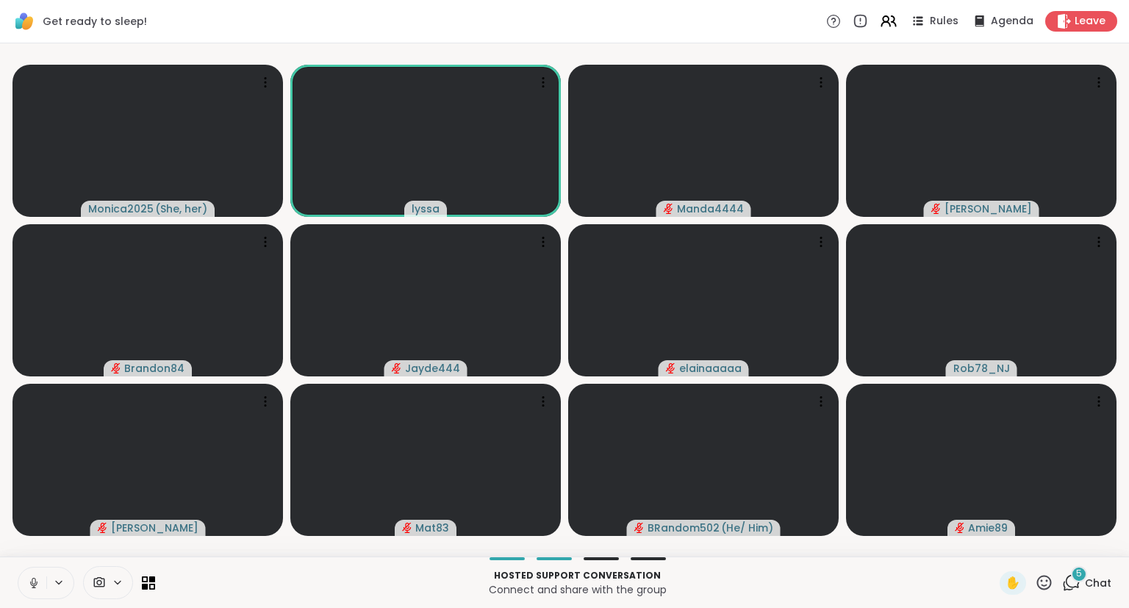
click at [35, 572] on button at bounding box center [32, 583] width 28 height 31
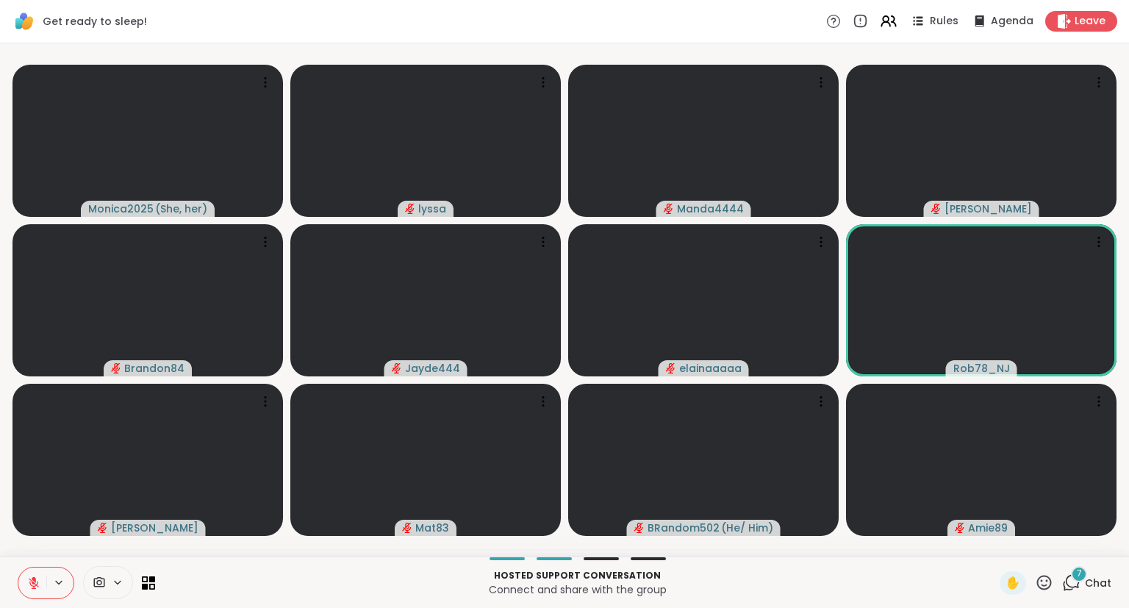
click at [1048, 579] on icon at bounding box center [1044, 582] width 18 height 18
click at [995, 545] on span "❤️" at bounding box center [1001, 544] width 15 height 18
click at [1076, 587] on icon at bounding box center [1073, 581] width 14 height 13
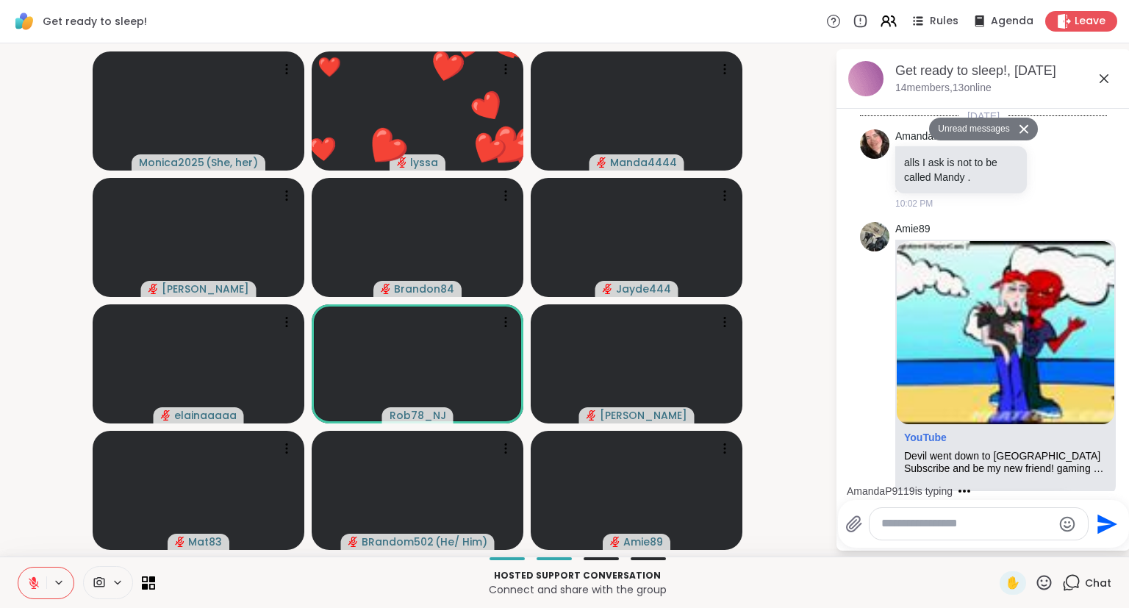
scroll to position [3643, 0]
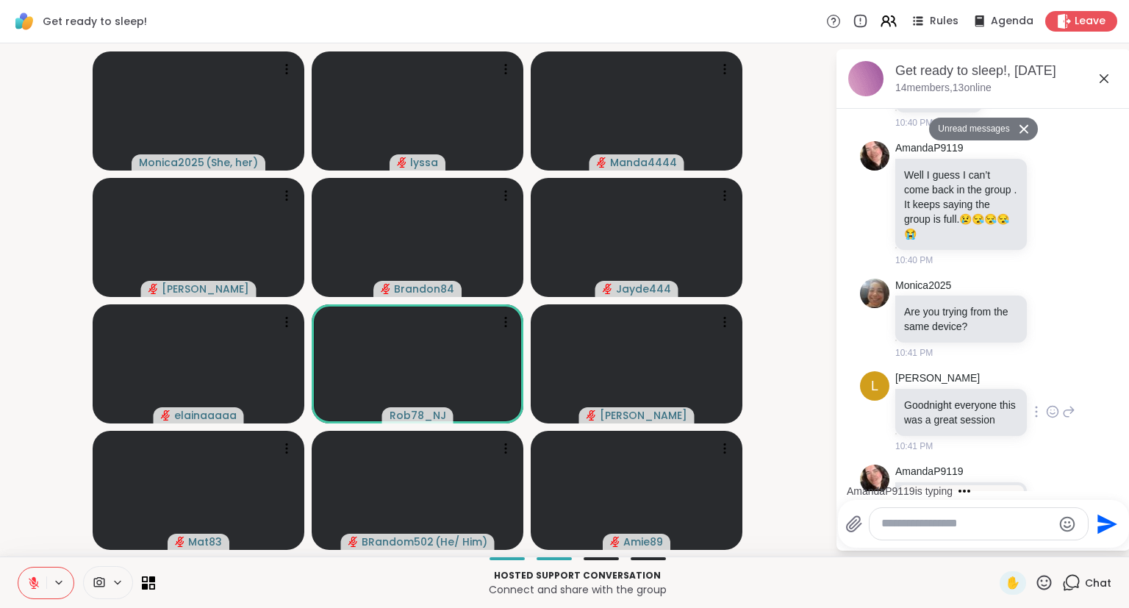
click at [1069, 403] on icon at bounding box center [1068, 412] width 13 height 18
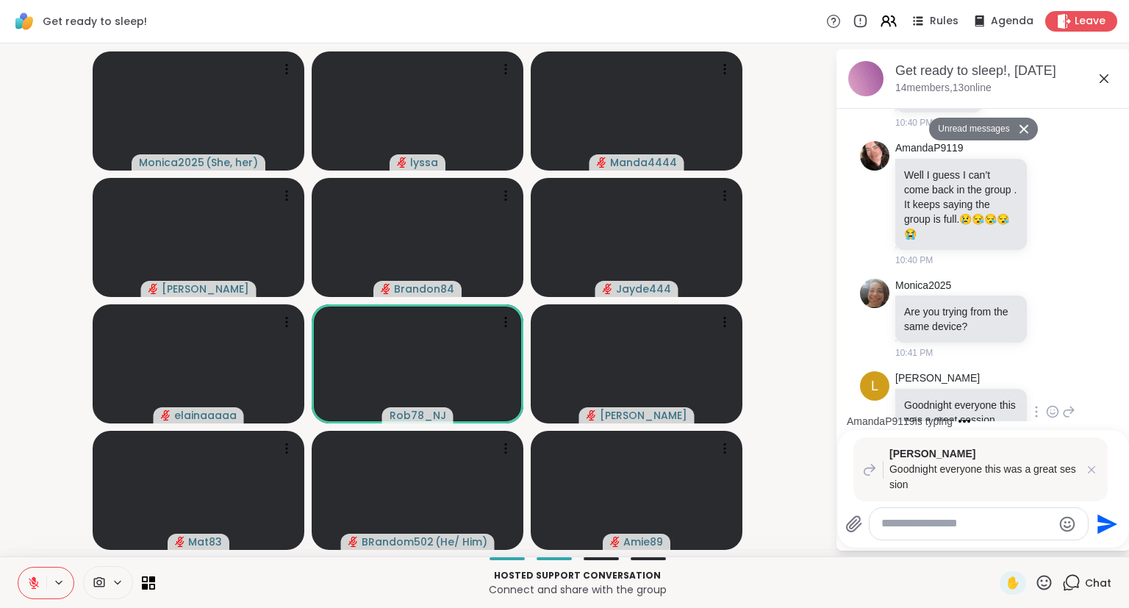
scroll to position [3755, 0]
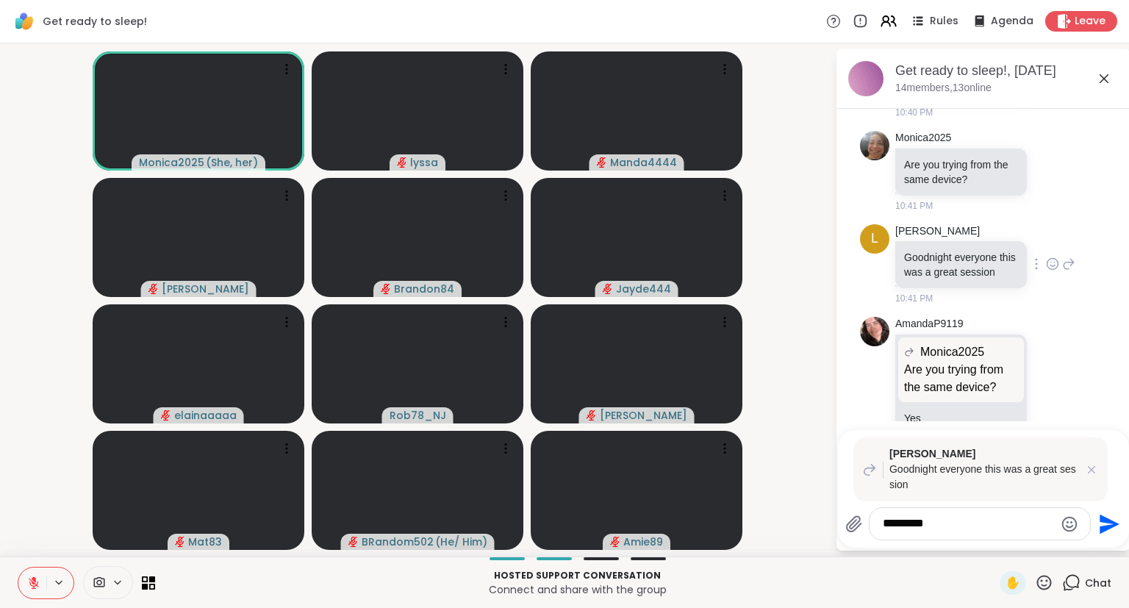
type textarea "**********"
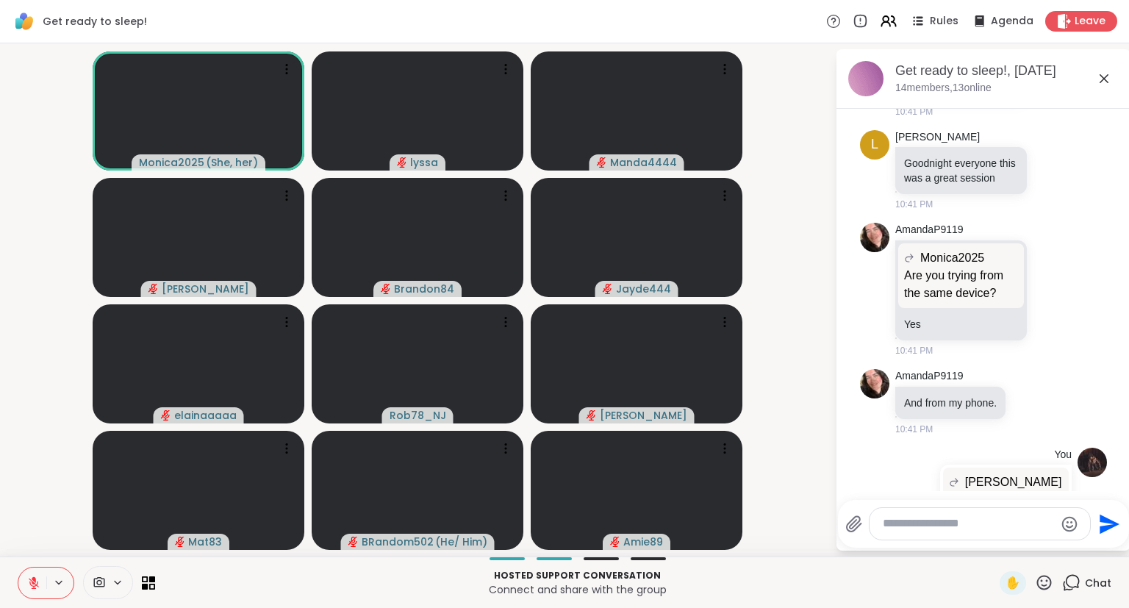
click at [1107, 73] on icon at bounding box center [1104, 79] width 18 height 18
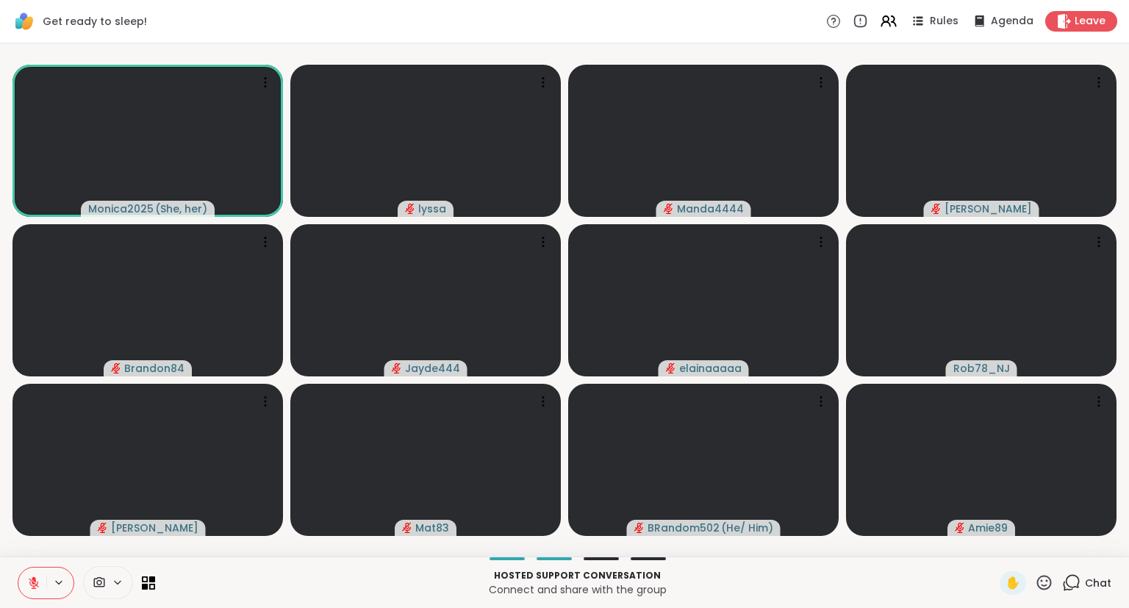
click at [28, 583] on icon at bounding box center [33, 582] width 13 height 13
click at [26, 581] on button at bounding box center [32, 583] width 28 height 31
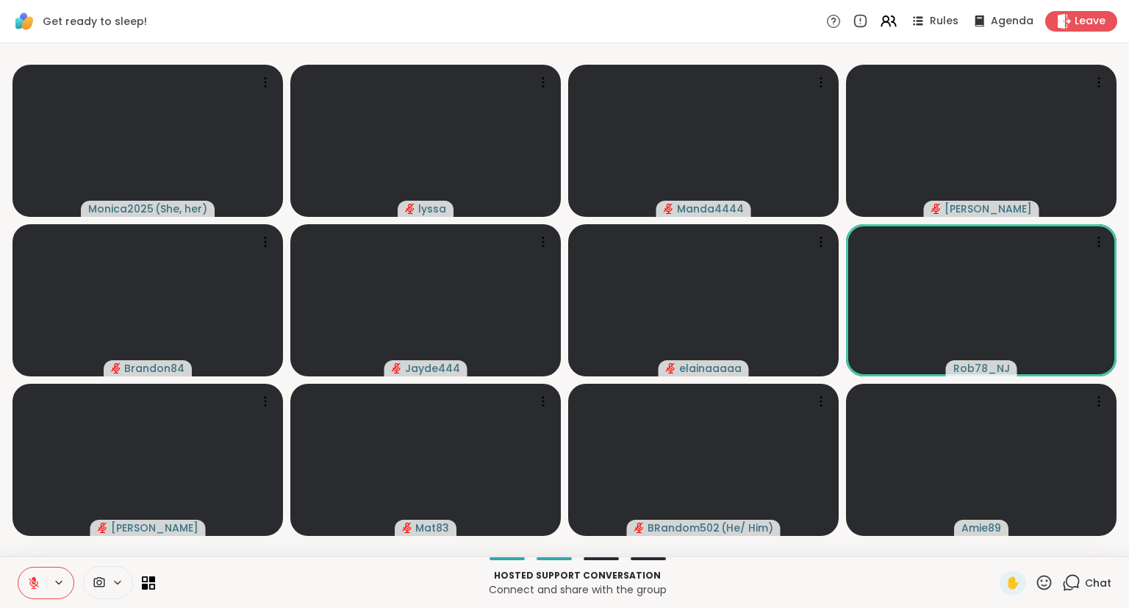
click at [28, 579] on icon at bounding box center [33, 582] width 13 height 13
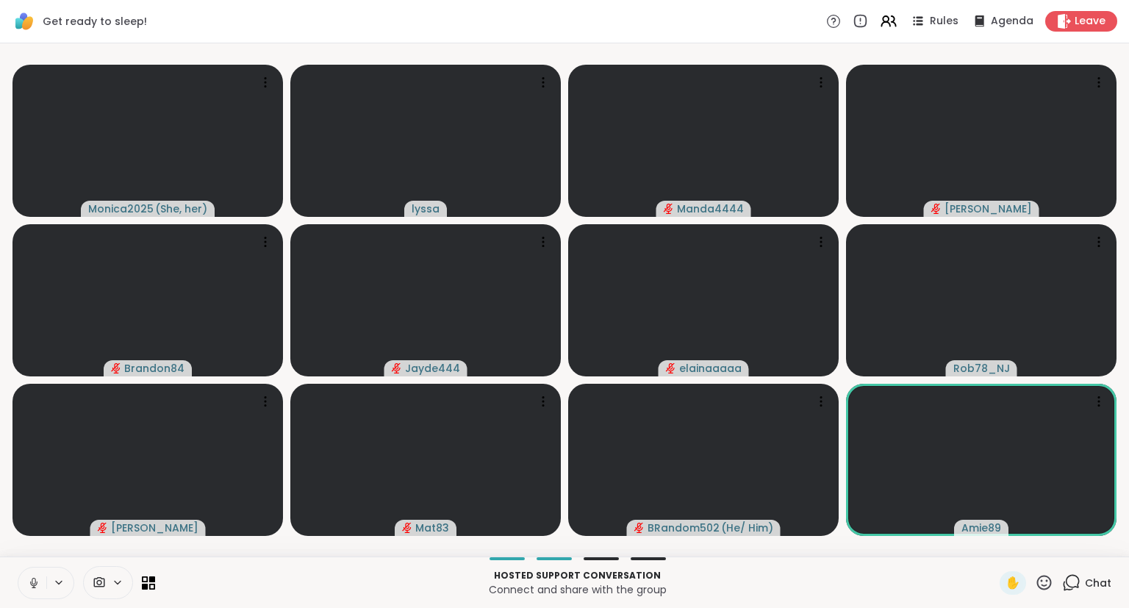
click at [31, 575] on button at bounding box center [32, 583] width 28 height 31
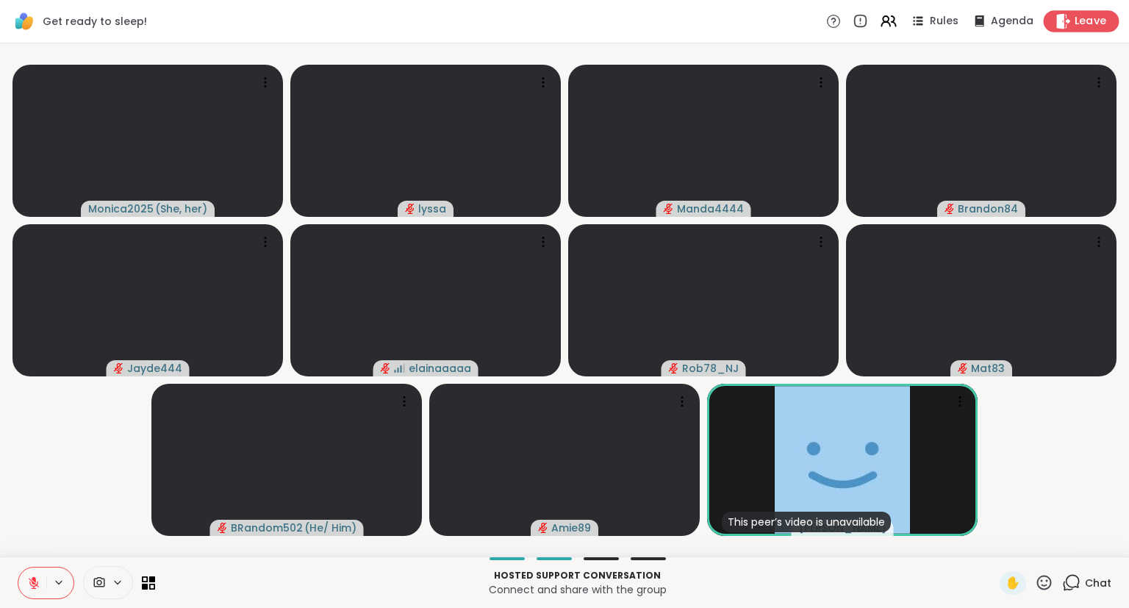
click at [1084, 24] on span "Leave" at bounding box center [1091, 21] width 32 height 15
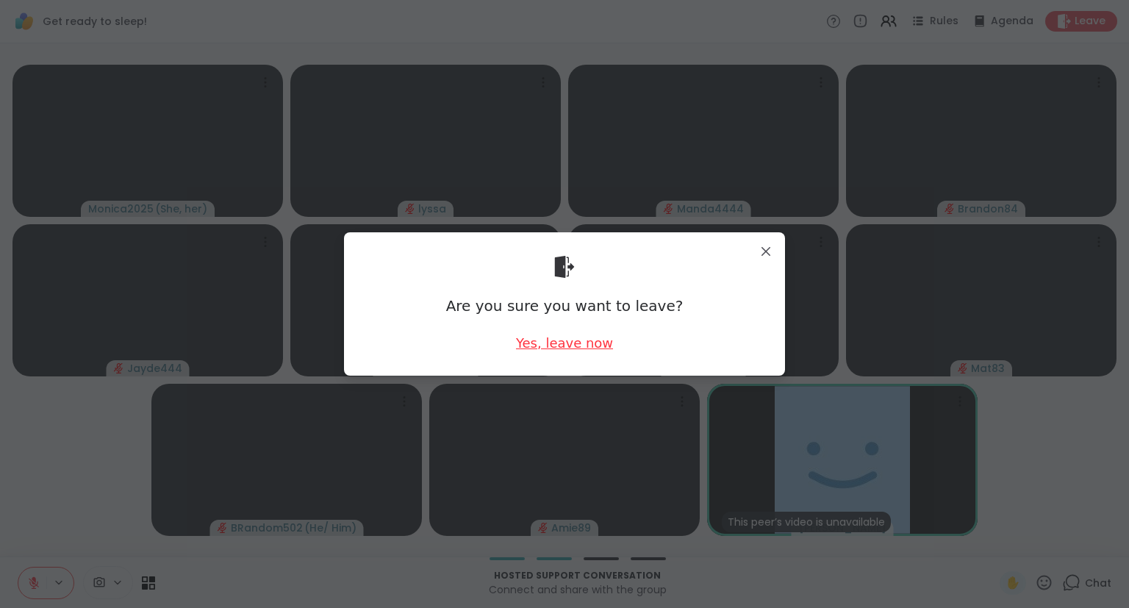
click at [540, 340] on div "Yes, leave now" at bounding box center [564, 343] width 97 height 18
